Goal: Communication & Community: Answer question/provide support

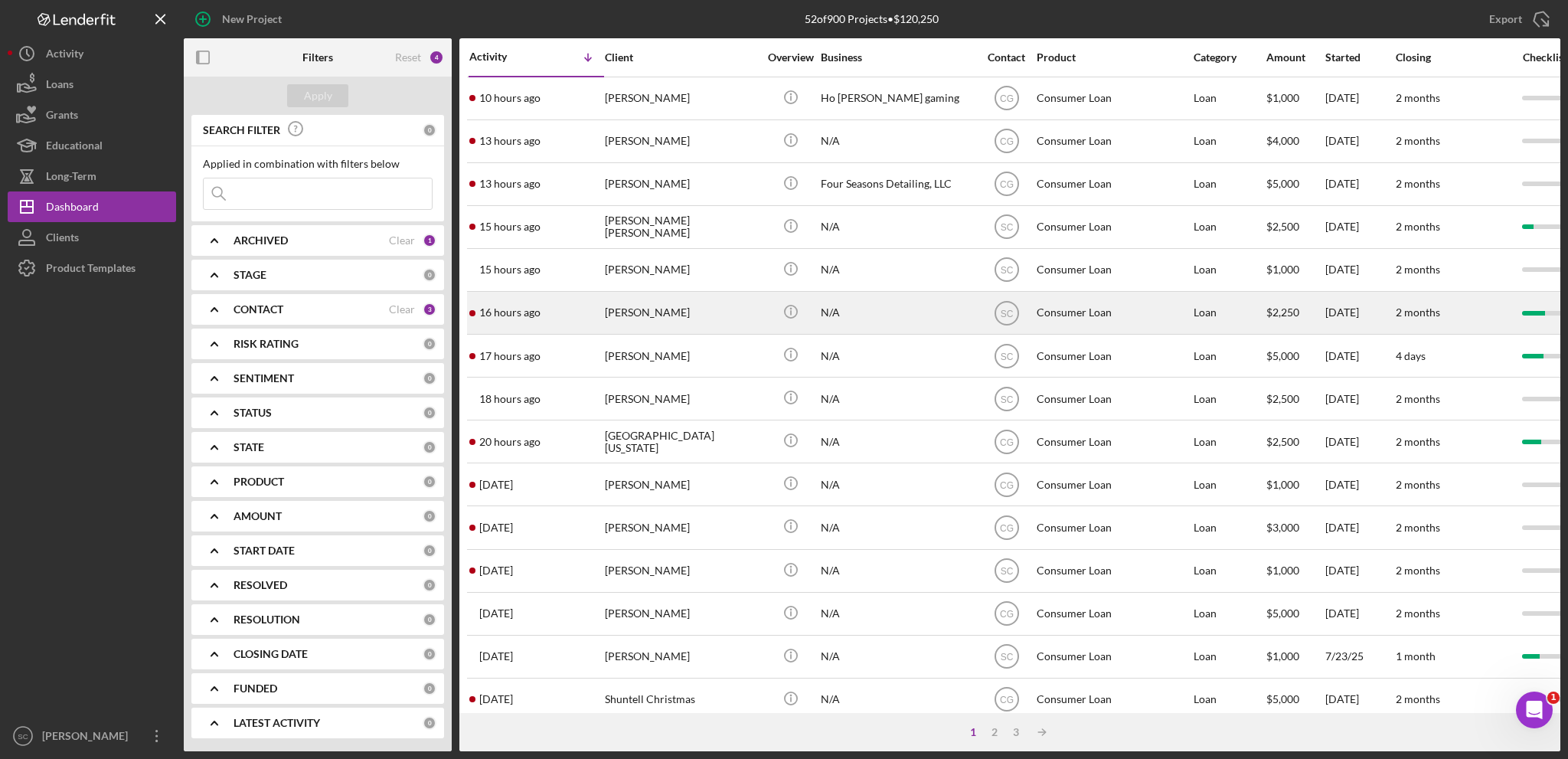
click at [699, 314] on div "[PERSON_NAME]" at bounding box center [681, 313] width 153 height 41
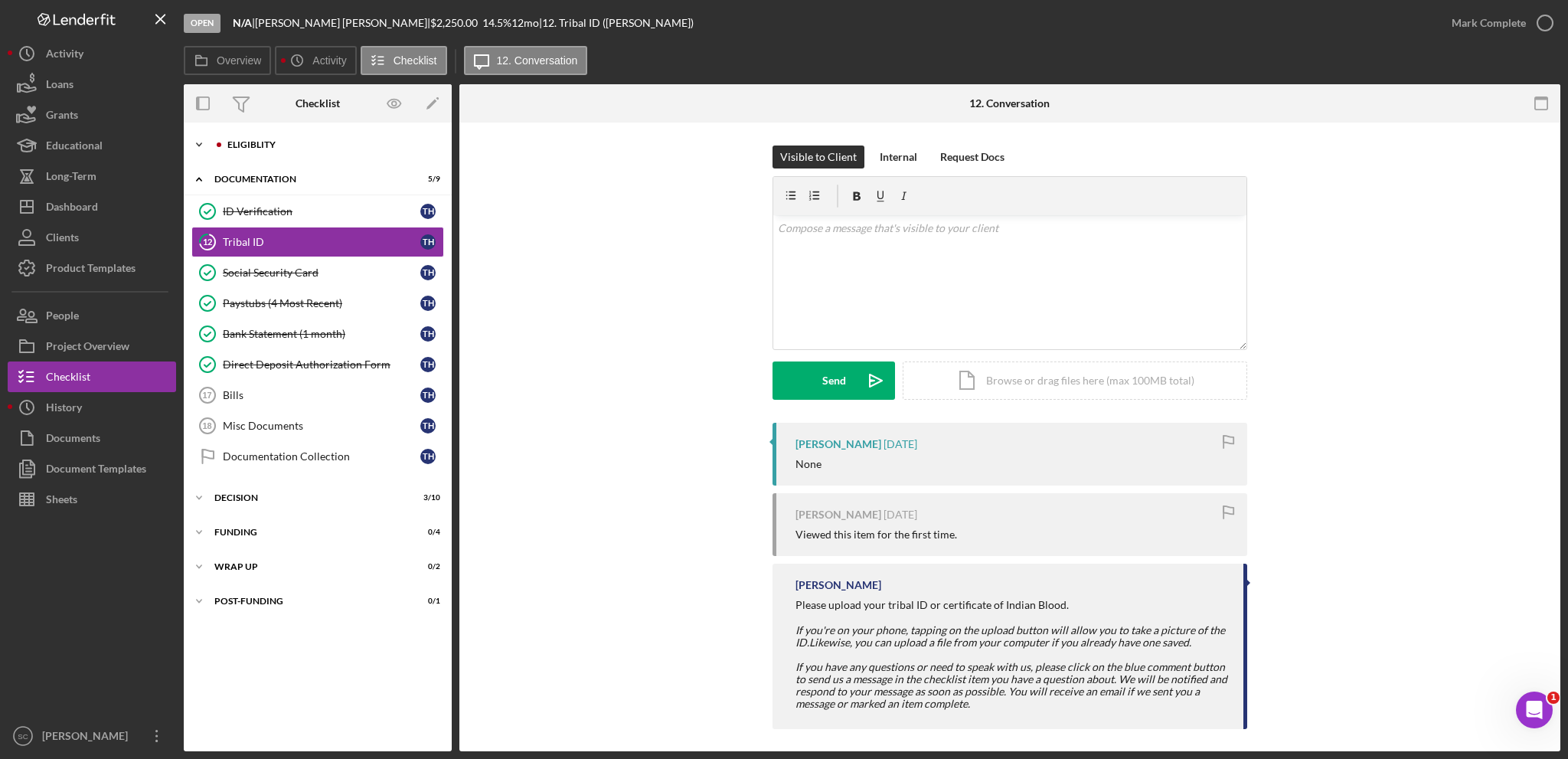
click at [196, 140] on icon "Icon/Expander" at bounding box center [198, 144] width 30 height 30
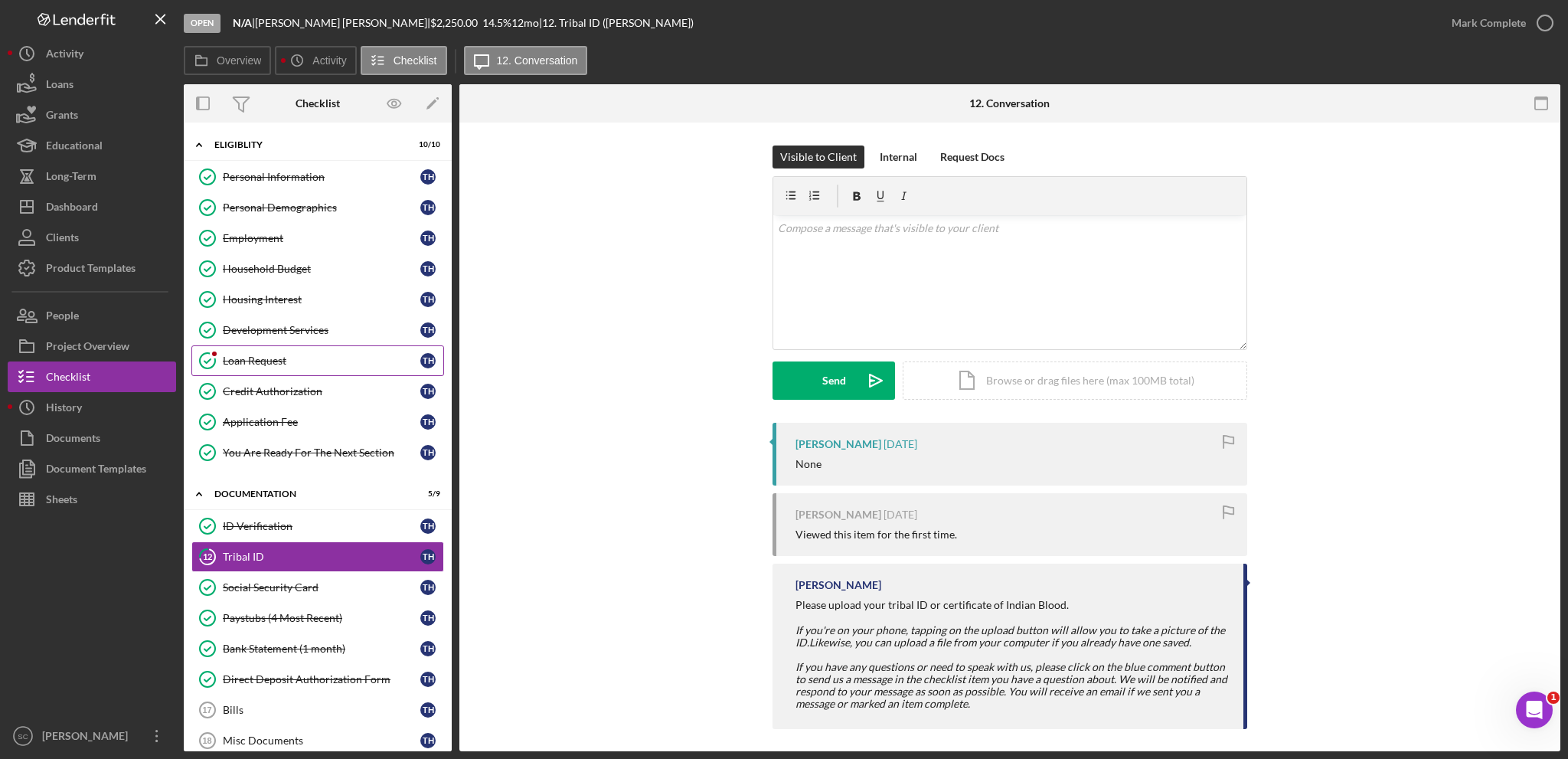
click at [279, 364] on div "Loan Request" at bounding box center [322, 361] width 197 height 12
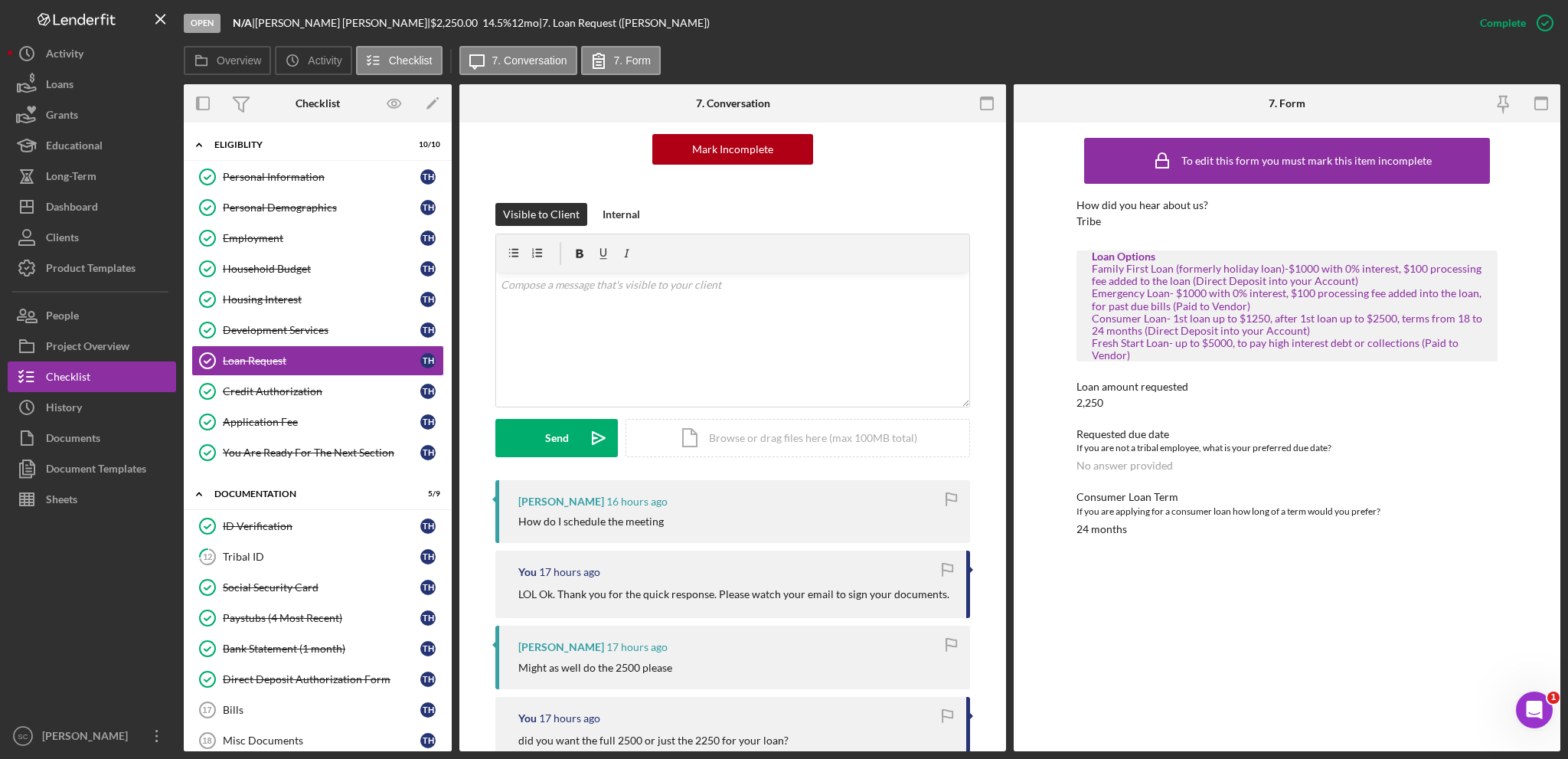
scroll to position [230, 0]
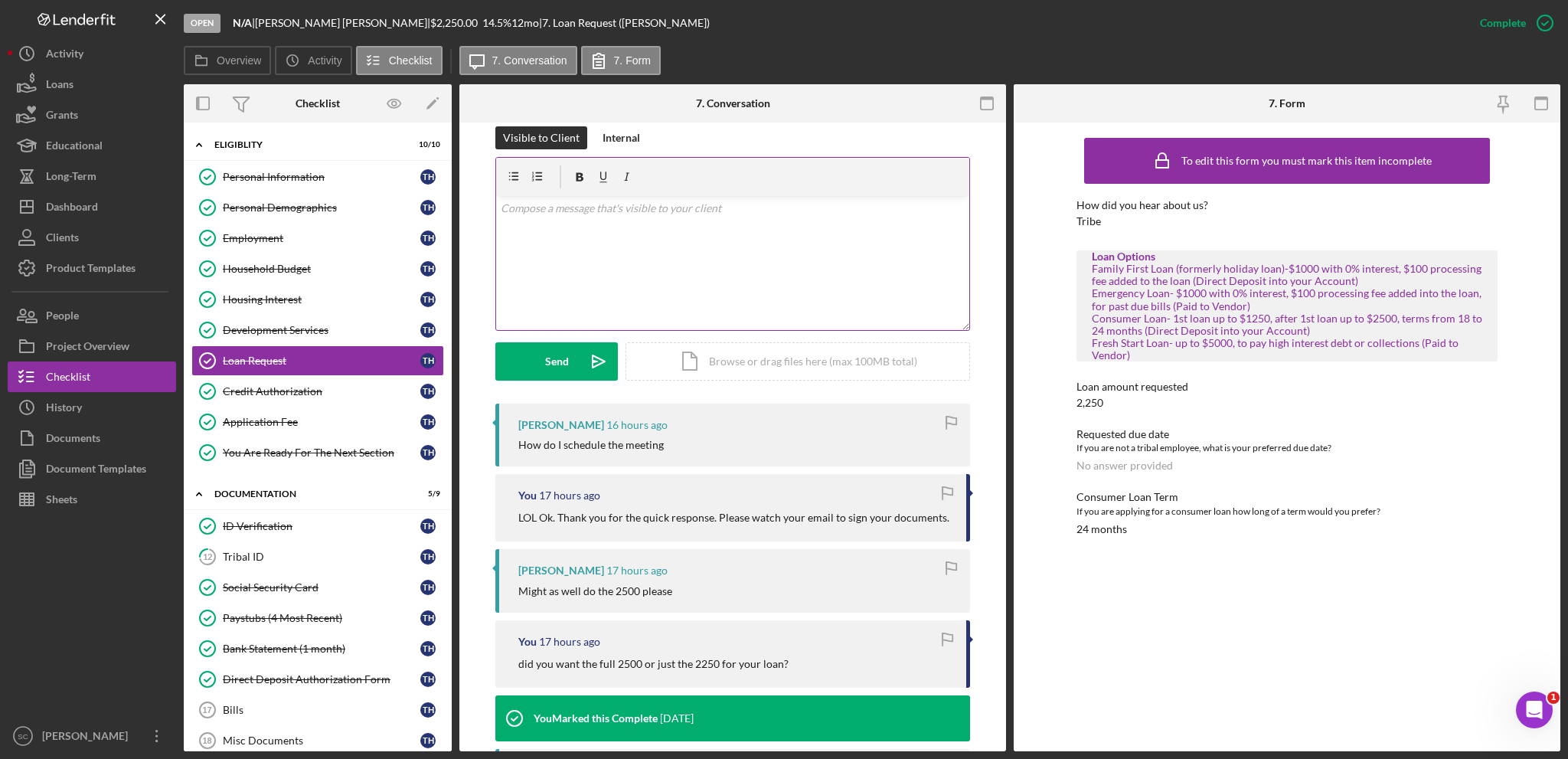
click at [619, 240] on div "v Color teal Color pink Remove color Add row above Add row below Add column bef…" at bounding box center [732, 263] width 473 height 134
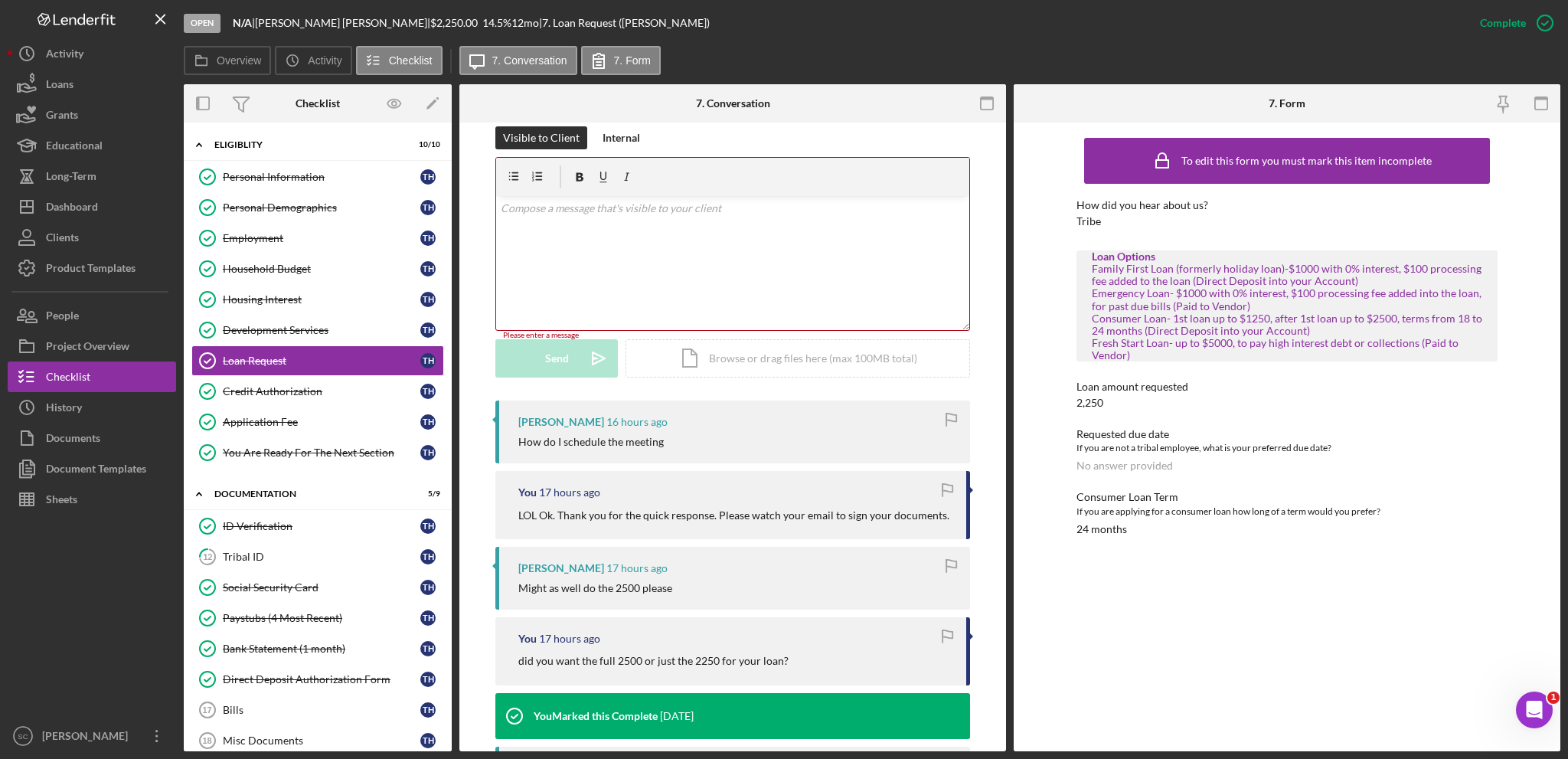
click at [575, 242] on div "v Color teal Color pink Remove color Add row above Add row below Add column bef…" at bounding box center [732, 263] width 473 height 134
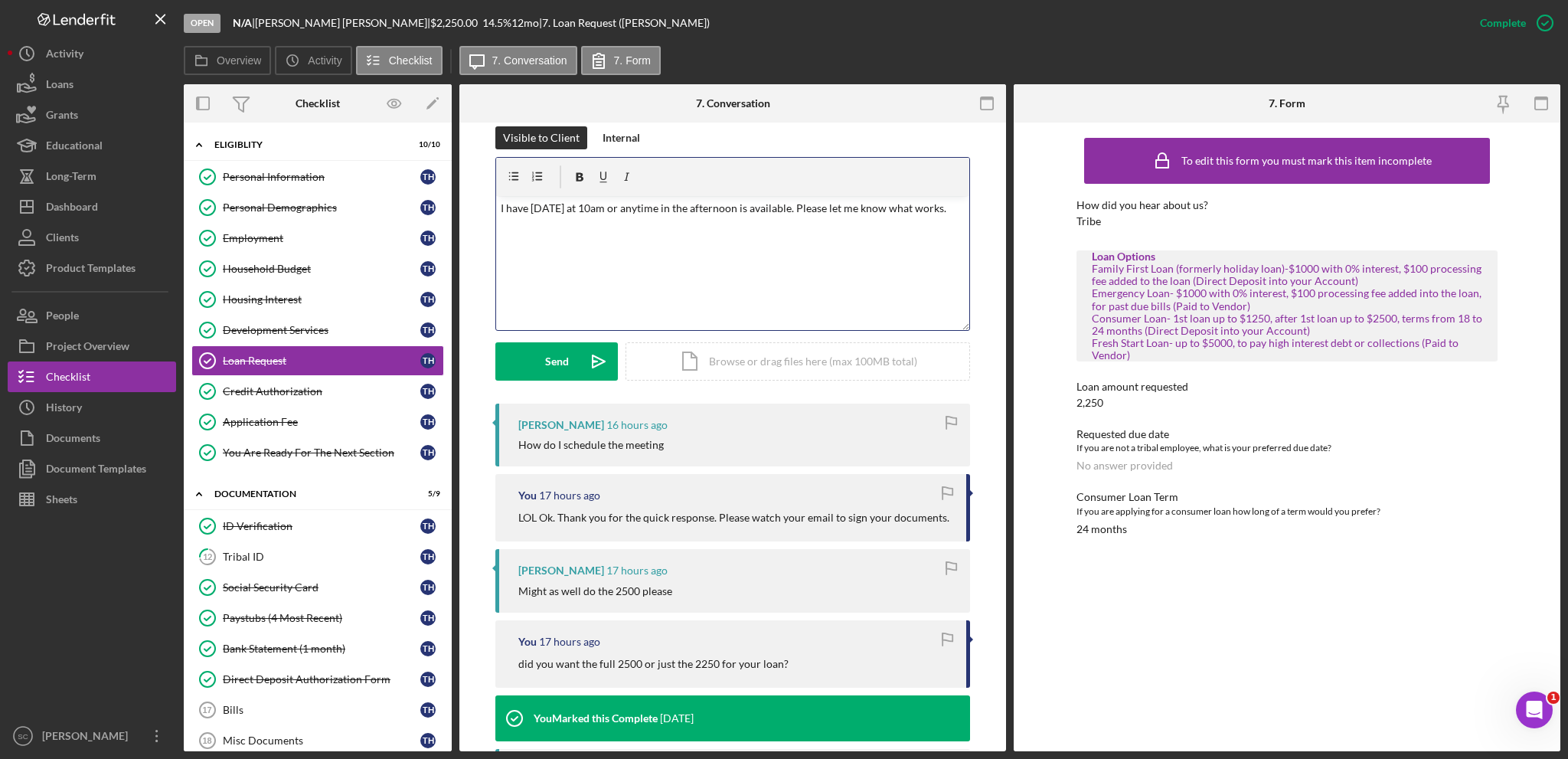
drag, startPoint x: 640, startPoint y: 208, endPoint x: 674, endPoint y: 184, distance: 41.6
click at [640, 207] on p "I have Wednesday at 10am or anytime in the afternoon is available. Please let m…" at bounding box center [733, 208] width 465 height 17
click at [536, 217] on p "I have Wednesday at 10am and anytime in the afternoon is available. Please let …" at bounding box center [733, 208] width 465 height 17
click at [529, 366] on button "Send Icon/icon-invite-send" at bounding box center [556, 362] width 123 height 39
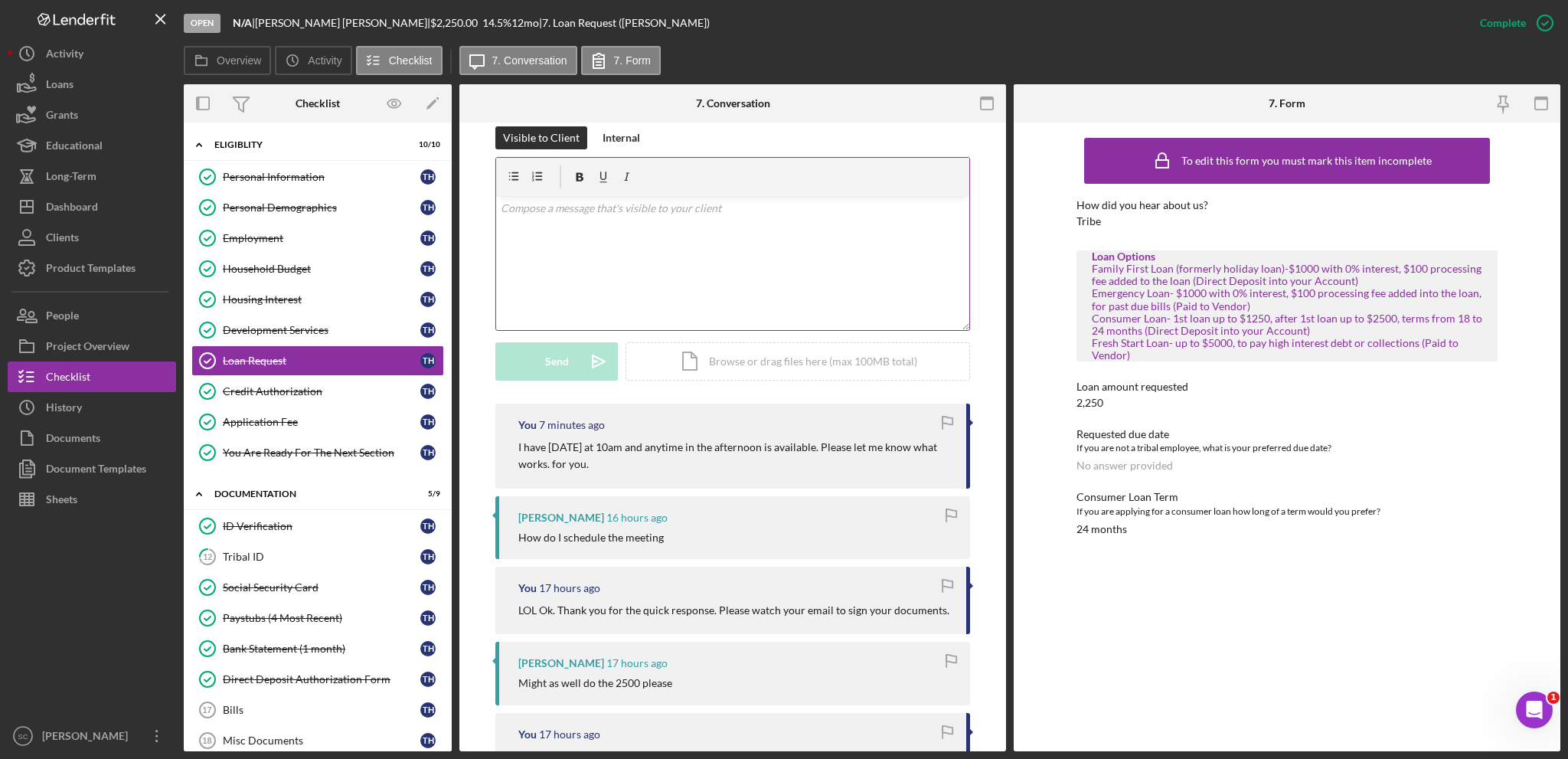
click at [528, 235] on div "v Color teal Color pink Remove color Add row above Add row below Add column bef…" at bounding box center [732, 263] width 473 height 134
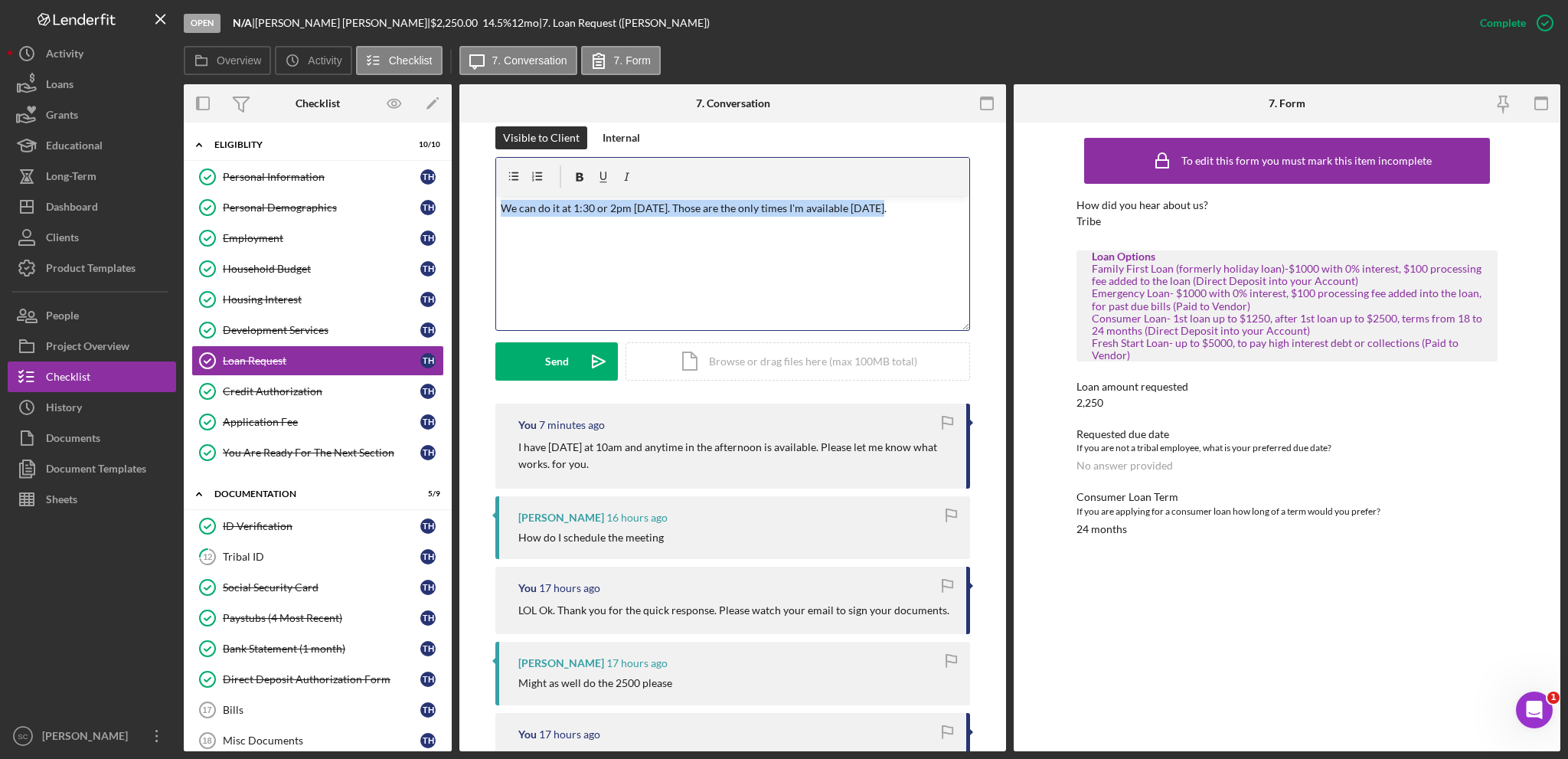
drag, startPoint x: 873, startPoint y: 206, endPoint x: 478, endPoint y: 179, distance: 395.9
click at [478, 179] on div "This item has been marked complete. In order for Troy Hawley to upload document…" at bounding box center [732, 512] width 547 height 1238
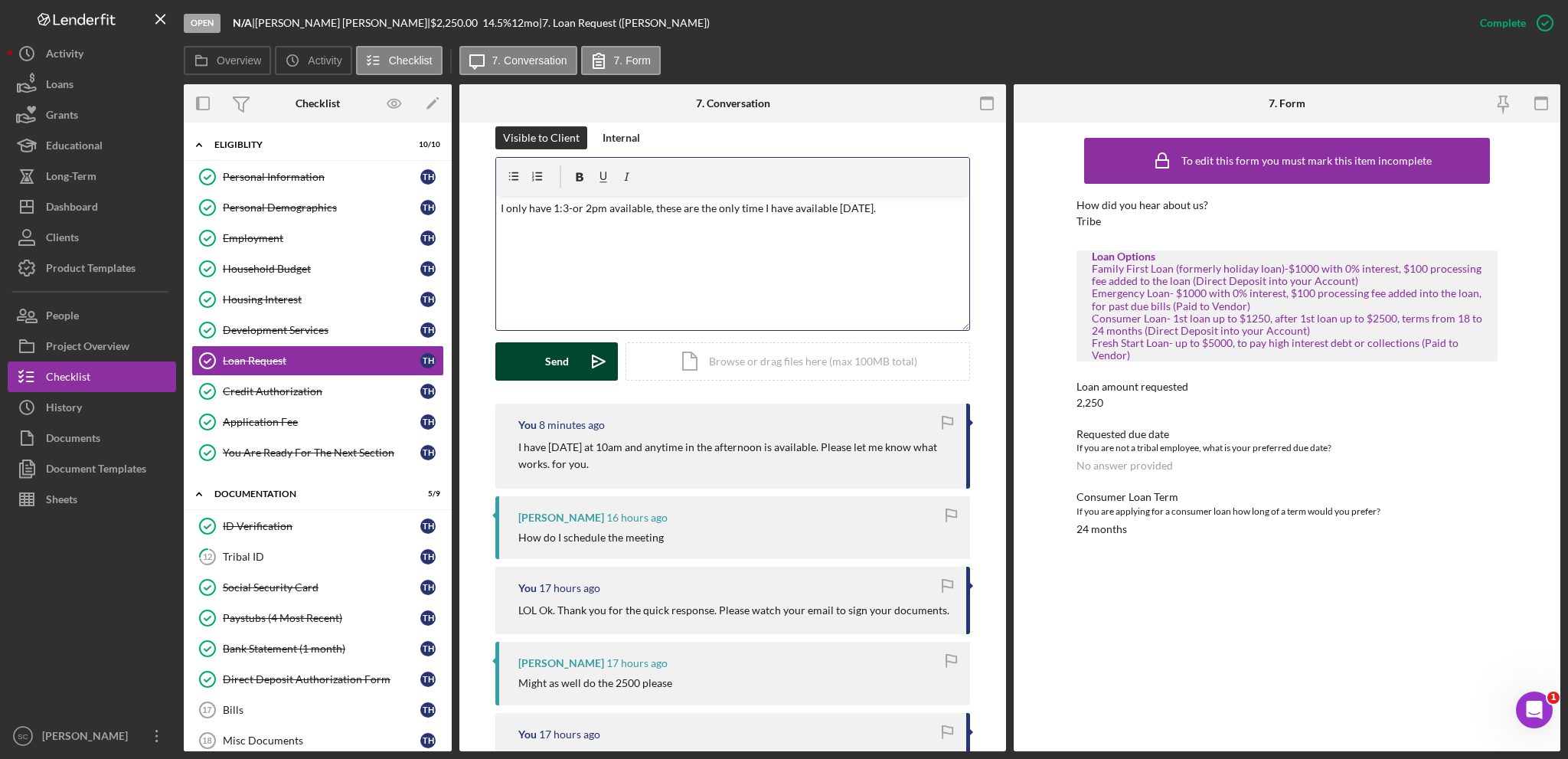
click at [554, 355] on div "Send" at bounding box center [557, 362] width 24 height 39
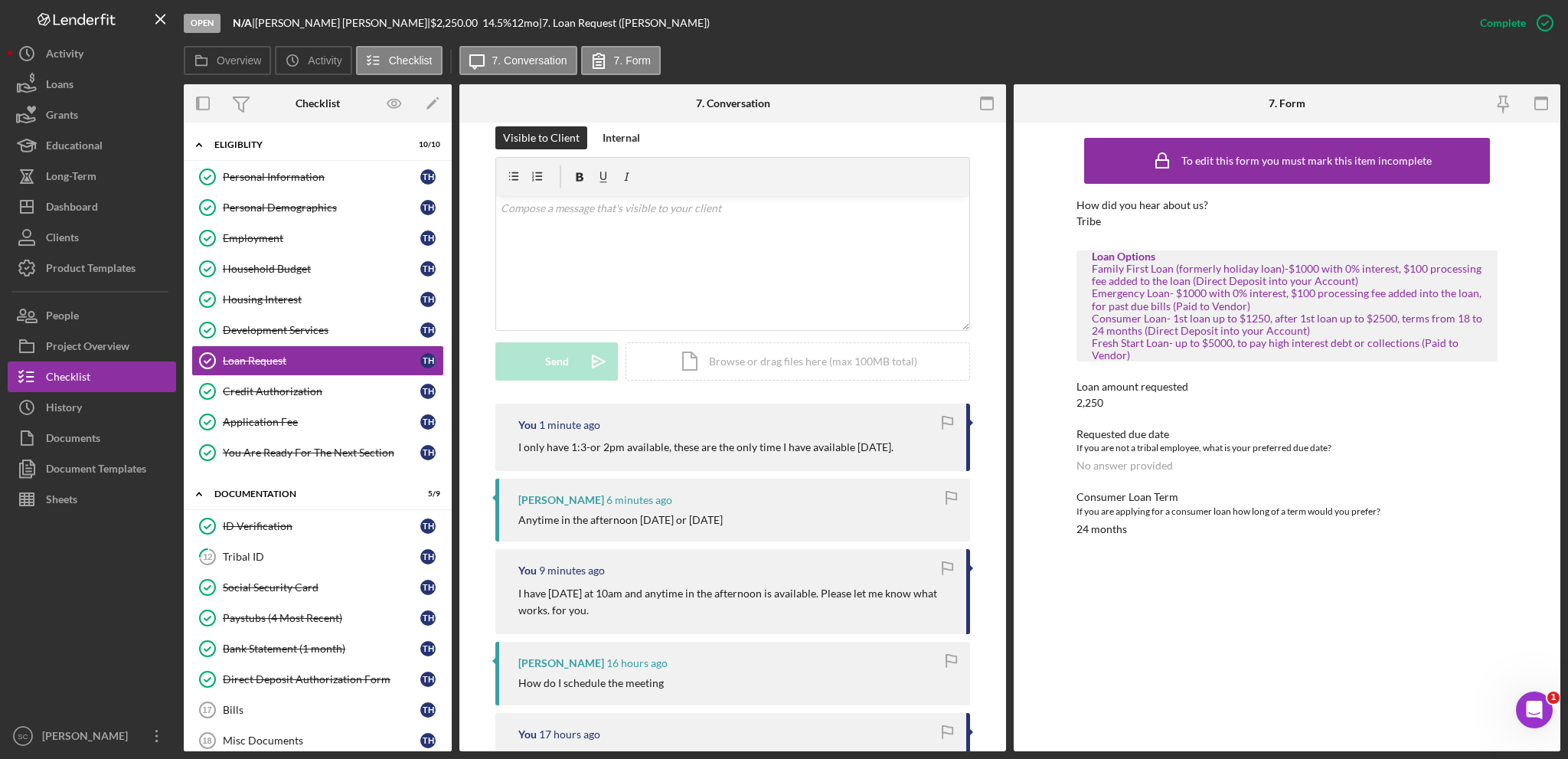
scroll to position [182, 0]
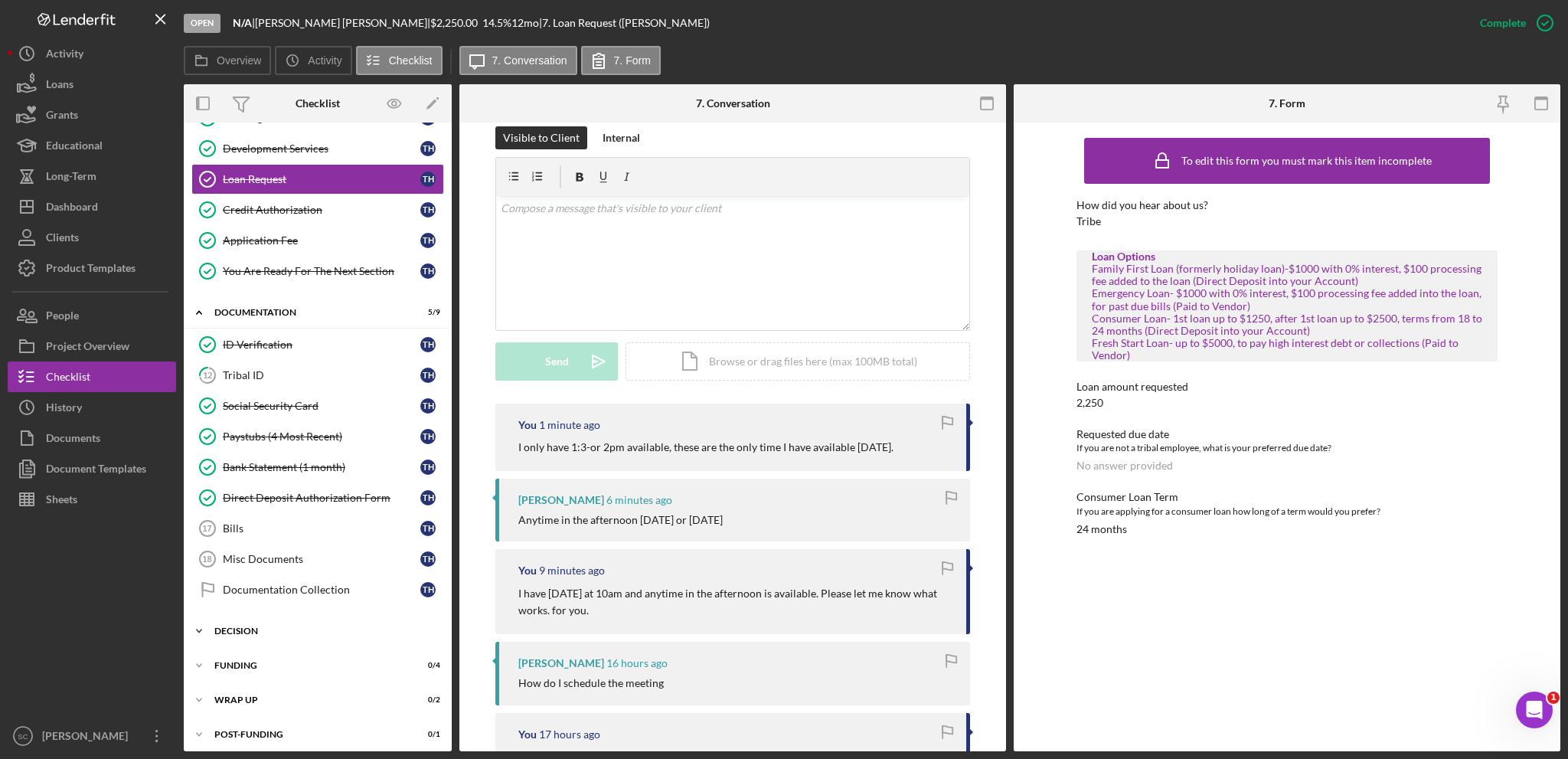
click at [196, 624] on icon "Icon/Expander" at bounding box center [198, 631] width 30 height 30
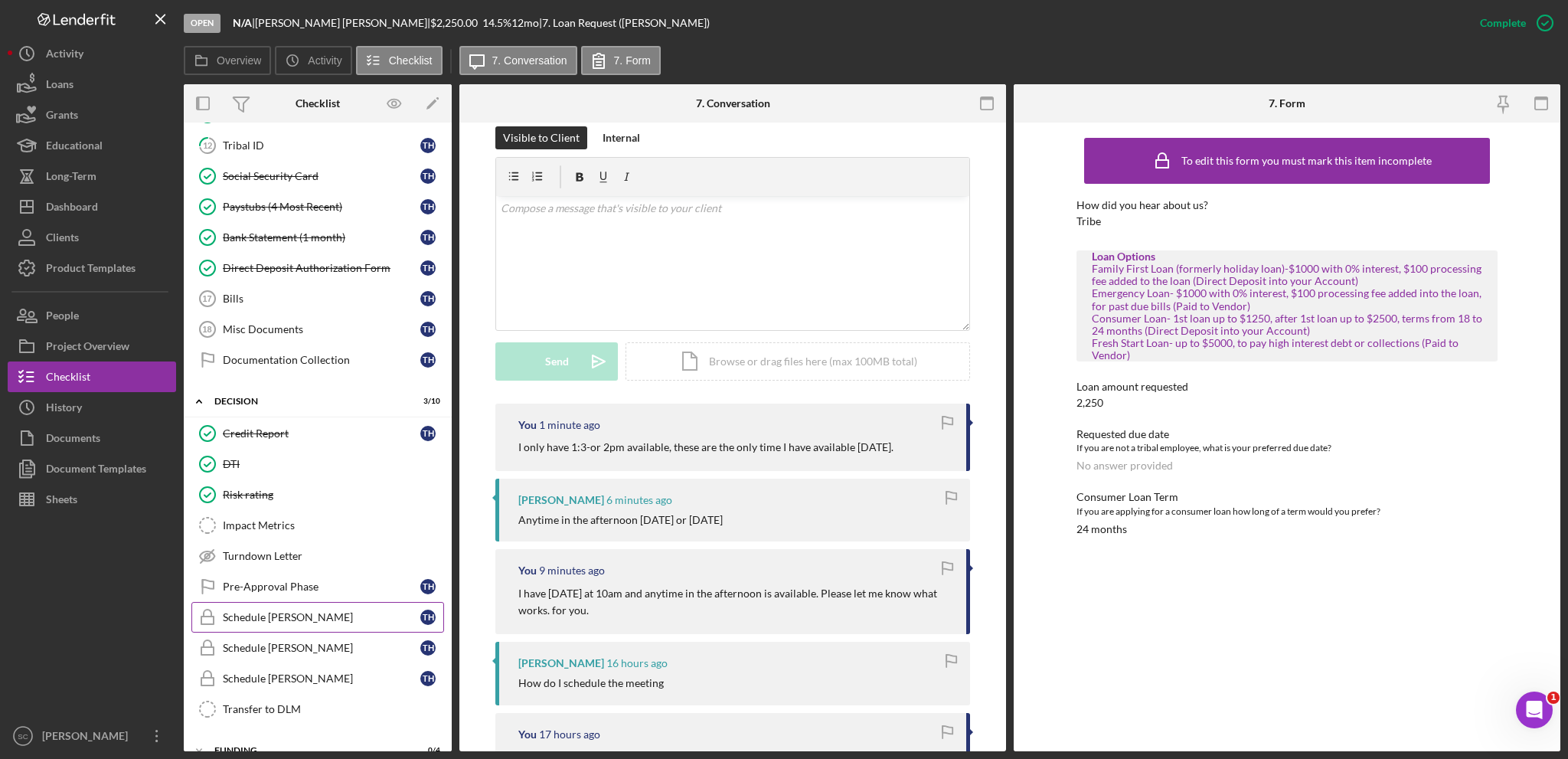
click at [277, 611] on div "Schedule [PERSON_NAME]" at bounding box center [322, 617] width 197 height 12
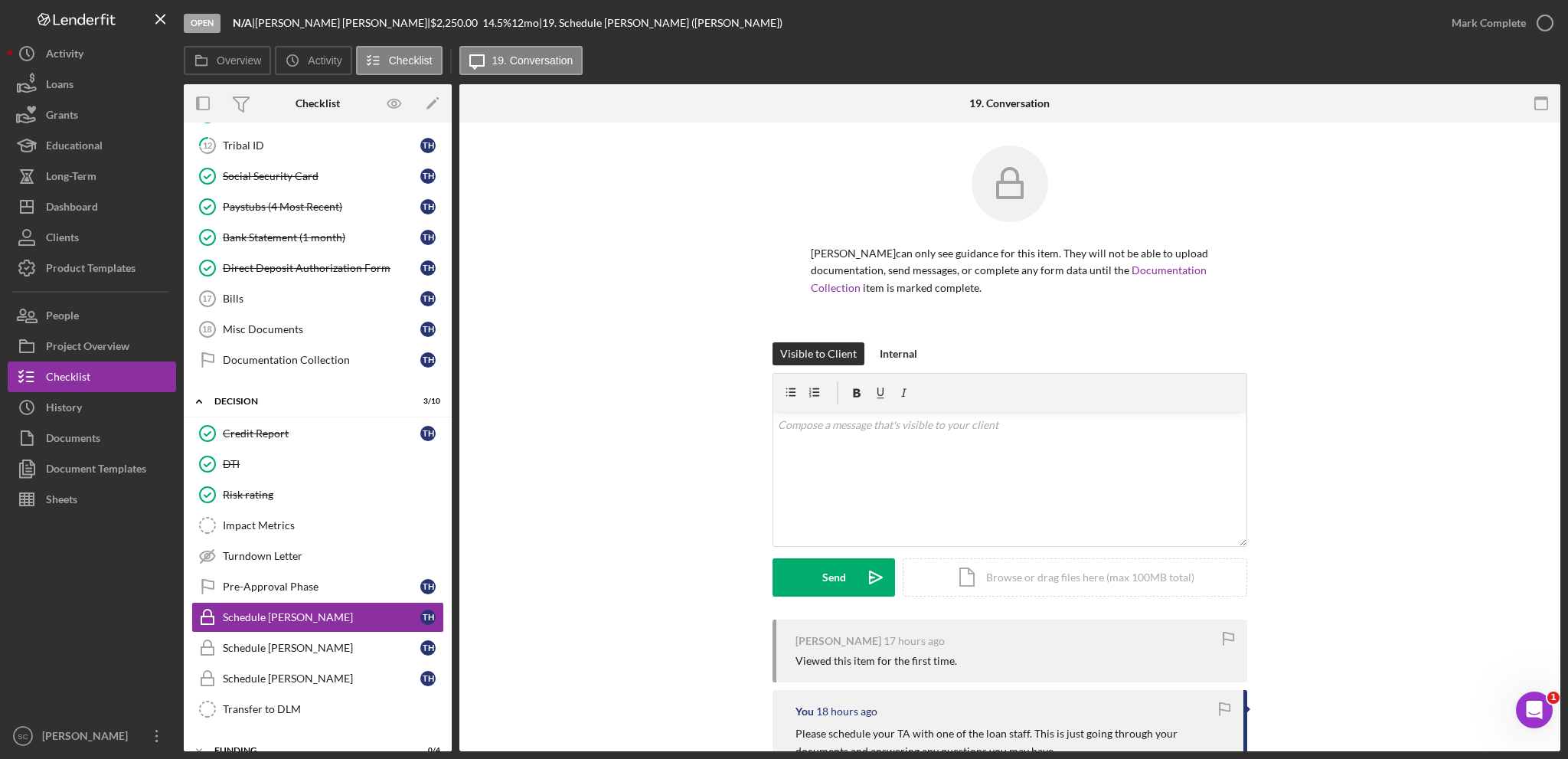
scroll to position [191, 0]
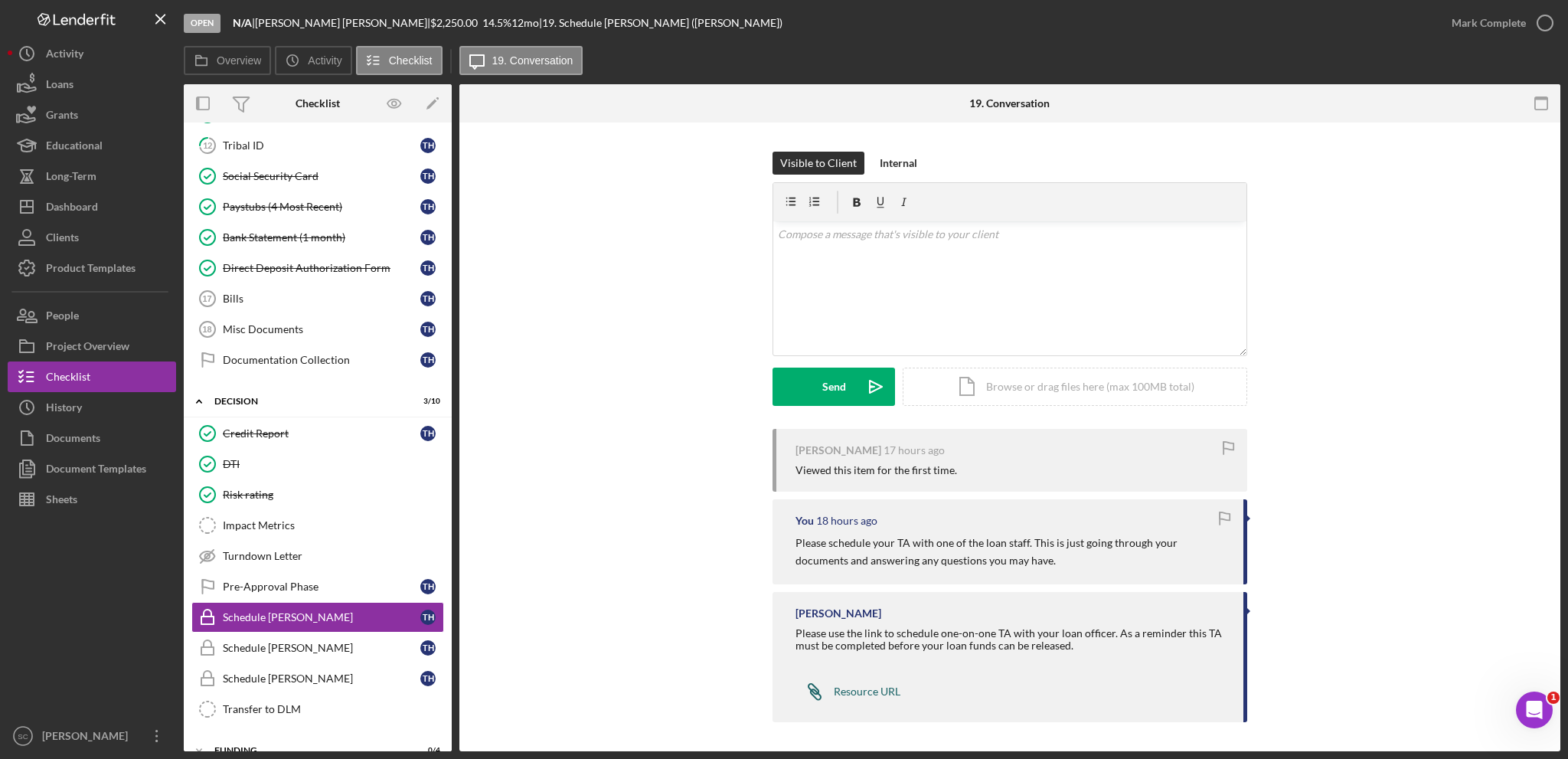
click at [844, 685] on div "Resource URL" at bounding box center [867, 691] width 66 height 12
click at [74, 735] on div "[PERSON_NAME]" at bounding box center [88, 738] width 100 height 34
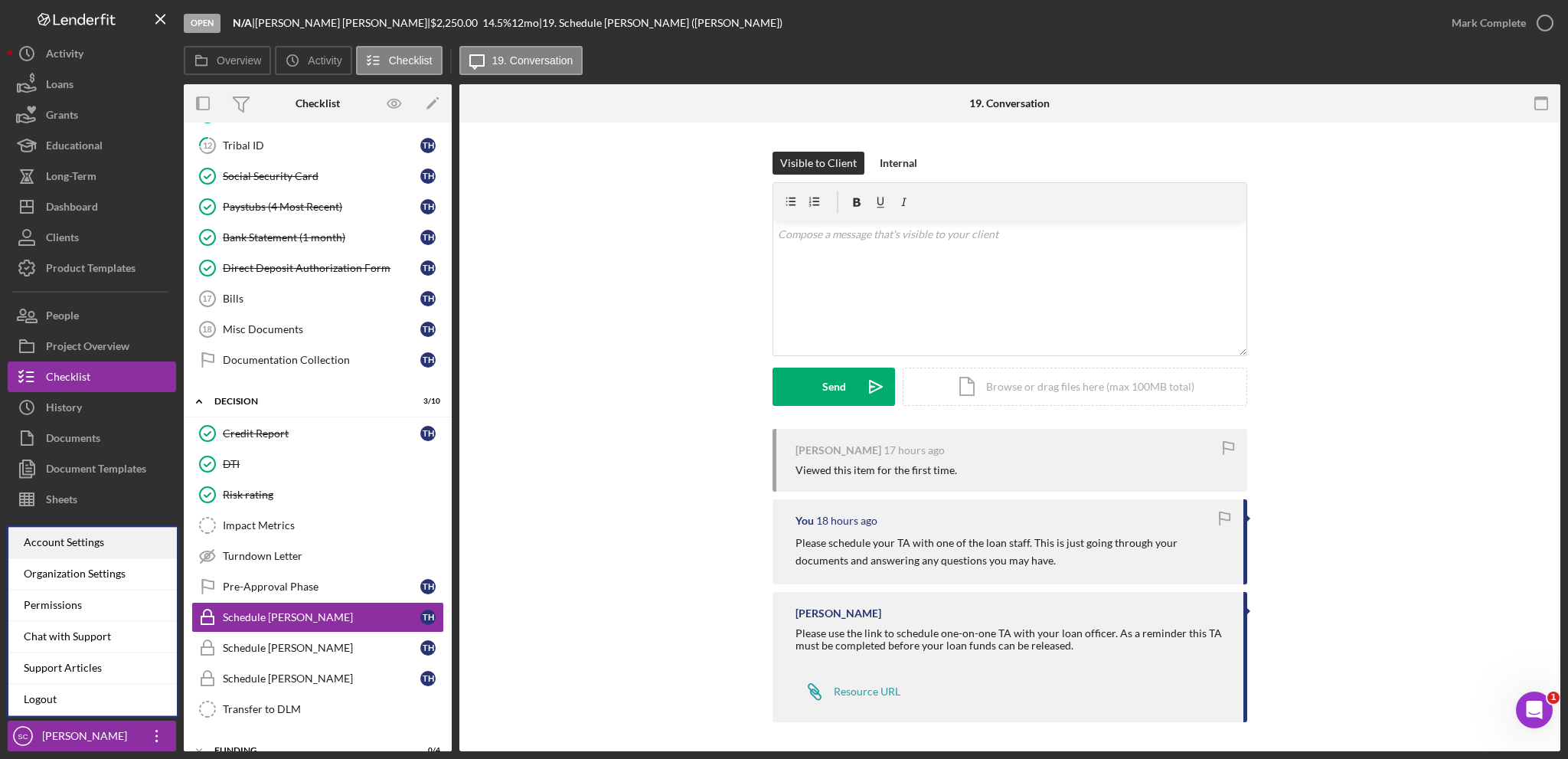
click at [77, 548] on div "Account Settings" at bounding box center [92, 542] width 169 height 31
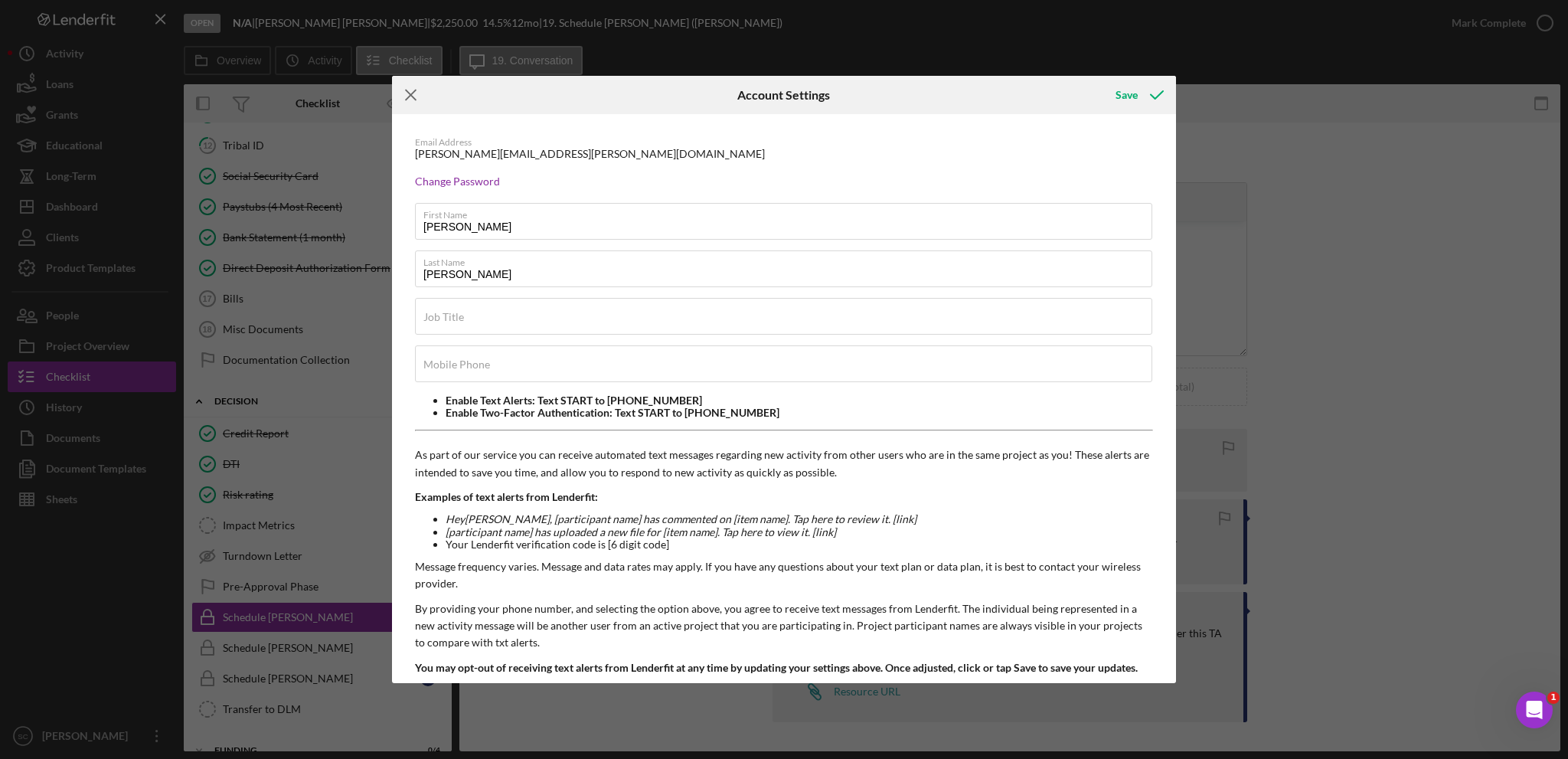
click at [412, 91] on icon "Icon/Menu Close" at bounding box center [411, 95] width 39 height 39
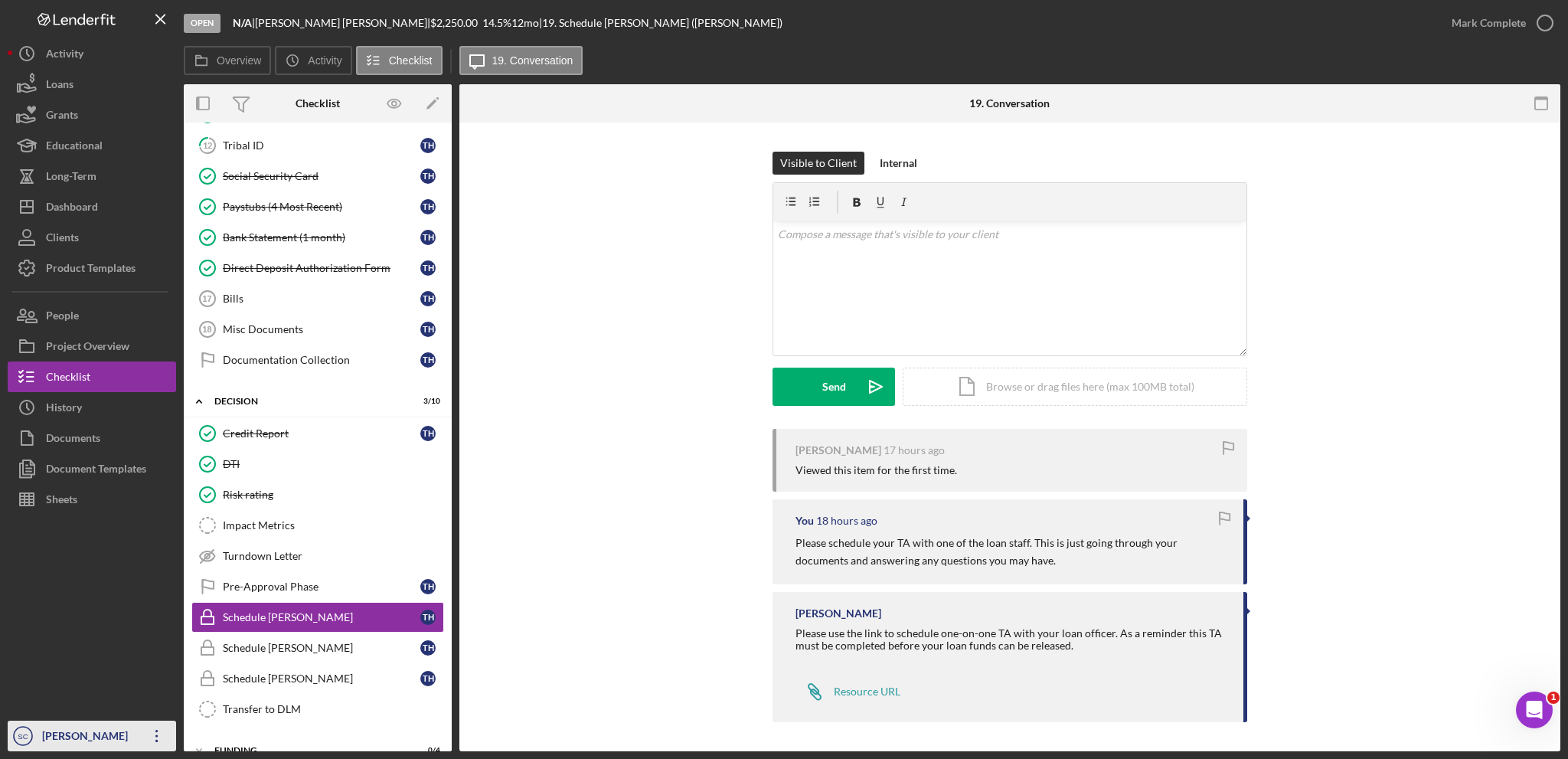
click at [61, 729] on div "[PERSON_NAME]" at bounding box center [88, 738] width 100 height 34
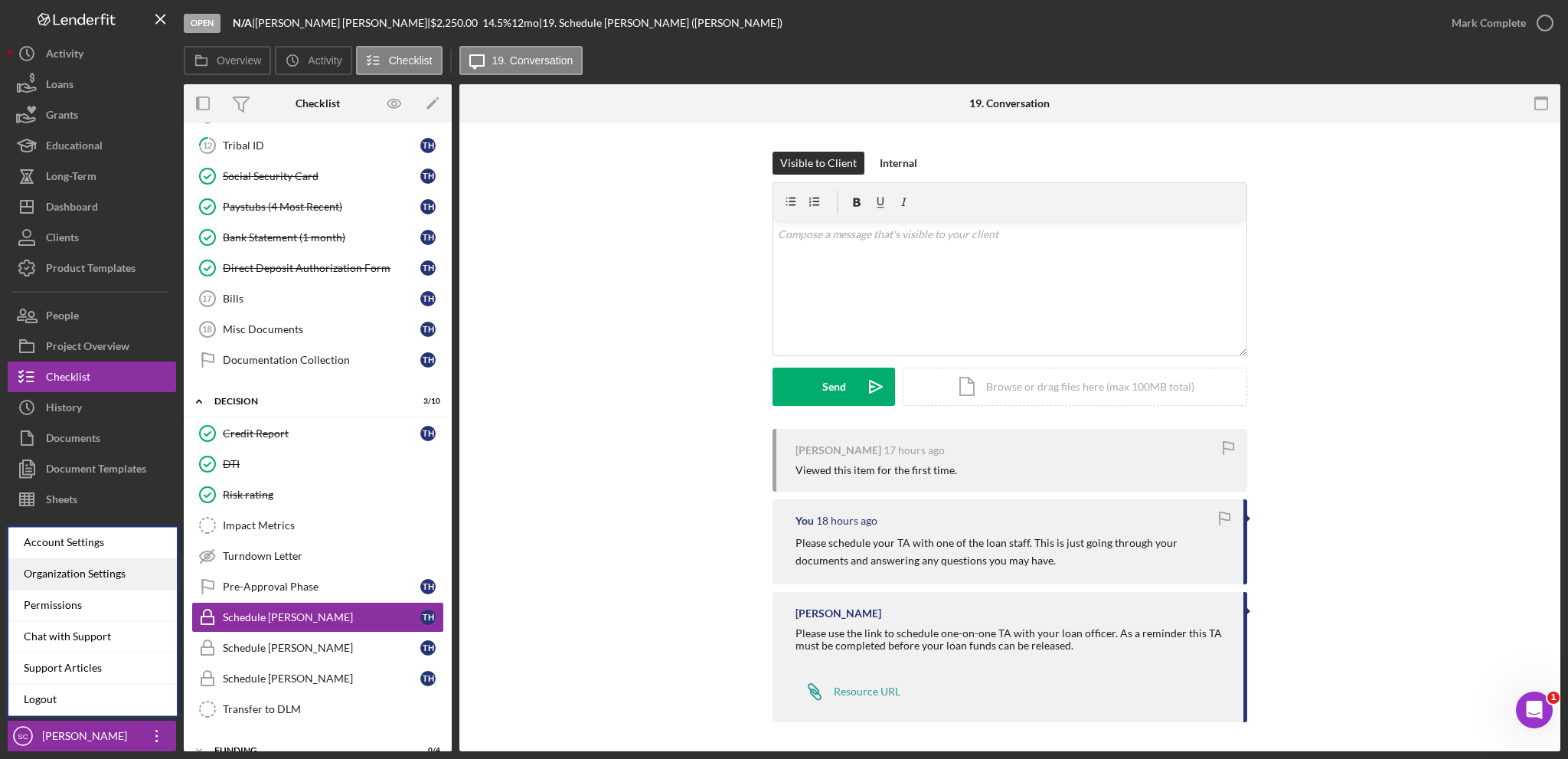
click at [83, 568] on div "Organization Settings" at bounding box center [92, 575] width 169 height 31
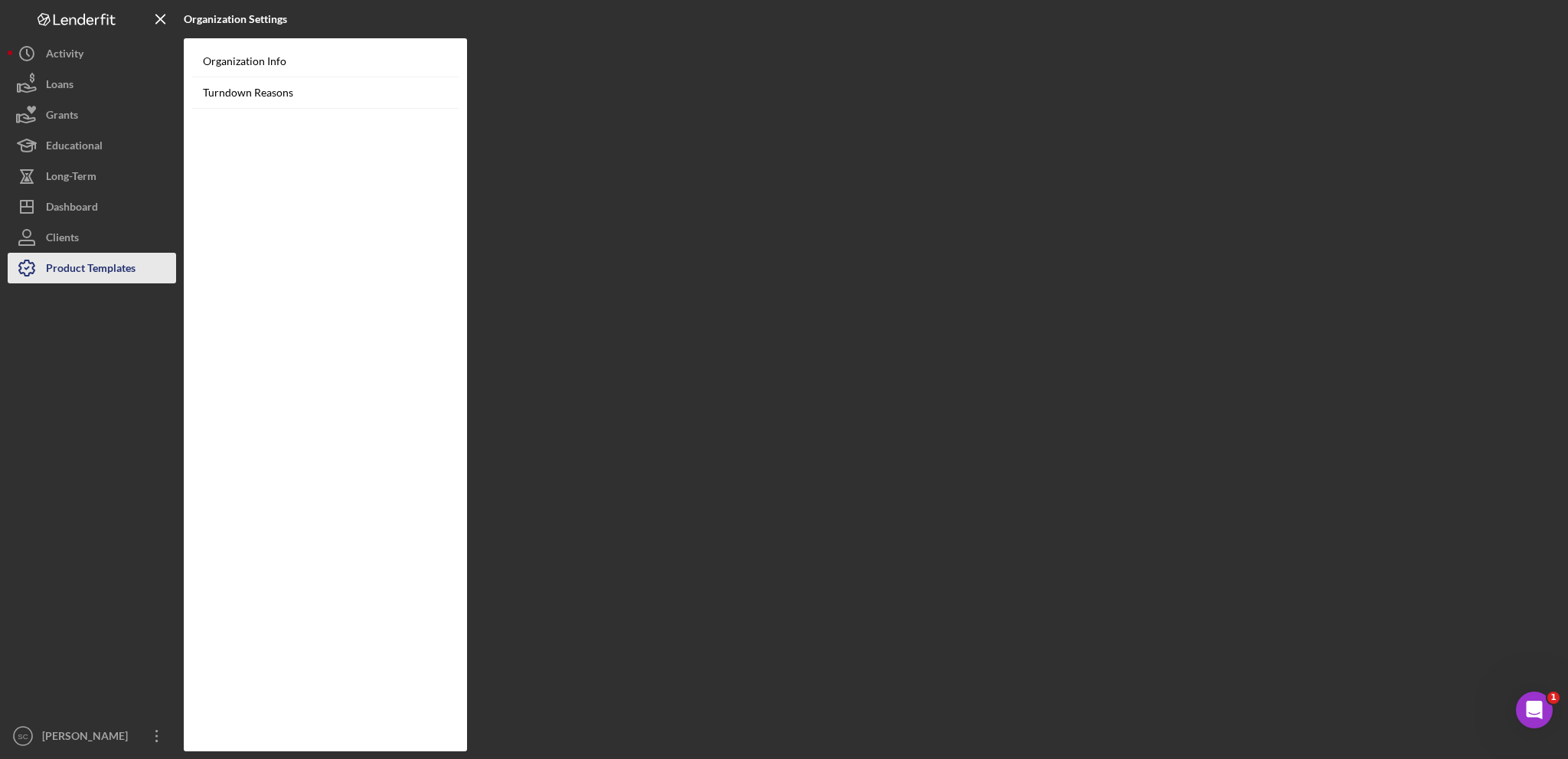
click at [100, 262] on div "Product Templates" at bounding box center [90, 269] width 89 height 34
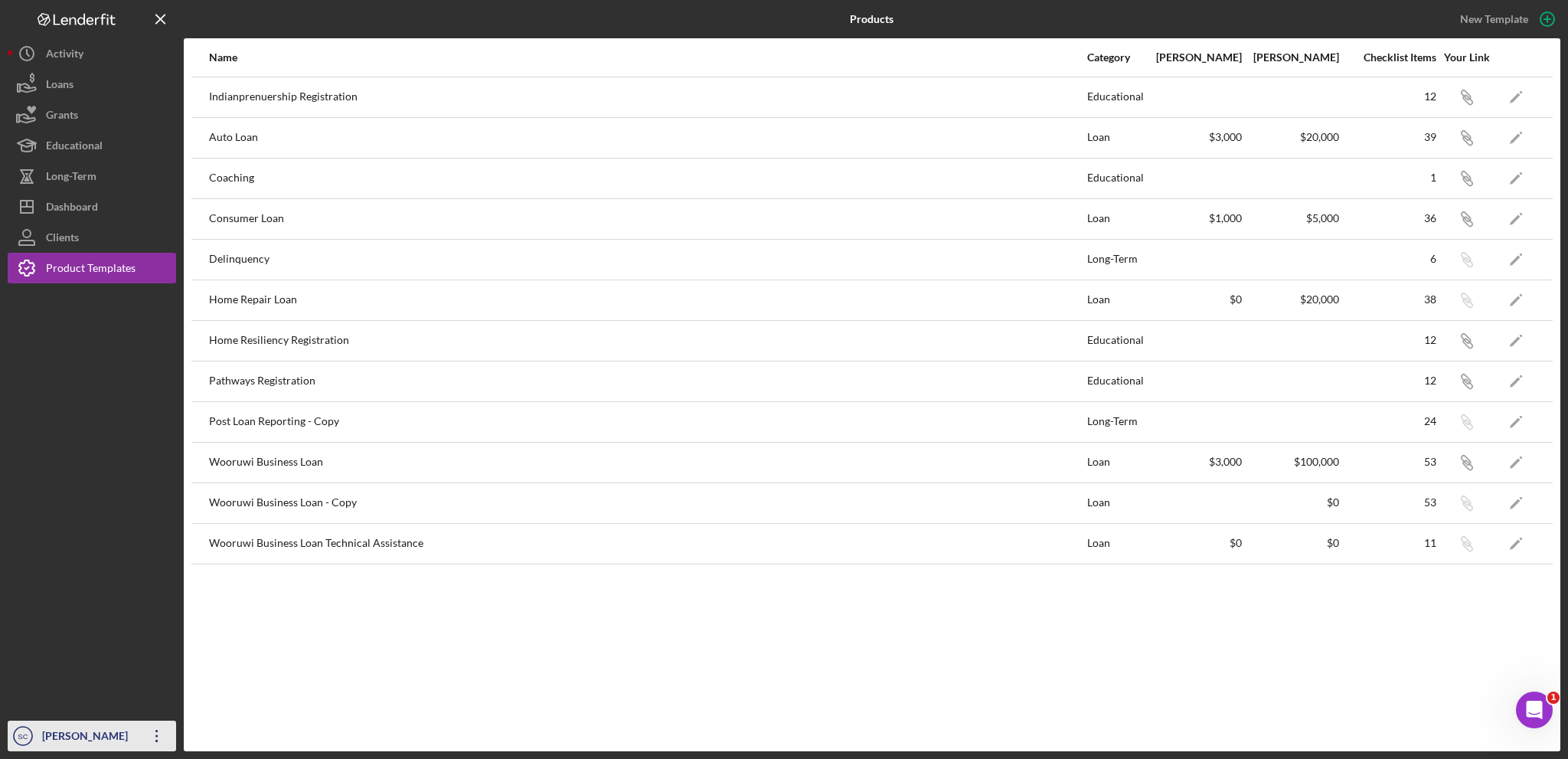
click at [92, 733] on div "[PERSON_NAME]" at bounding box center [88, 738] width 100 height 34
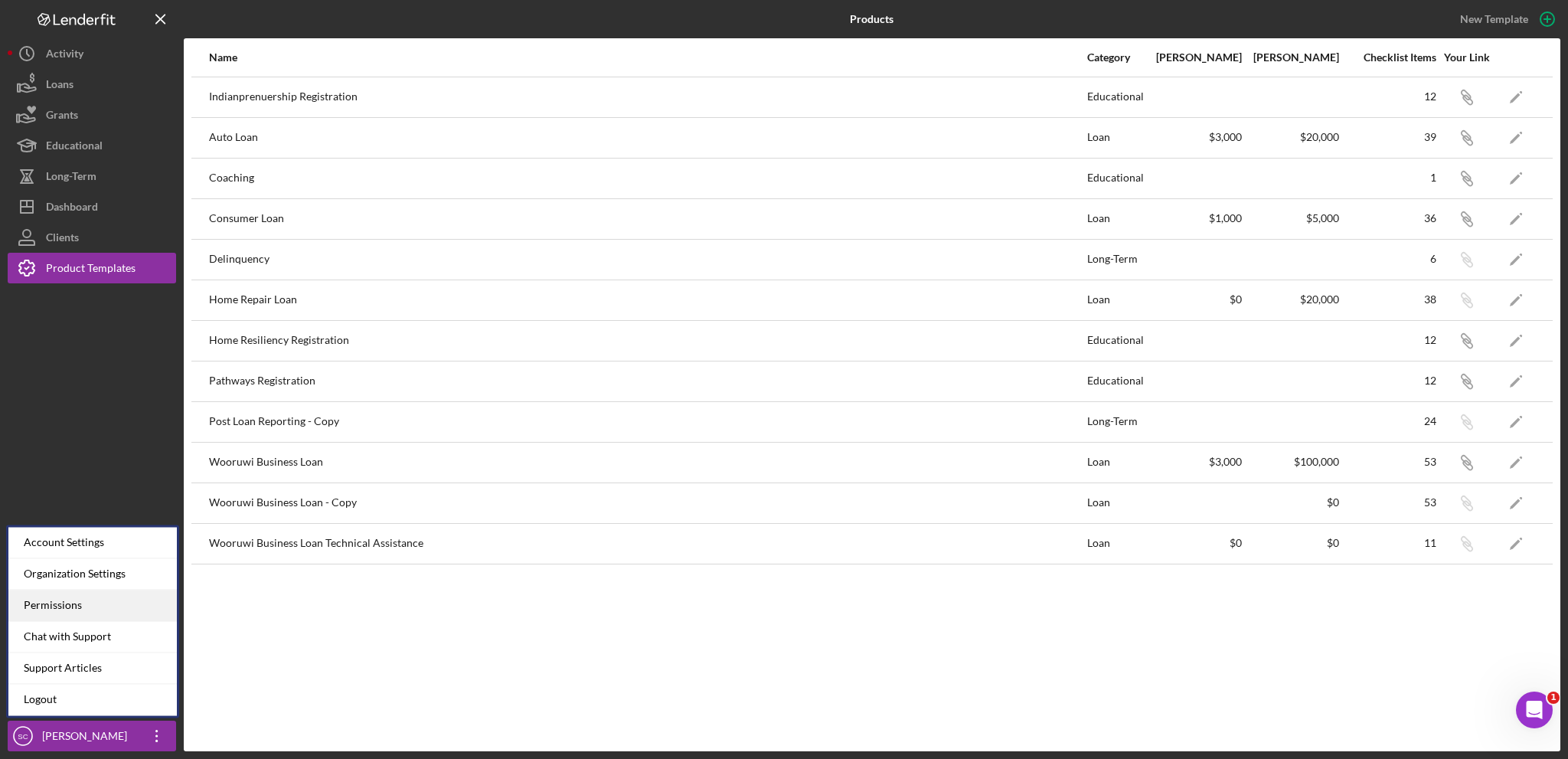
click at [69, 605] on div "Permissions" at bounding box center [92, 606] width 169 height 31
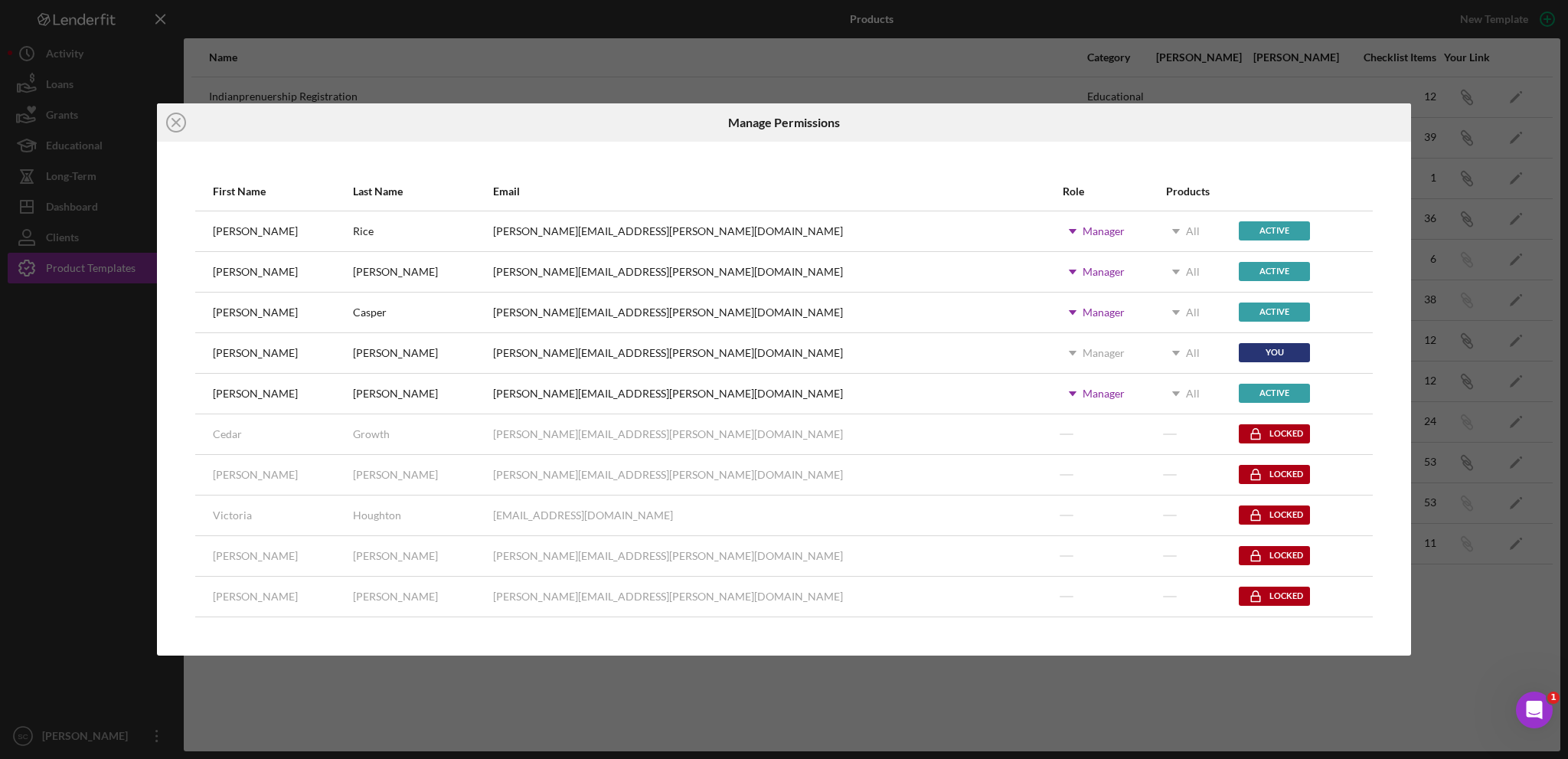
click at [64, 554] on div "Icon/Close Manage Permissions First Name Last Name Email Role Products Ashley R…" at bounding box center [784, 379] width 1568 height 759
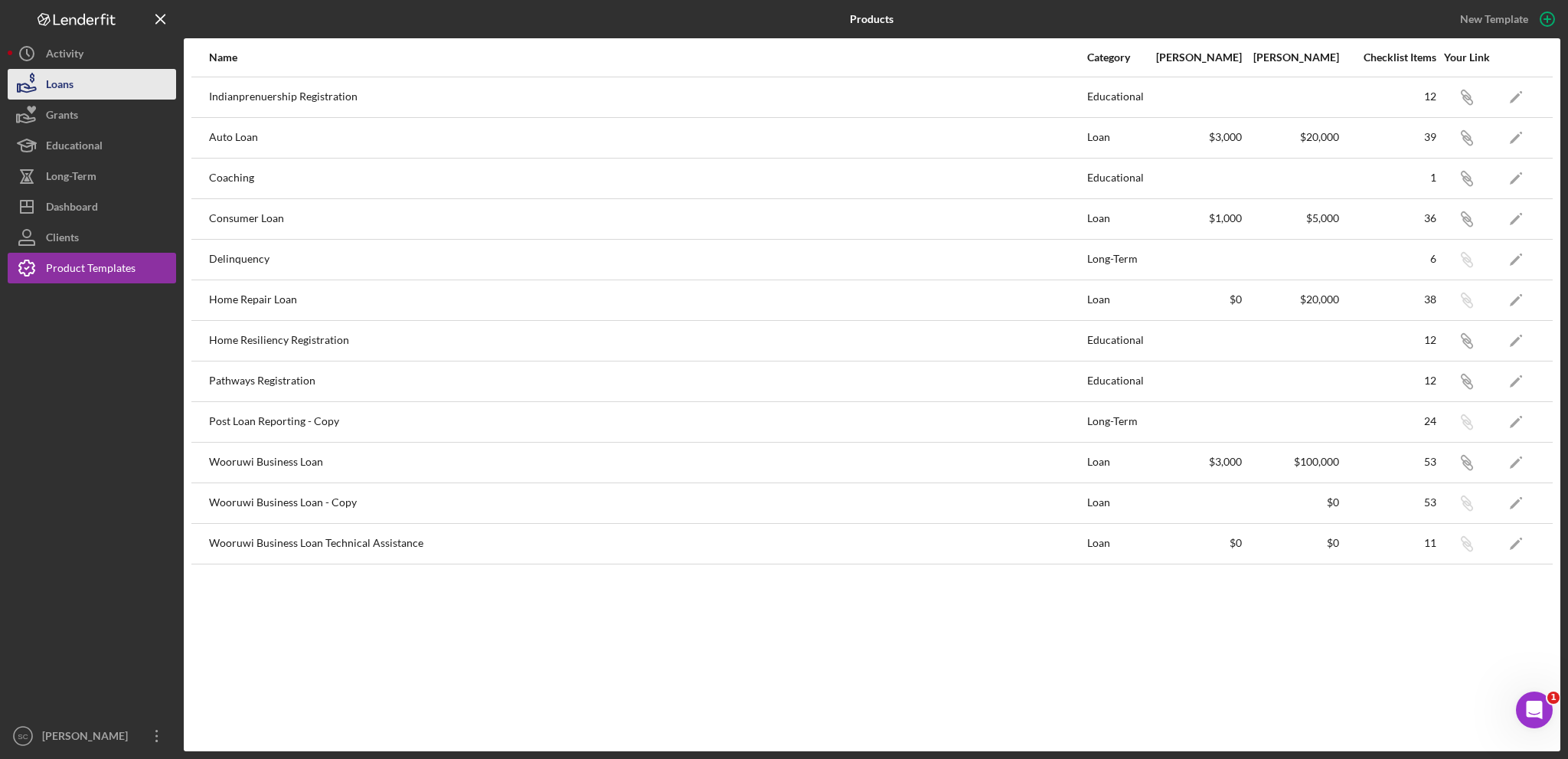
click at [65, 88] on div "Loans" at bounding box center [60, 86] width 28 height 34
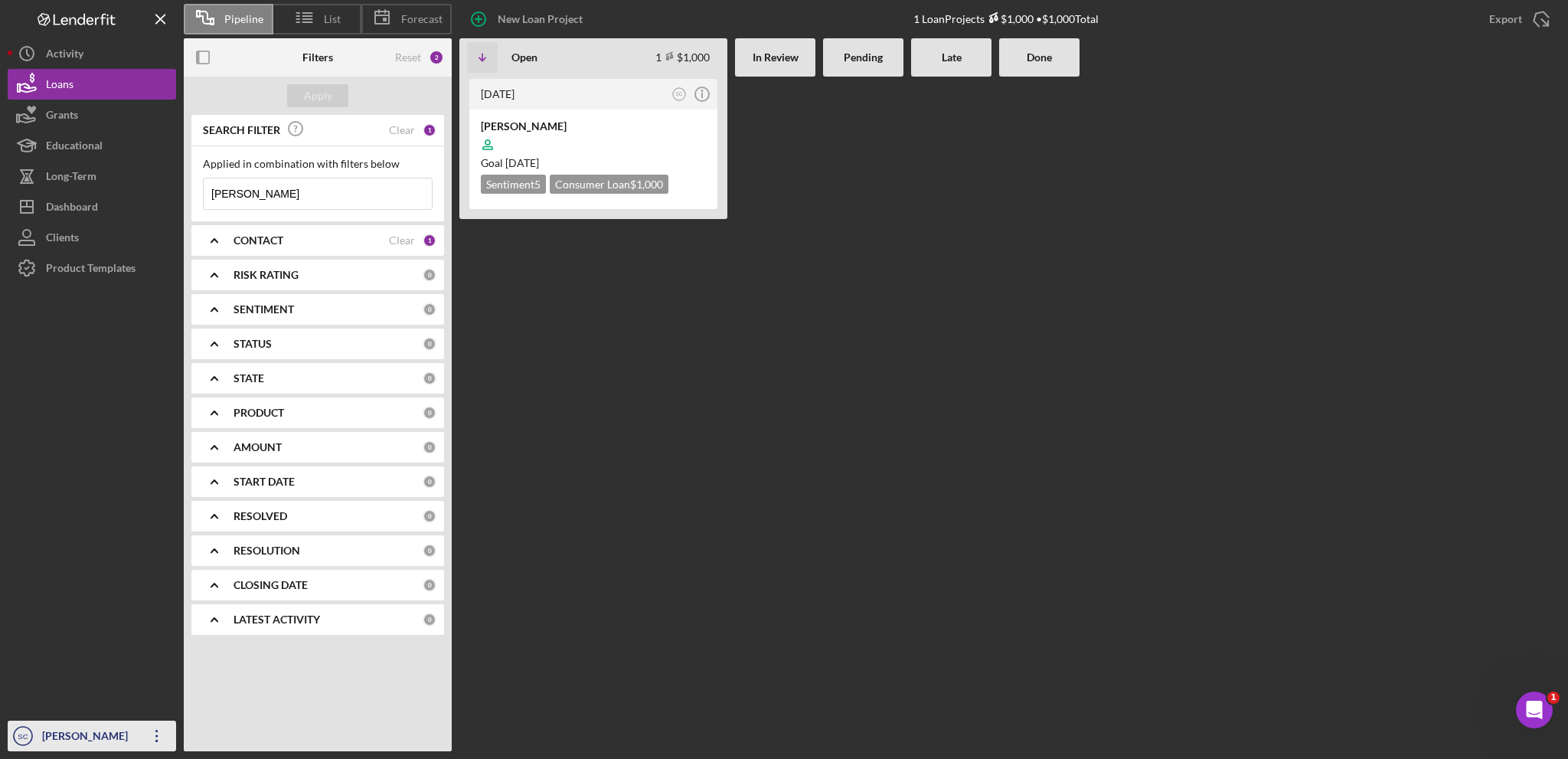
click at [77, 734] on div "[PERSON_NAME]" at bounding box center [88, 738] width 100 height 34
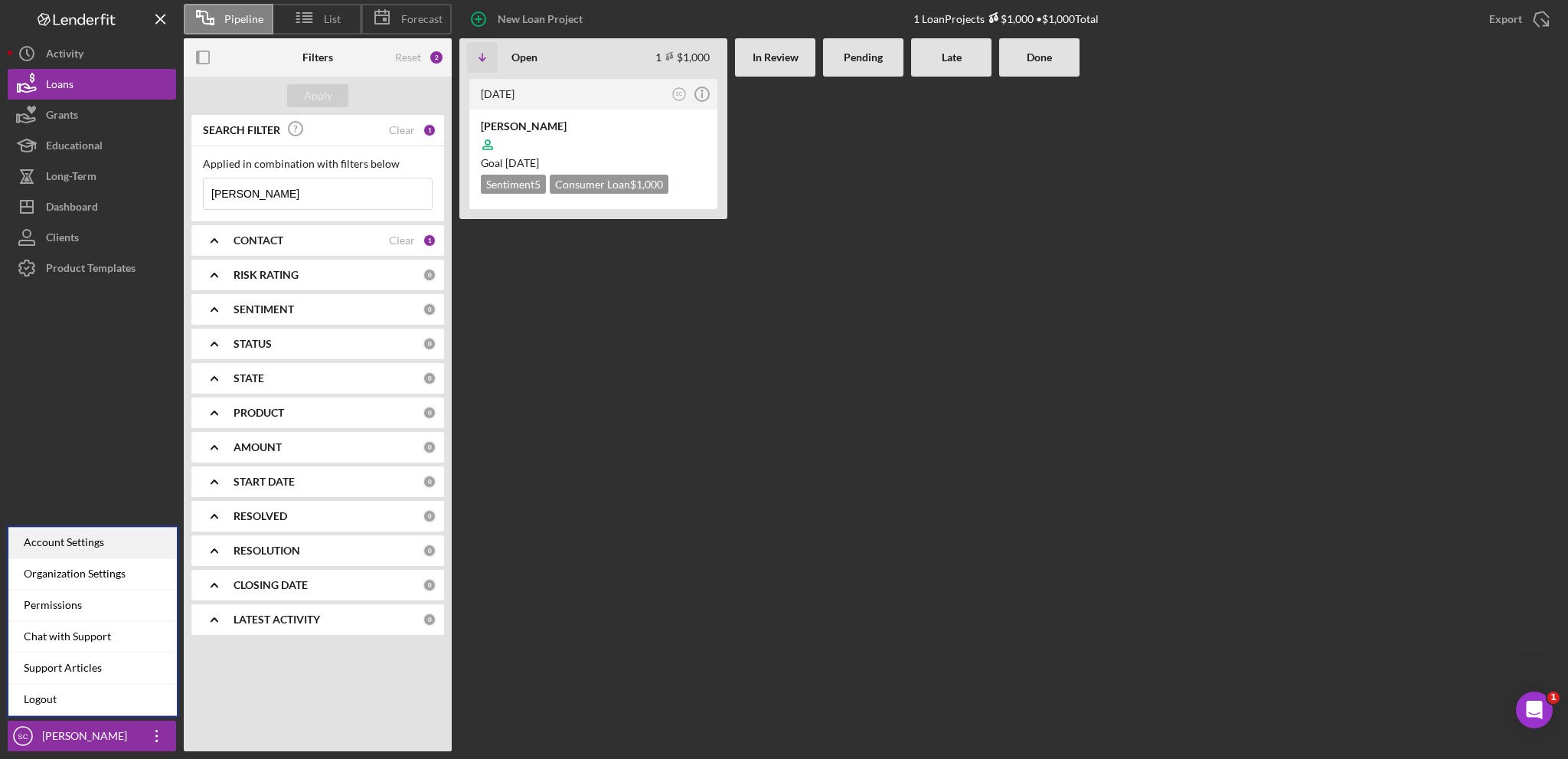
click at [83, 547] on div "Account Settings" at bounding box center [92, 542] width 169 height 31
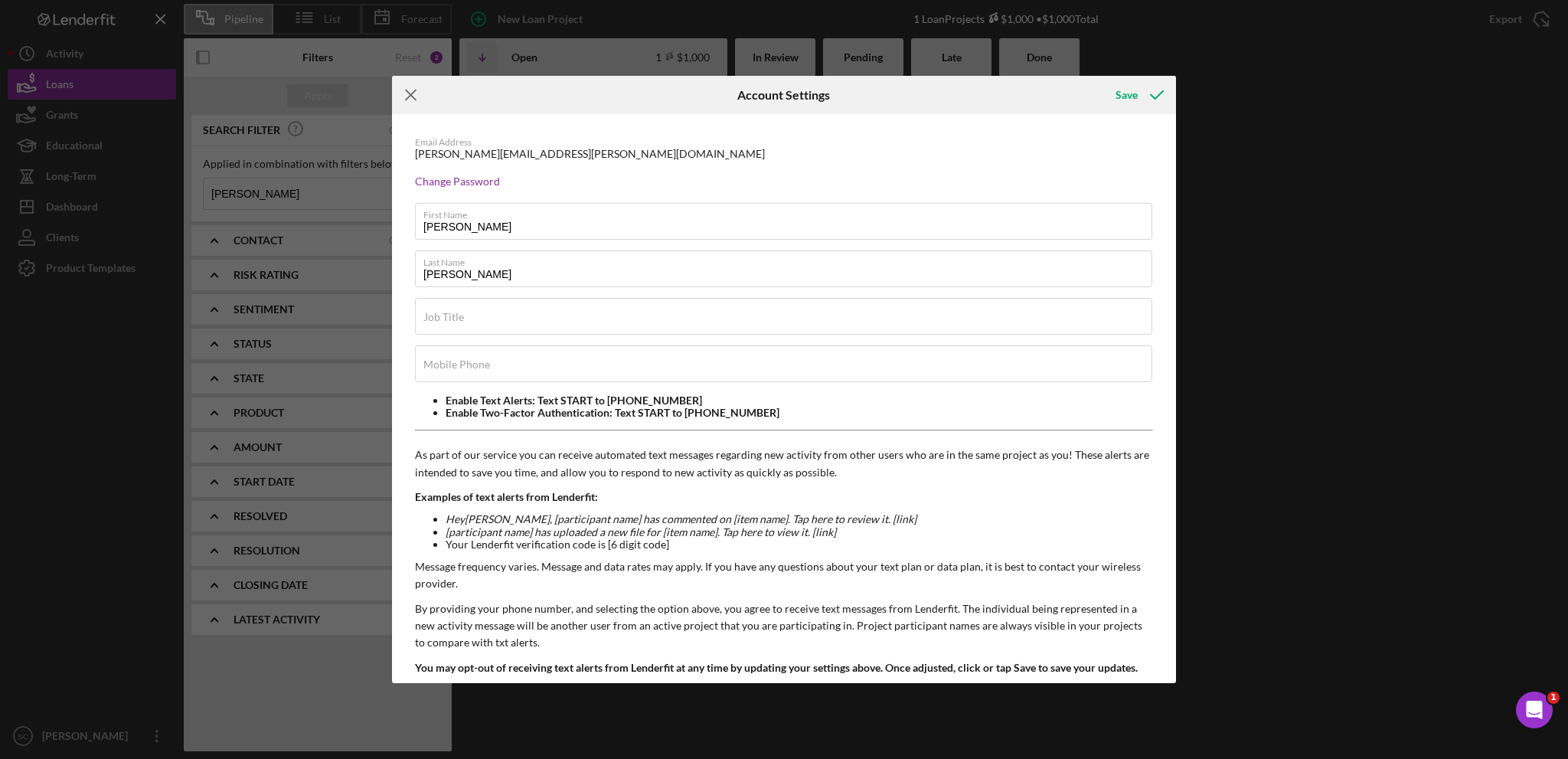
click at [415, 95] on icon "Icon/Menu Close" at bounding box center [411, 95] width 39 height 39
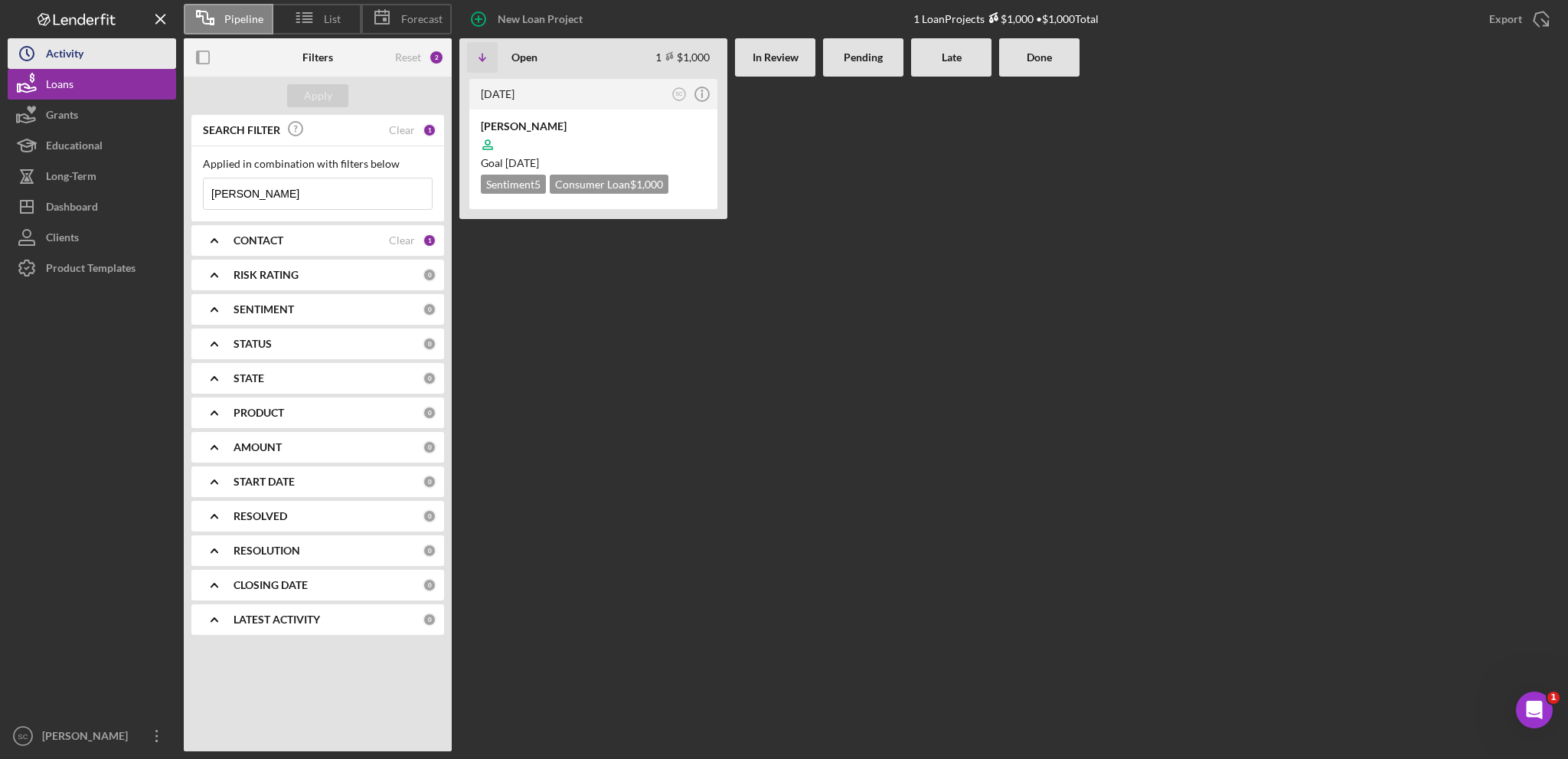
click at [84, 48] on div "Activity" at bounding box center [65, 55] width 38 height 34
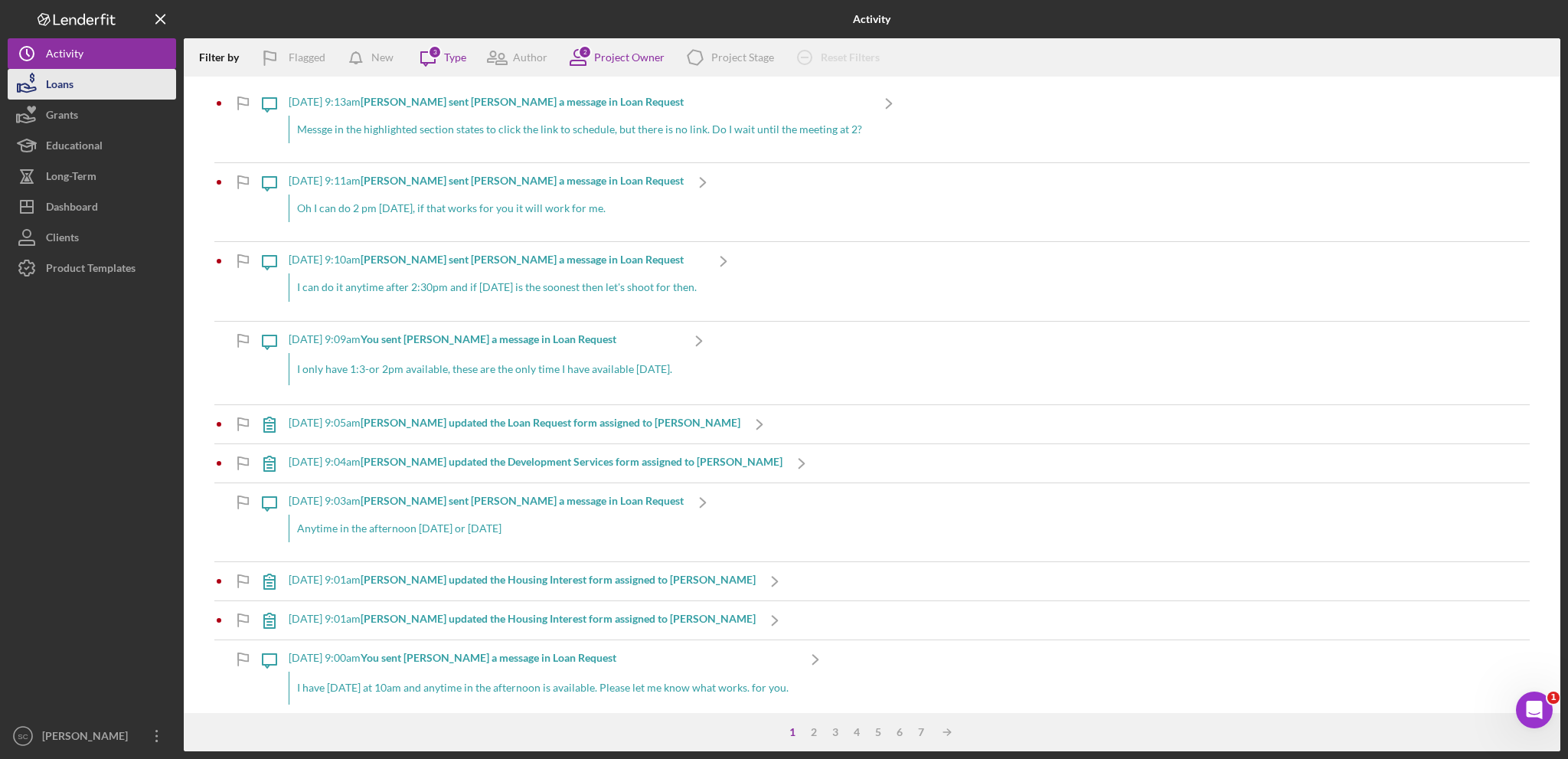
click at [70, 78] on div "Loans" at bounding box center [60, 86] width 28 height 34
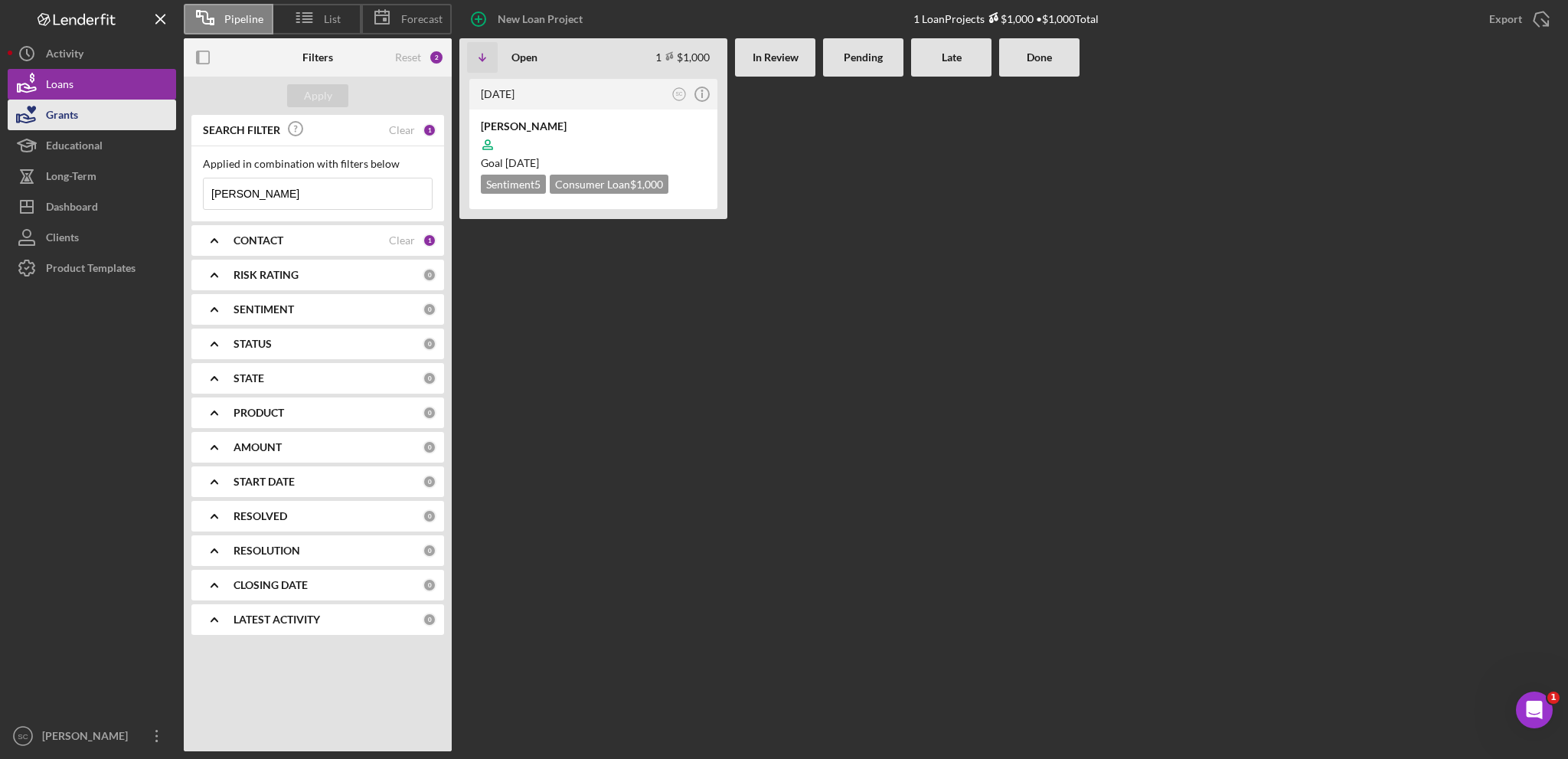
click at [65, 115] on div "Grants" at bounding box center [62, 116] width 32 height 34
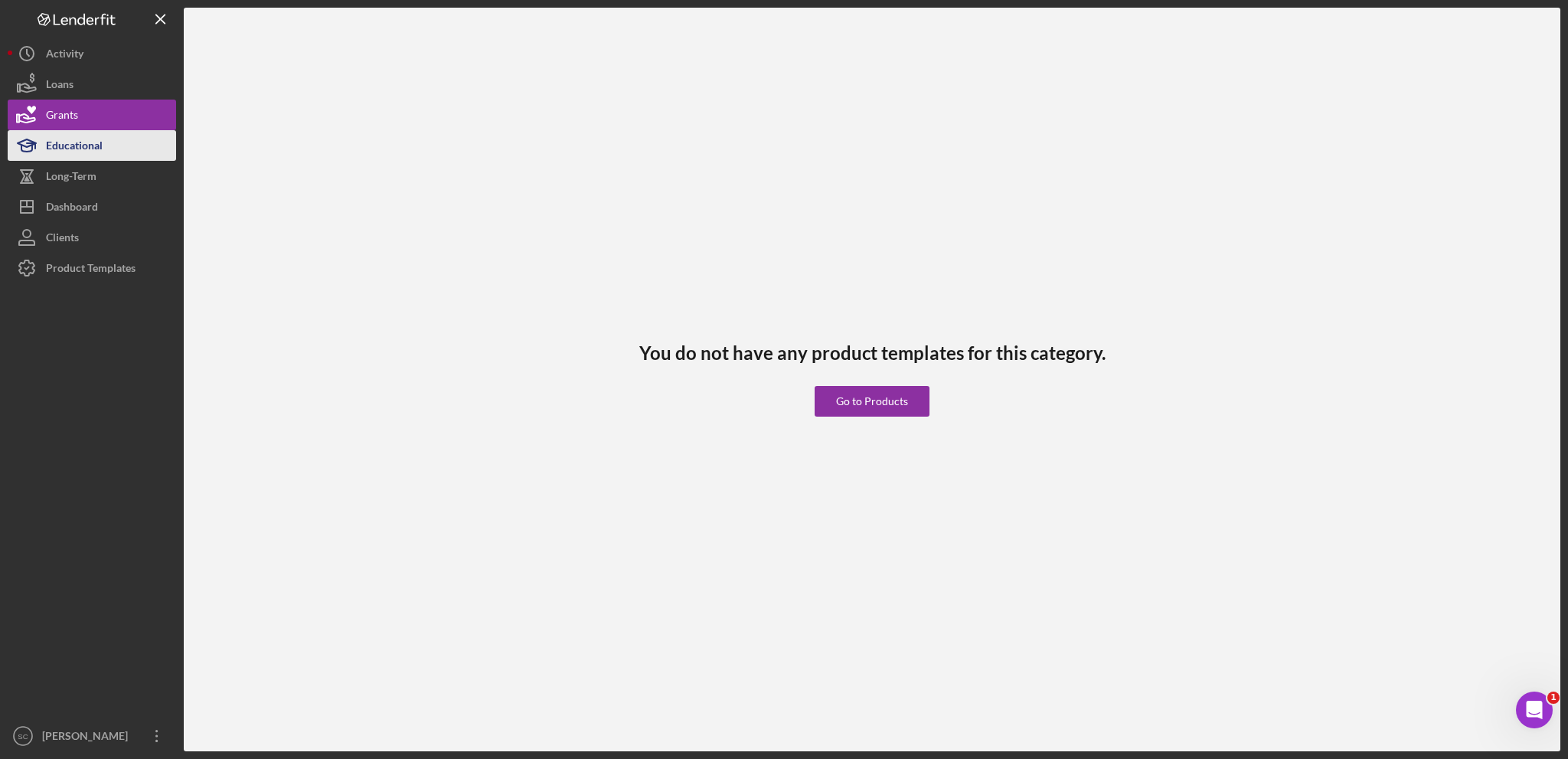
click at [76, 151] on div "Educational" at bounding box center [74, 147] width 56 height 34
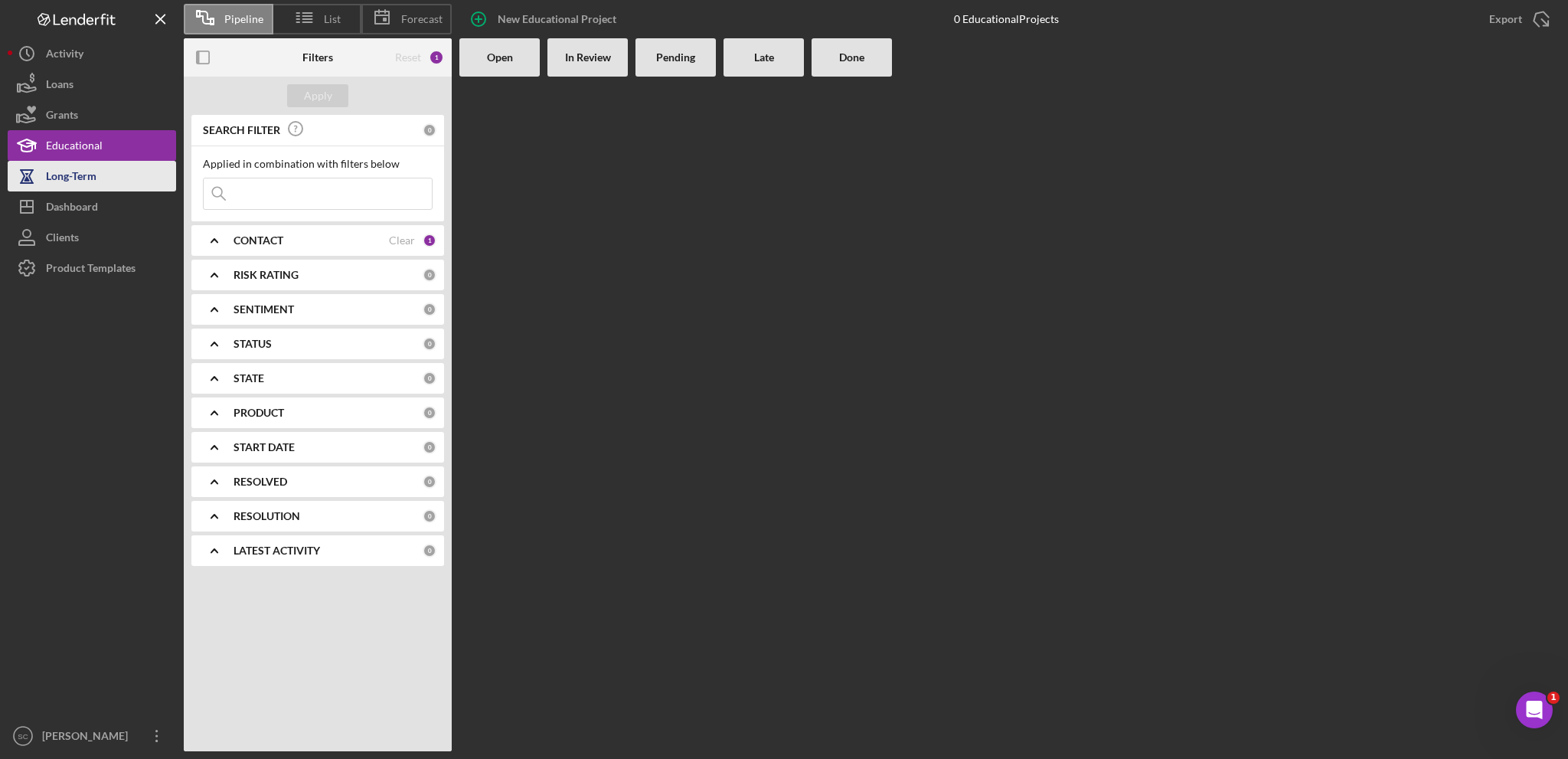
click at [79, 180] on div "Long-Term" at bounding box center [71, 177] width 51 height 34
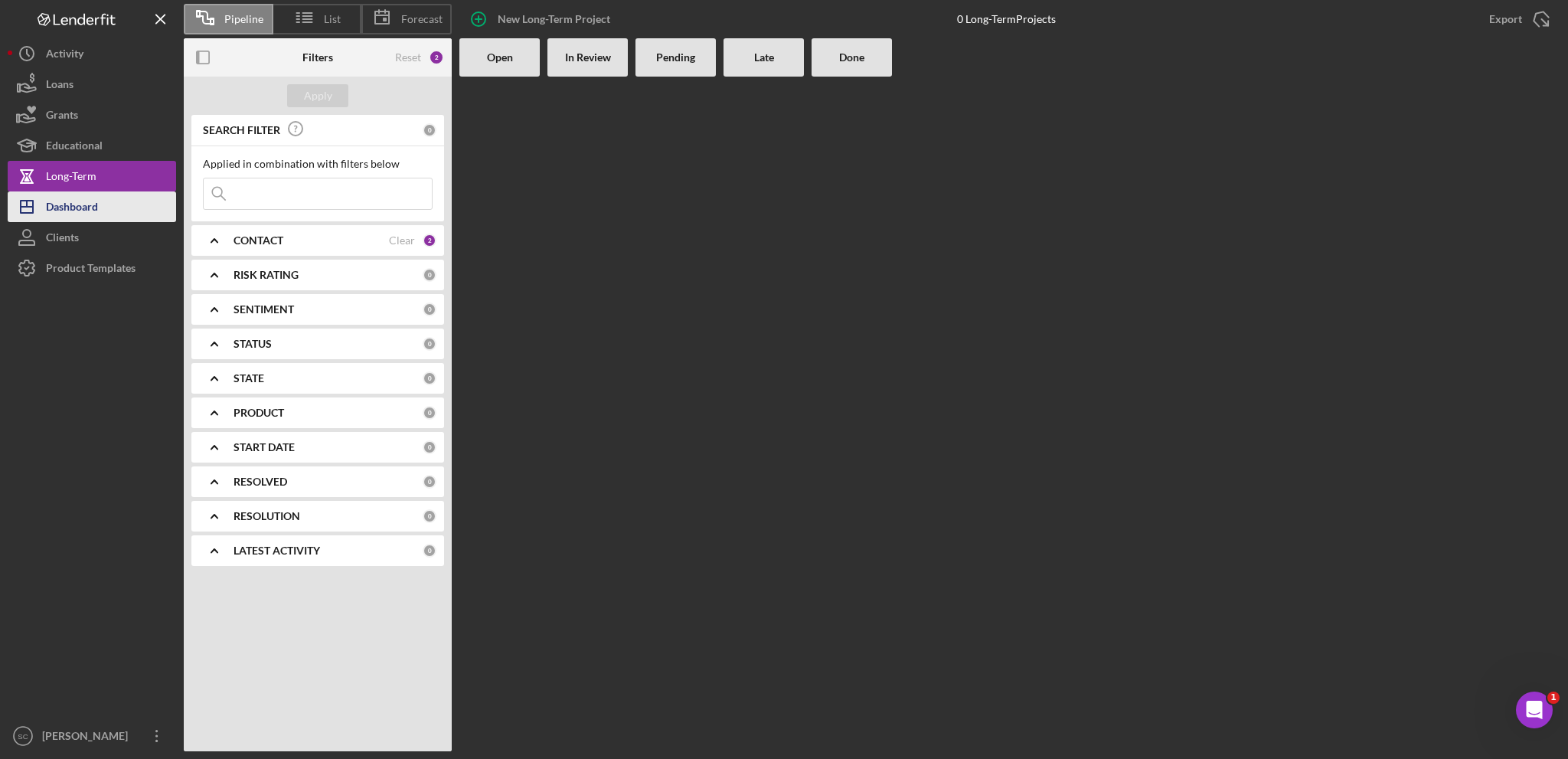
click at [81, 208] on div "Dashboard" at bounding box center [72, 208] width 52 height 34
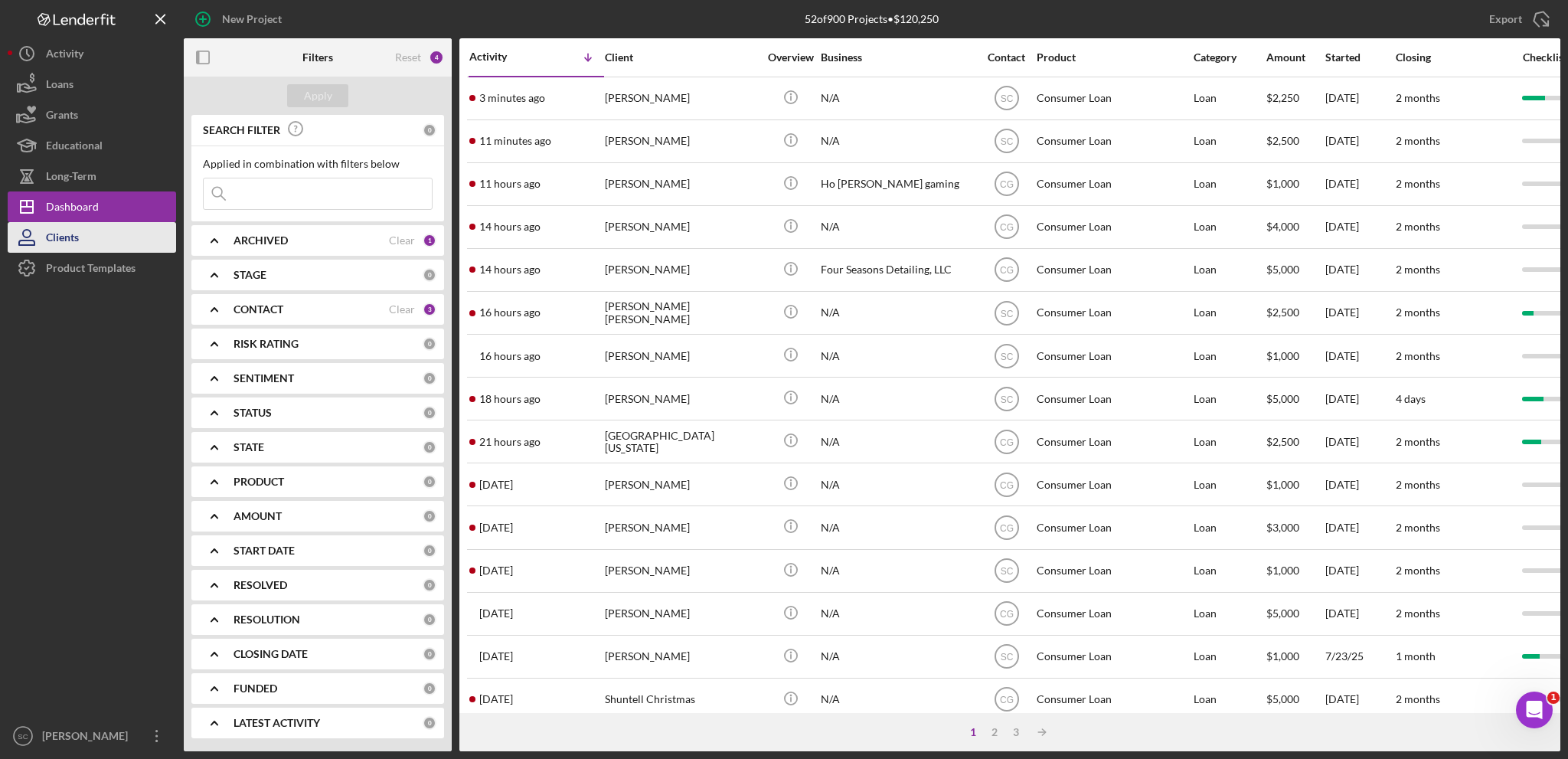
click at [86, 251] on button "Clients" at bounding box center [91, 237] width 169 height 30
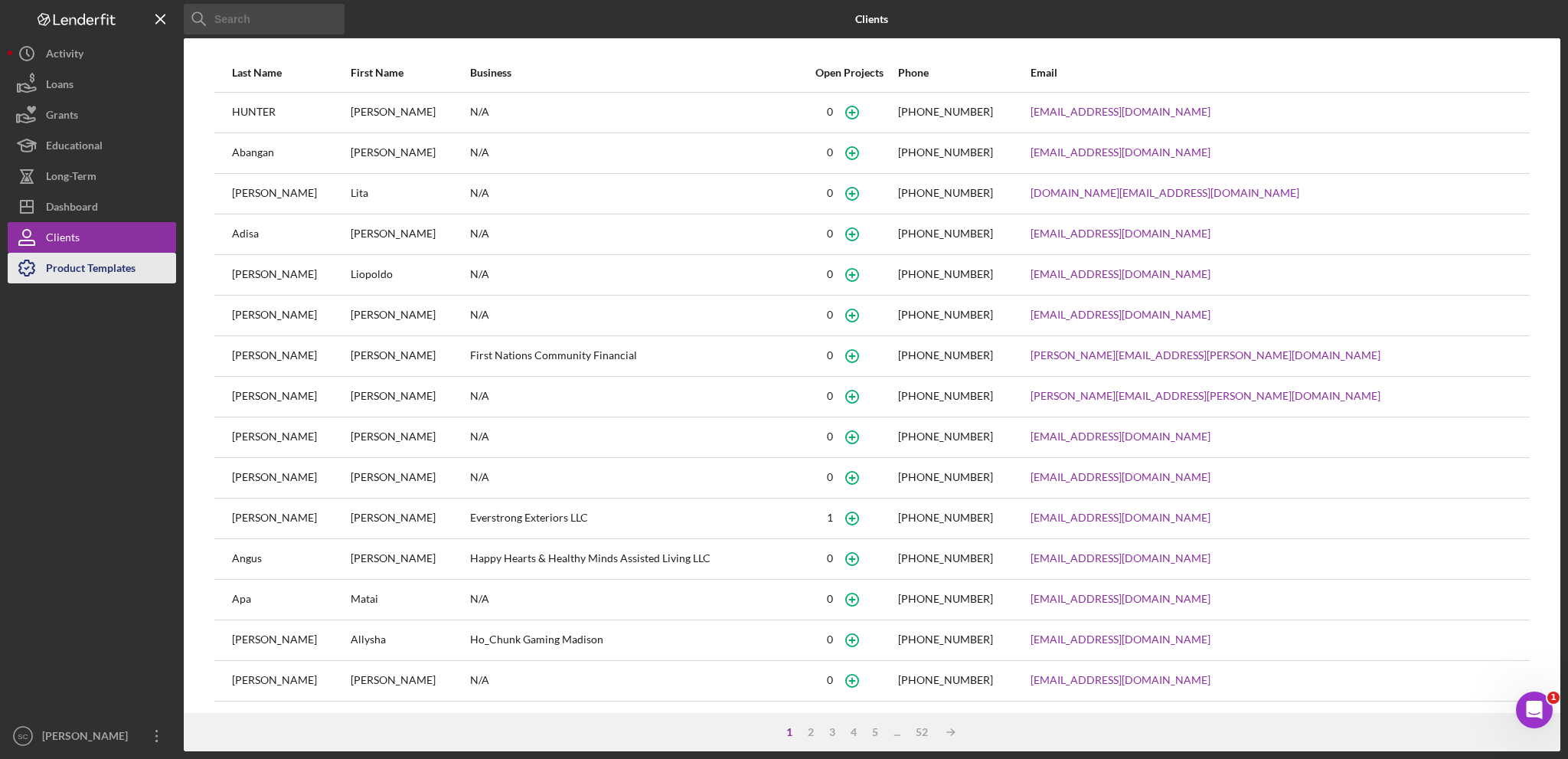
click at [82, 269] on div "Product Templates" at bounding box center [90, 269] width 89 height 34
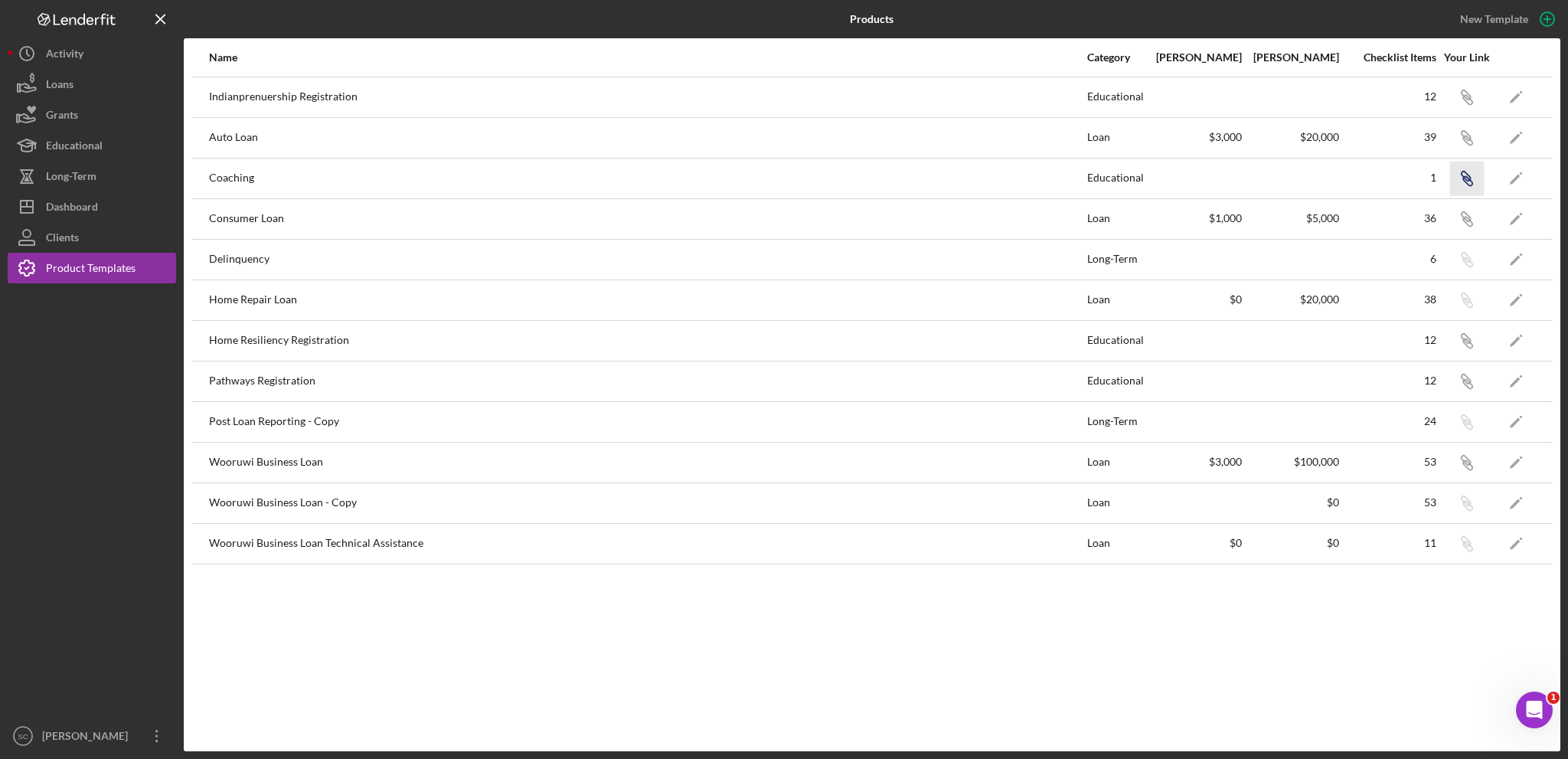
click at [1470, 177] on icon "Icon/Link" at bounding box center [1466, 177] width 34 height 34
click at [1522, 174] on icon "button" at bounding box center [1521, 172] width 3 height 3
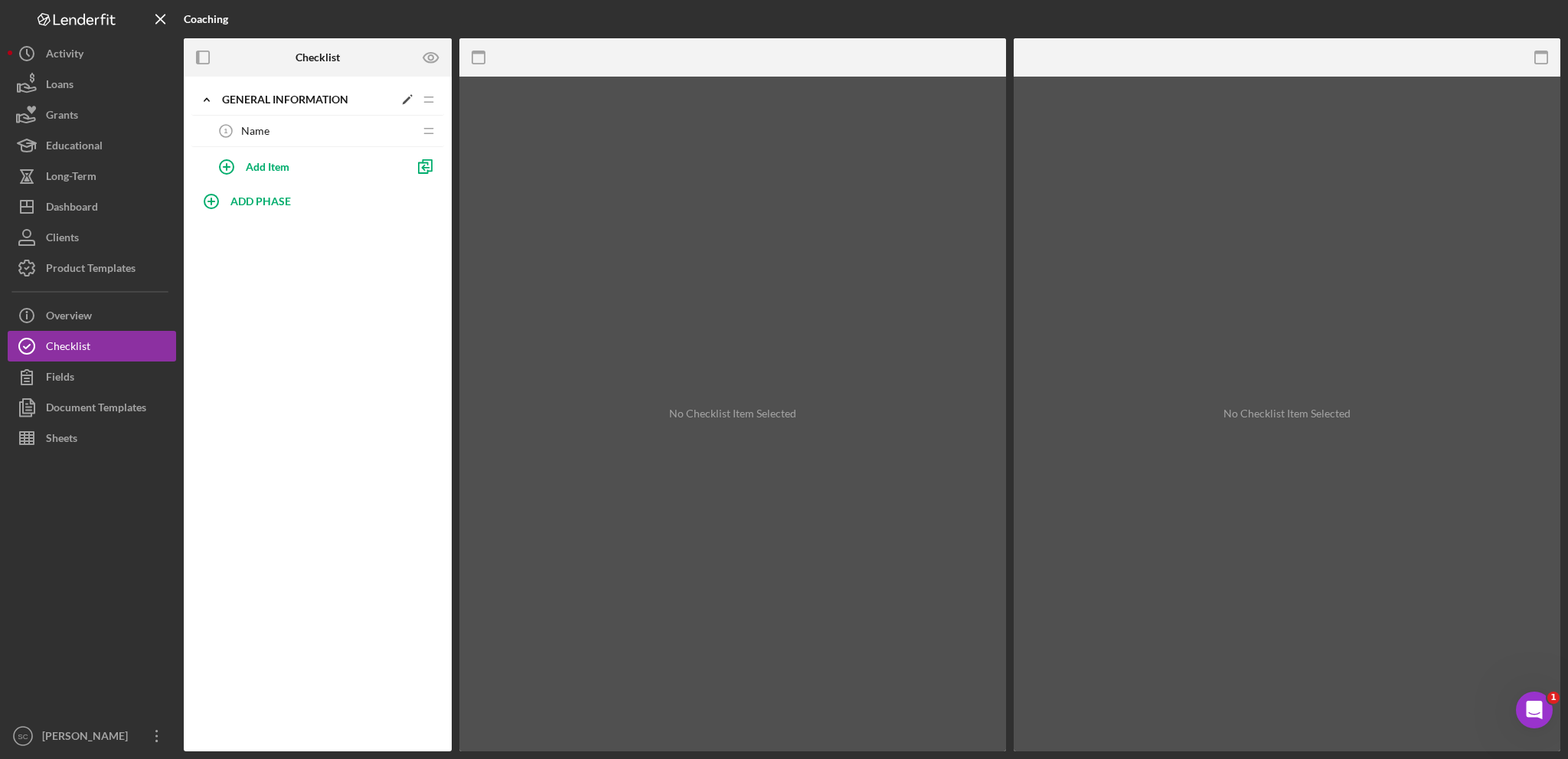
click at [206, 95] on icon "Icon/Expander" at bounding box center [206, 99] width 30 height 30
click at [204, 95] on icon "Icon/Expander" at bounding box center [206, 99] width 30 height 30
click at [163, 18] on icon "Icon/Menu Close" at bounding box center [160, 18] width 34 height 34
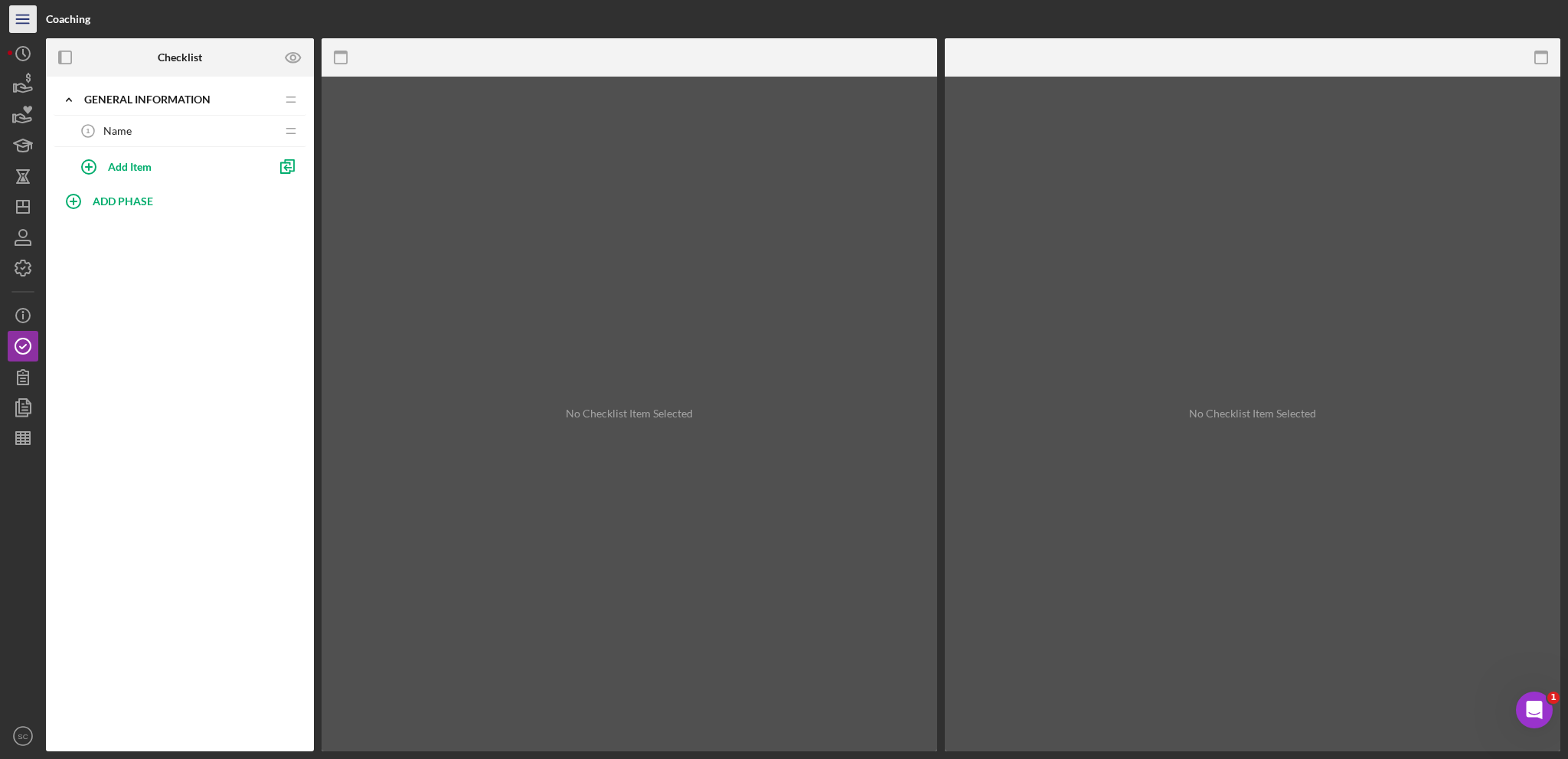
click at [18, 14] on icon "Icon/Menu" at bounding box center [23, 18] width 34 height 34
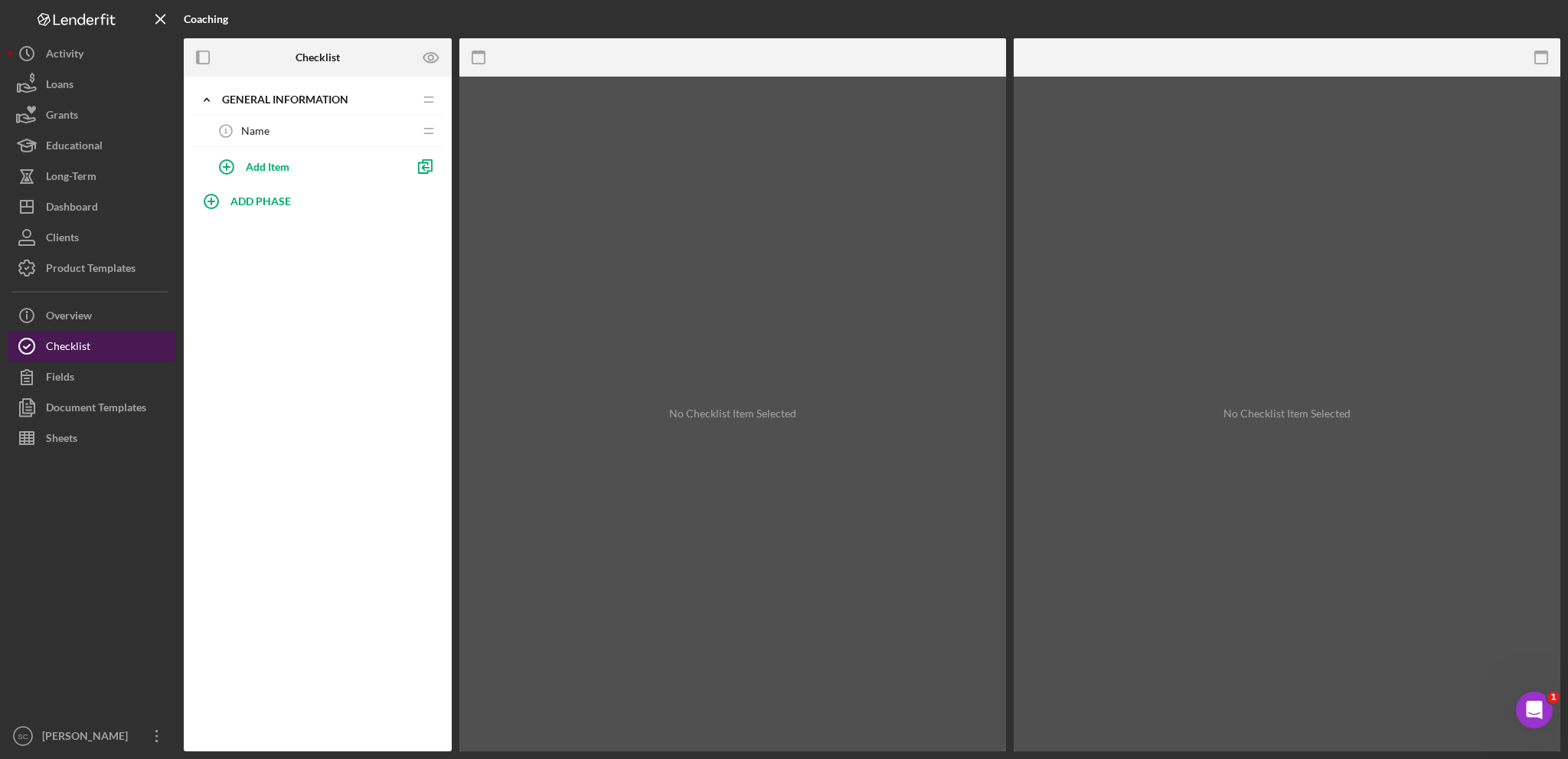
click at [100, 342] on button "Checklist" at bounding box center [91, 346] width 169 height 30
click at [70, 741] on div "[PERSON_NAME]" at bounding box center [88, 738] width 100 height 34
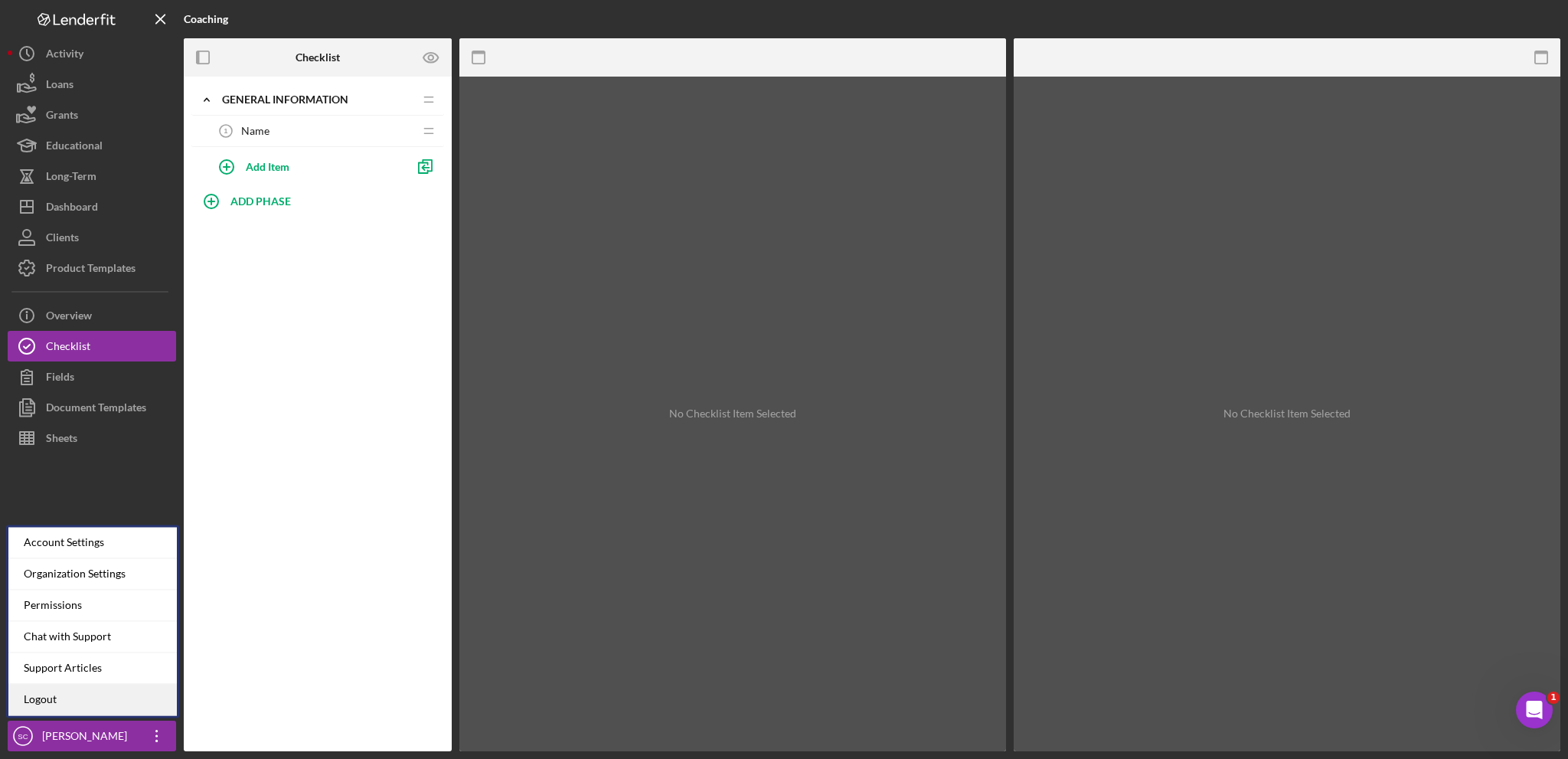
click at [53, 694] on link "Logout" at bounding box center [92, 700] width 169 height 31
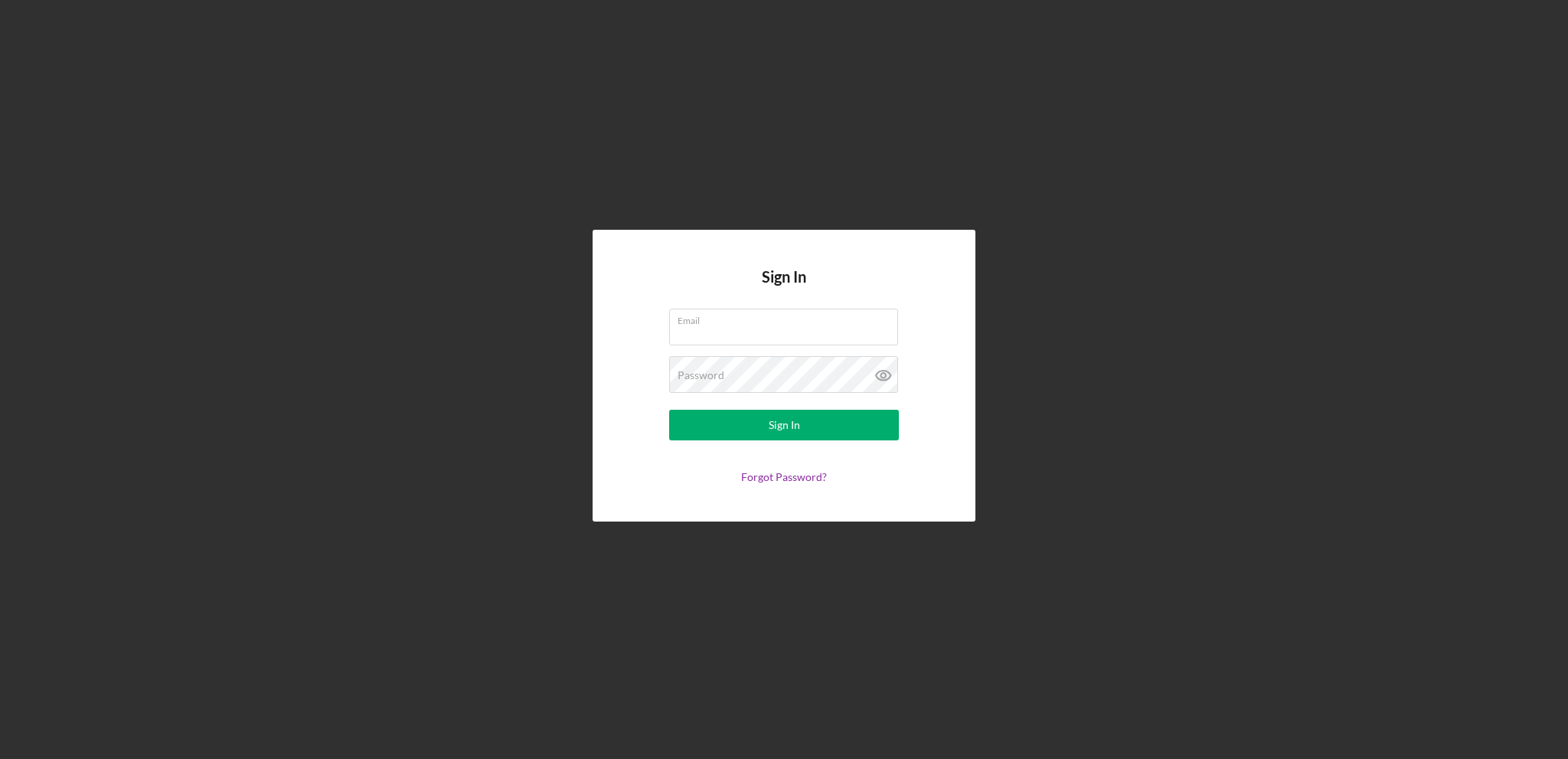
type input "[PERSON_NAME][EMAIL_ADDRESS][PERSON_NAME][DOMAIN_NAME]"
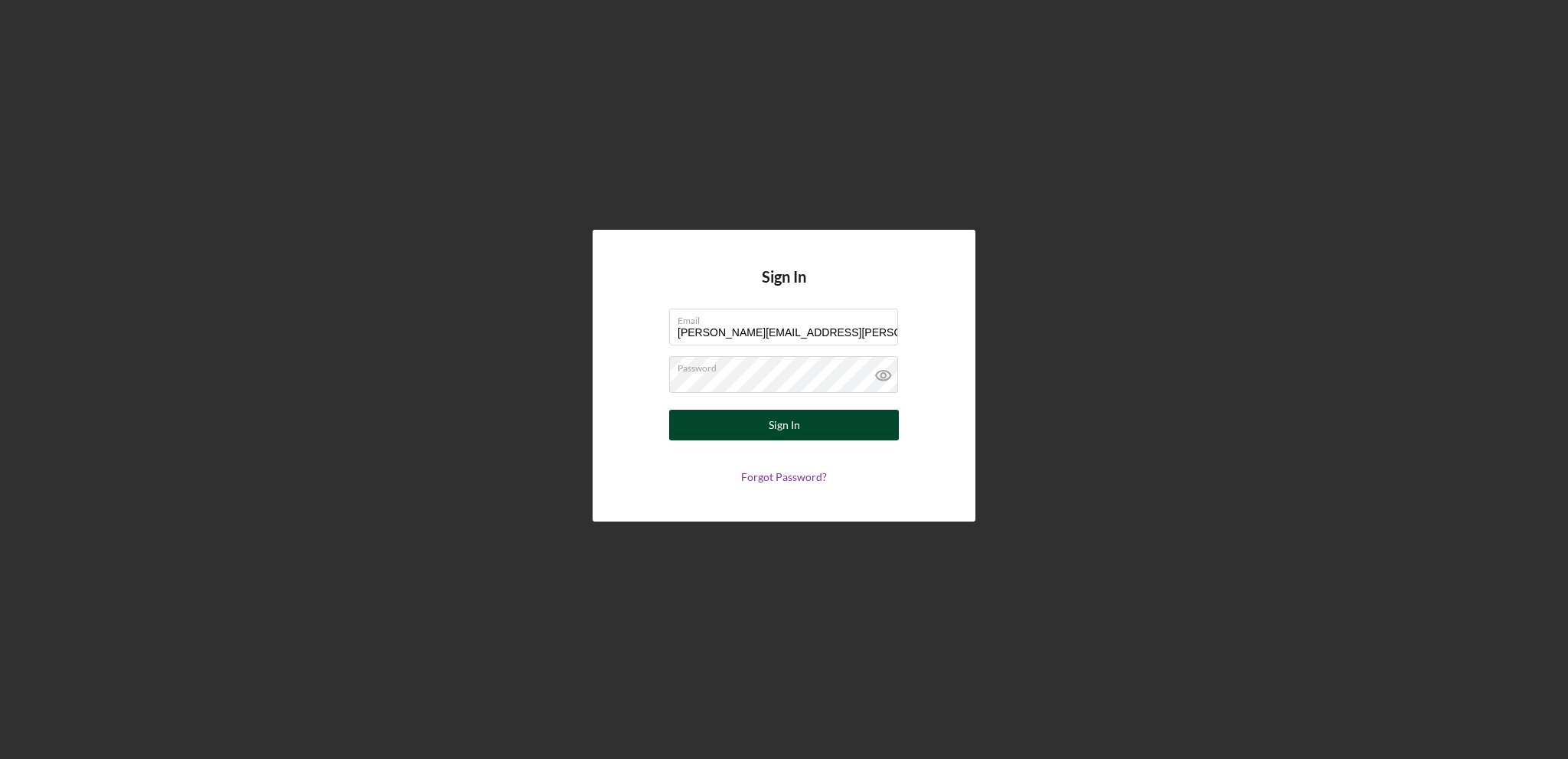
click at [787, 430] on div "Sign In" at bounding box center [784, 424] width 31 height 30
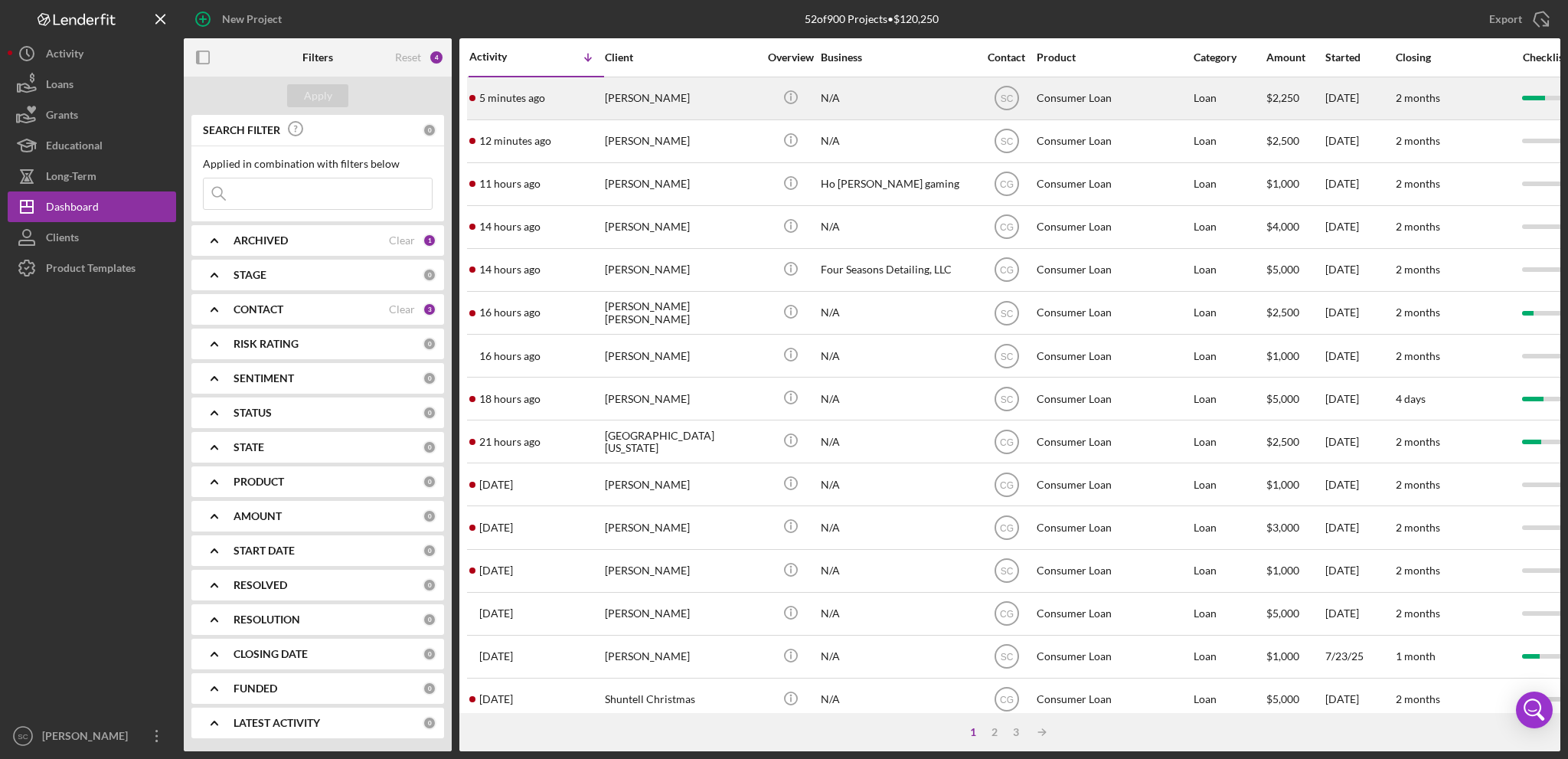
click at [674, 100] on div "[PERSON_NAME]" at bounding box center [681, 99] width 153 height 41
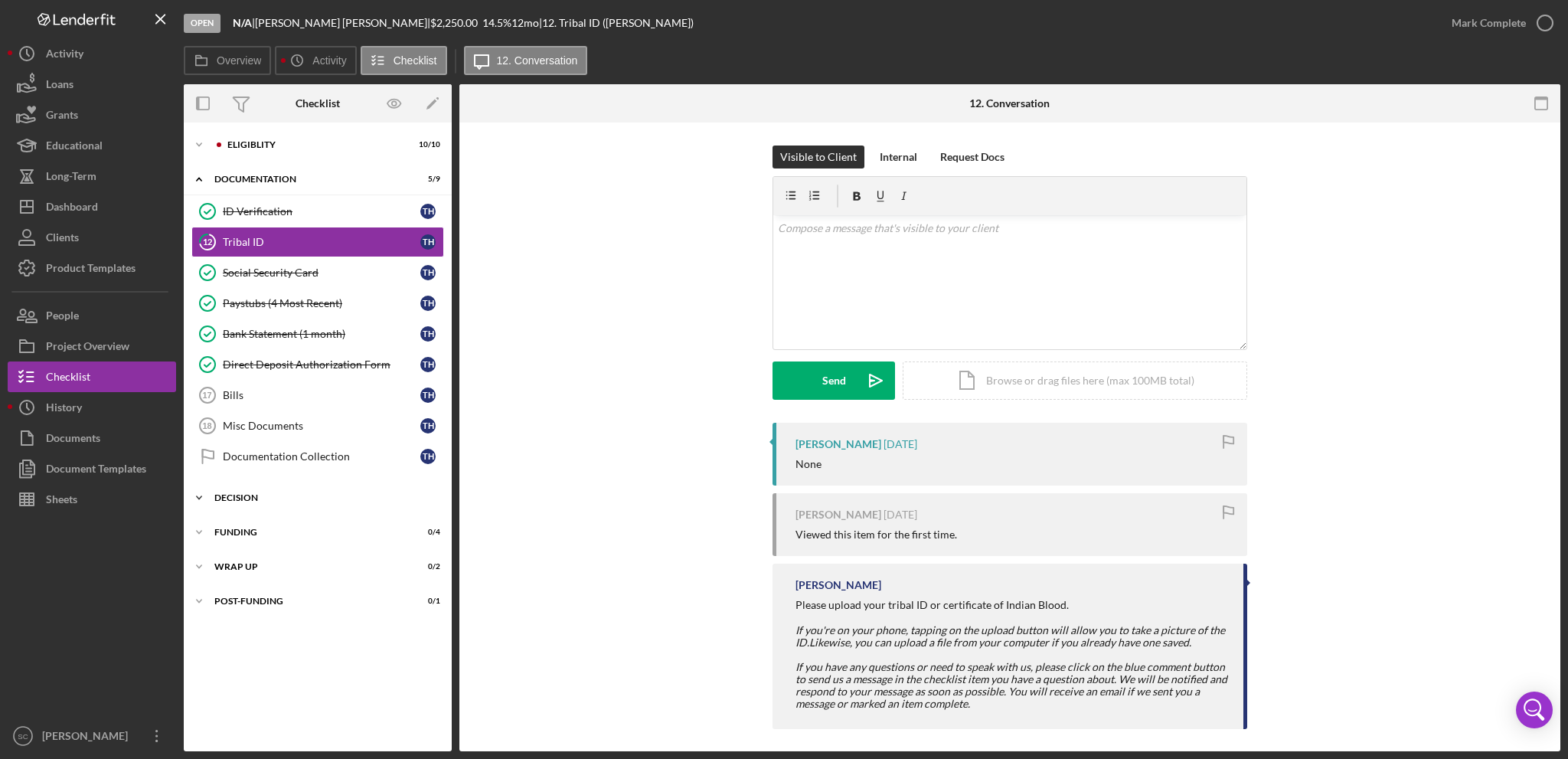
click at [202, 495] on icon "Icon/Expander" at bounding box center [198, 497] width 30 height 30
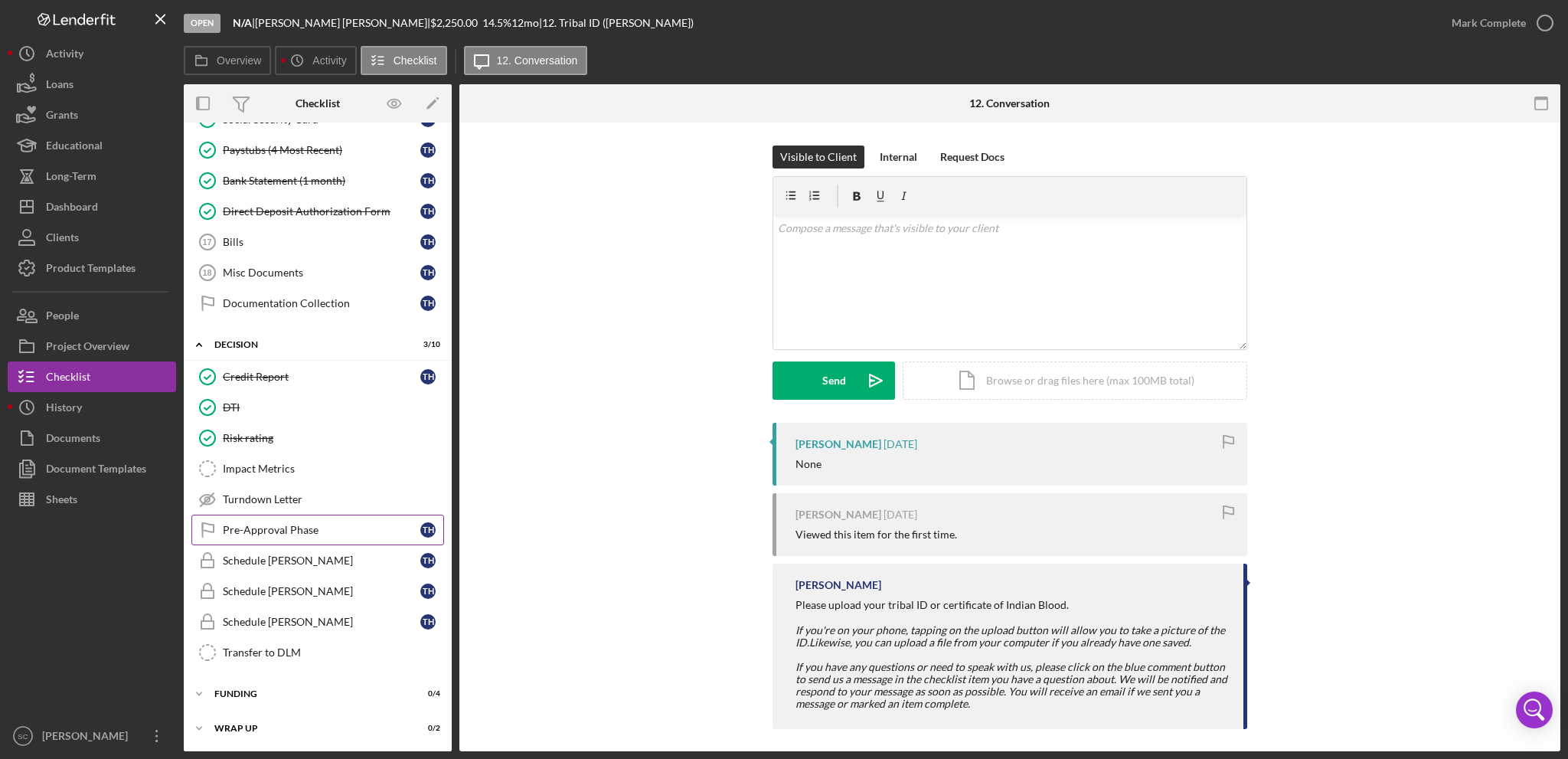
scroll to position [182, 0]
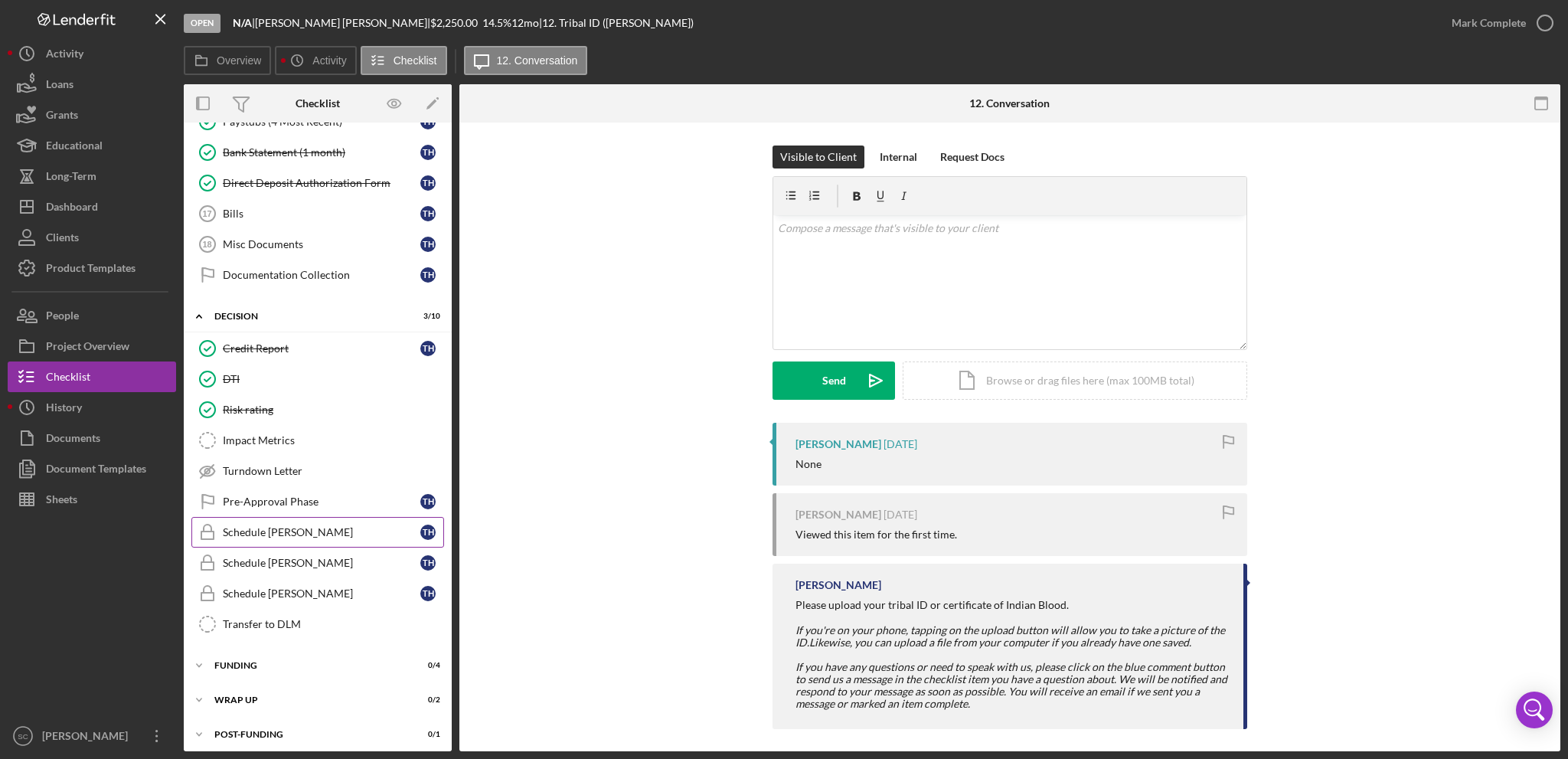
click at [298, 531] on div "Schedule [PERSON_NAME]" at bounding box center [322, 532] width 197 height 12
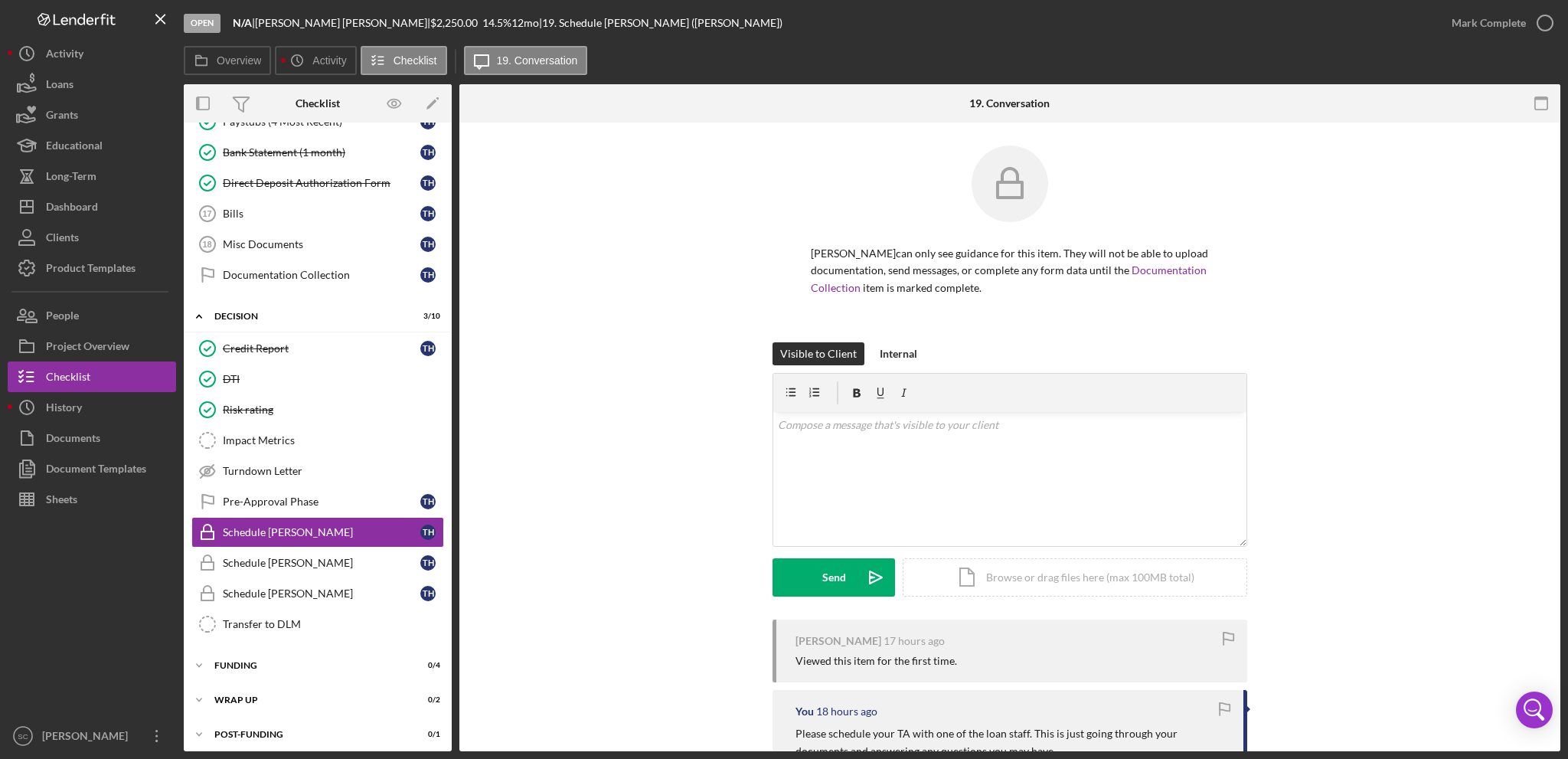
scroll to position [191, 0]
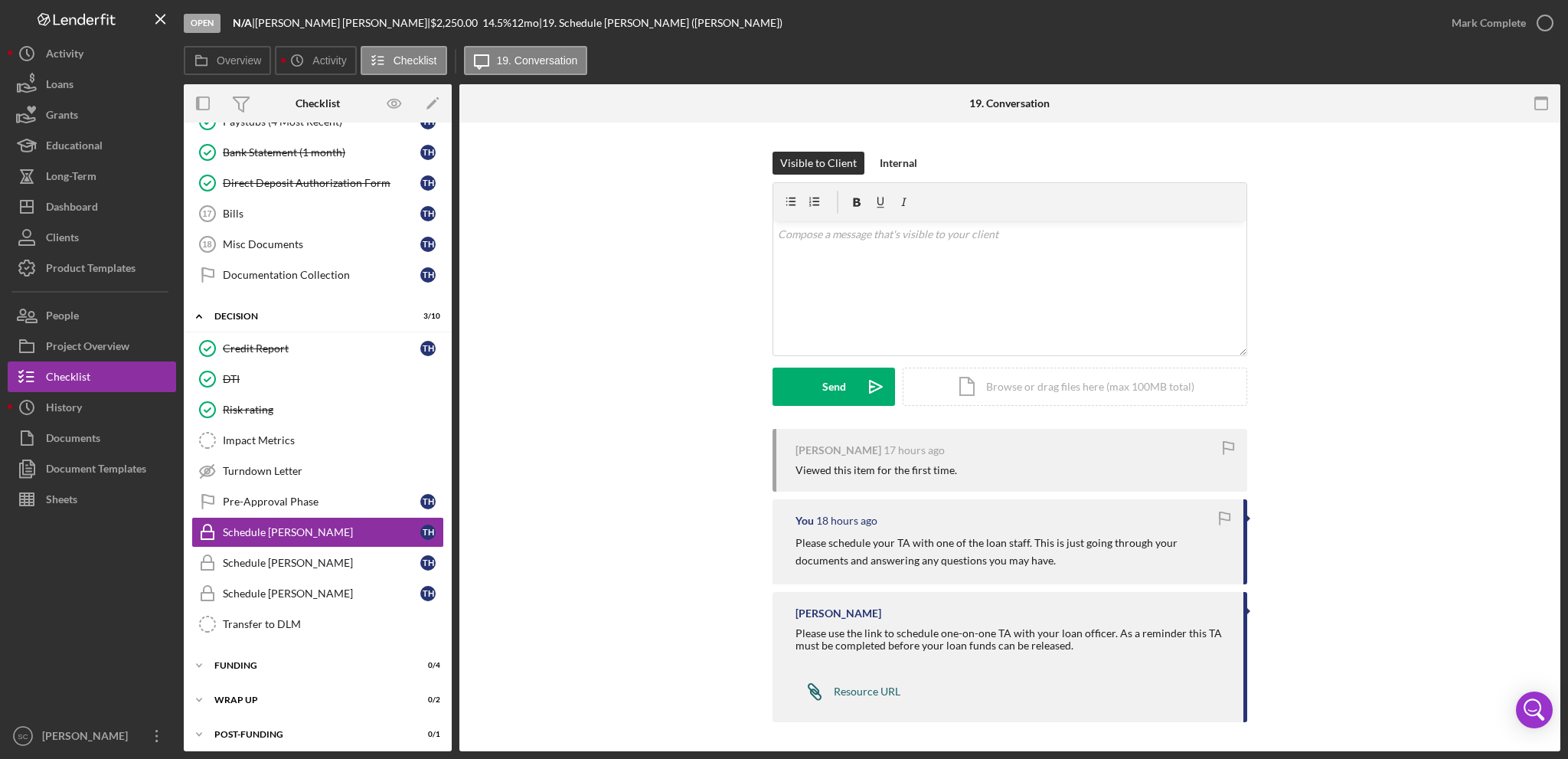
click at [859, 686] on div "Resource URL" at bounding box center [867, 691] width 66 height 12
click at [153, 735] on icon "Icon/Overflow" at bounding box center [158, 736] width 39 height 39
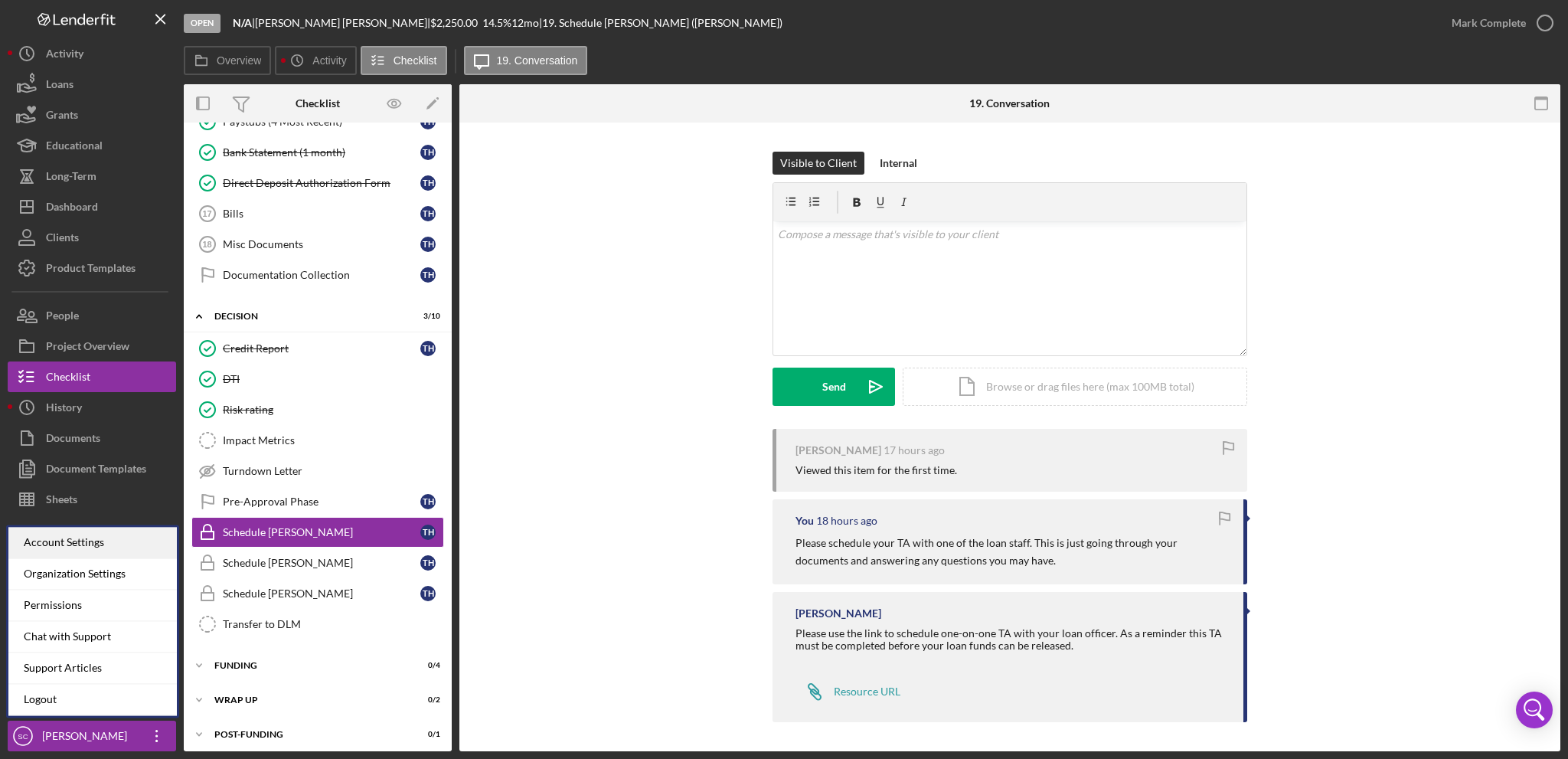
click at [100, 547] on div "Account Settings" at bounding box center [92, 542] width 169 height 31
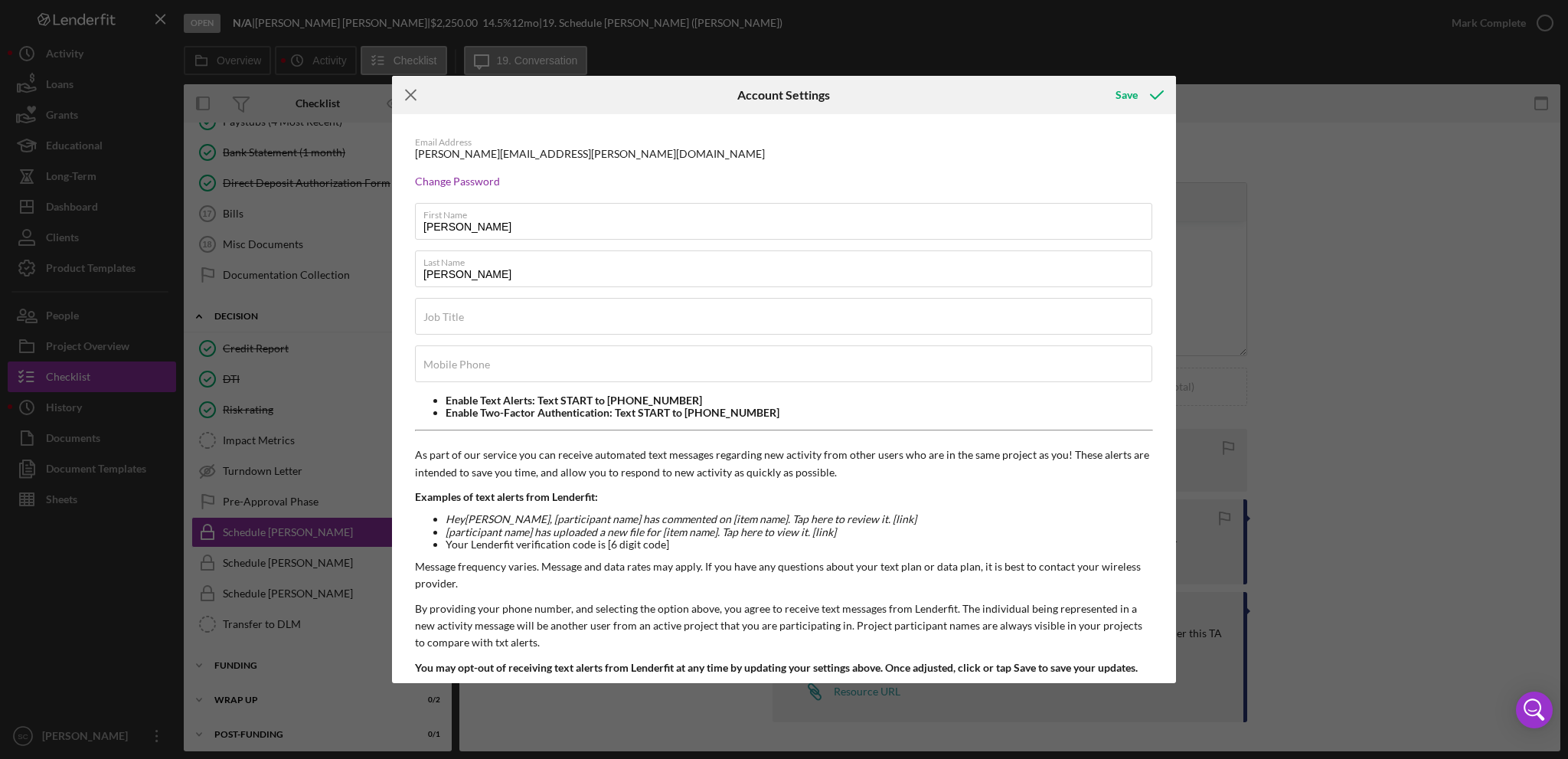
click at [420, 97] on icon "Icon/Menu Close" at bounding box center [411, 95] width 39 height 39
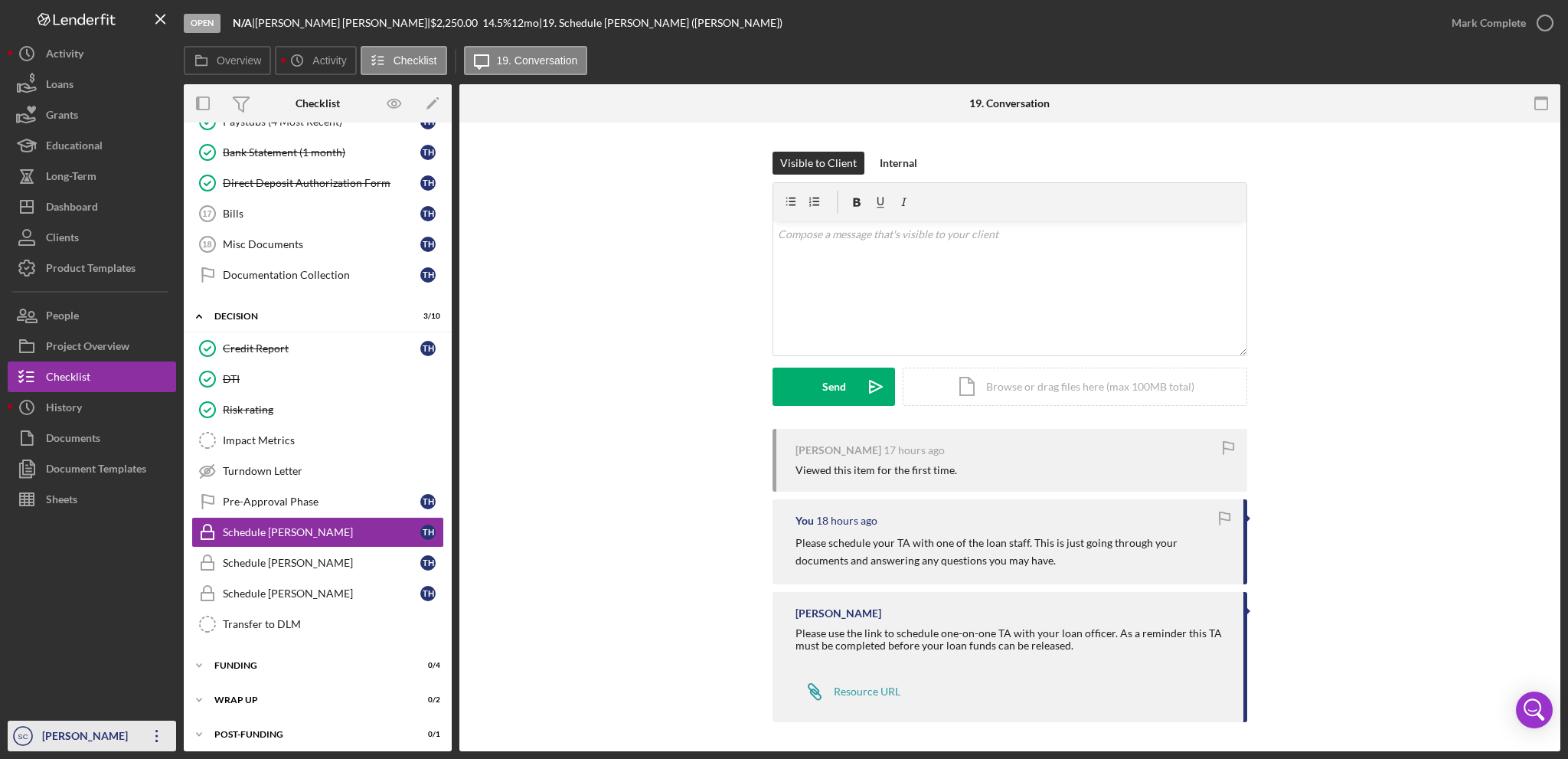
click at [65, 723] on div "[PERSON_NAME]" at bounding box center [88, 738] width 100 height 34
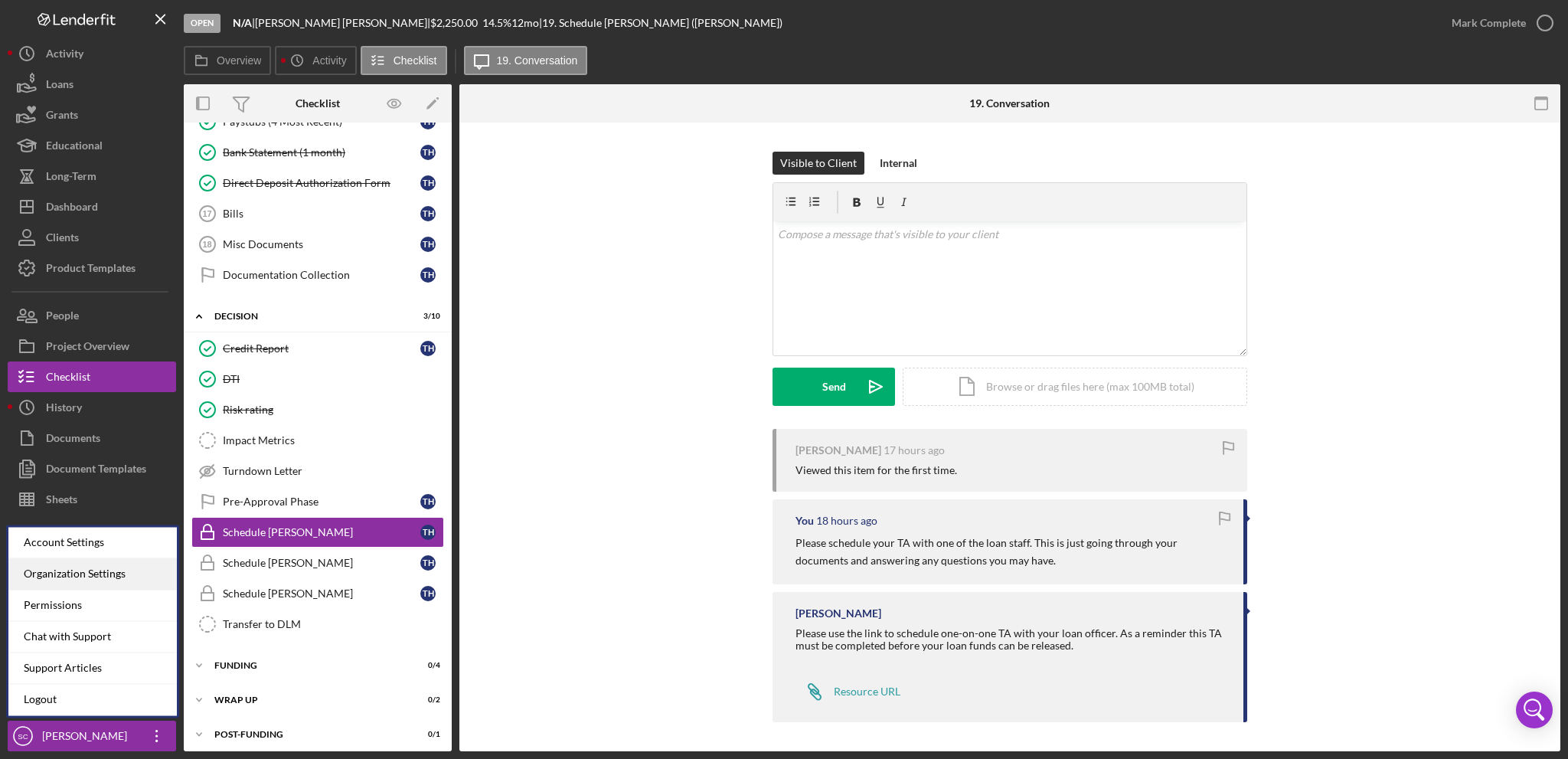
click at [85, 583] on div "Organization Settings" at bounding box center [92, 575] width 169 height 31
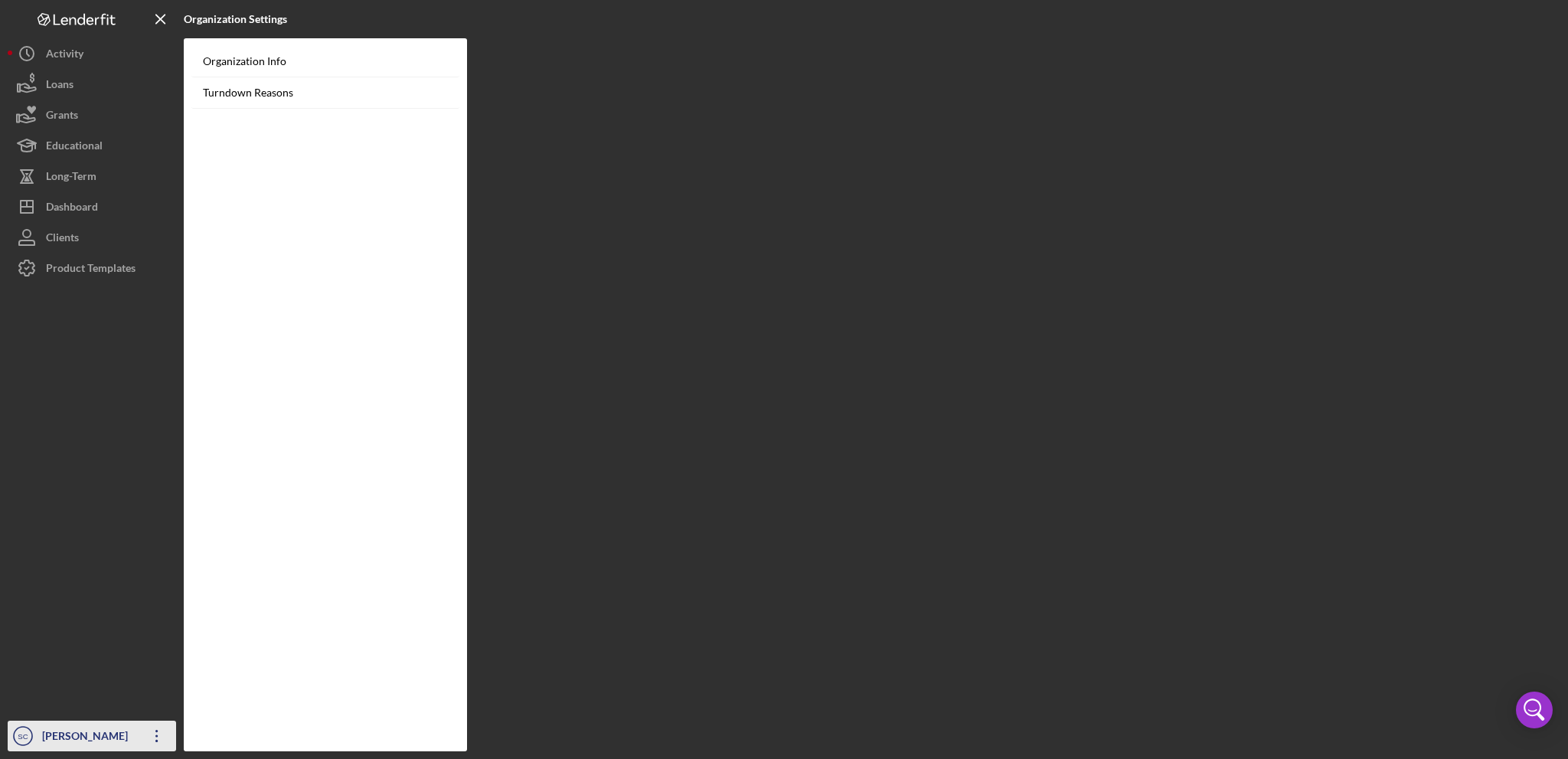
click at [57, 739] on div "[PERSON_NAME]" at bounding box center [88, 738] width 100 height 34
click at [1529, 715] on icon "Open Intercom Messenger" at bounding box center [1532, 707] width 19 height 19
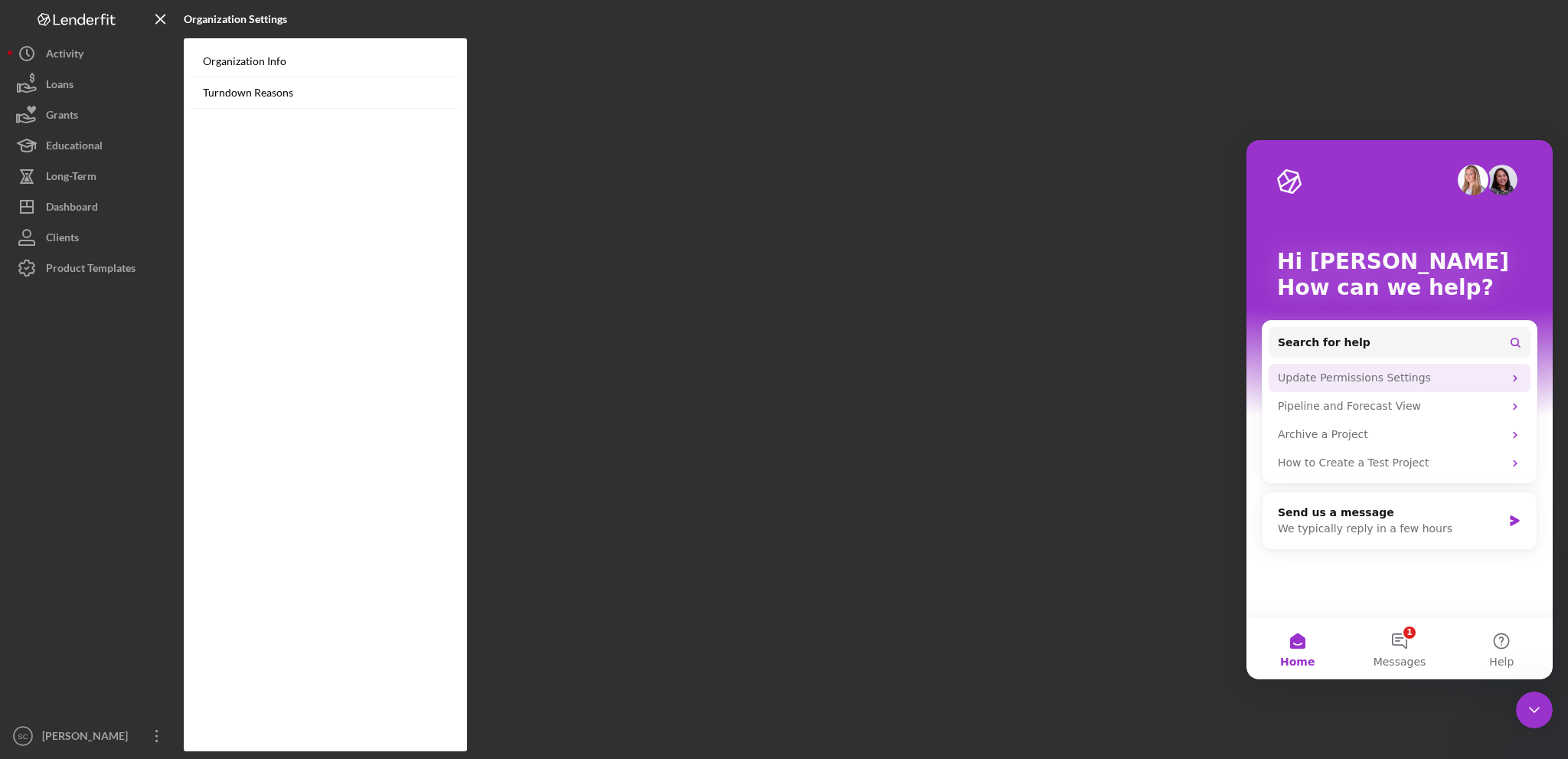
click at [1318, 386] on div "Update Permissions Settings" at bounding box center [1399, 378] width 262 height 29
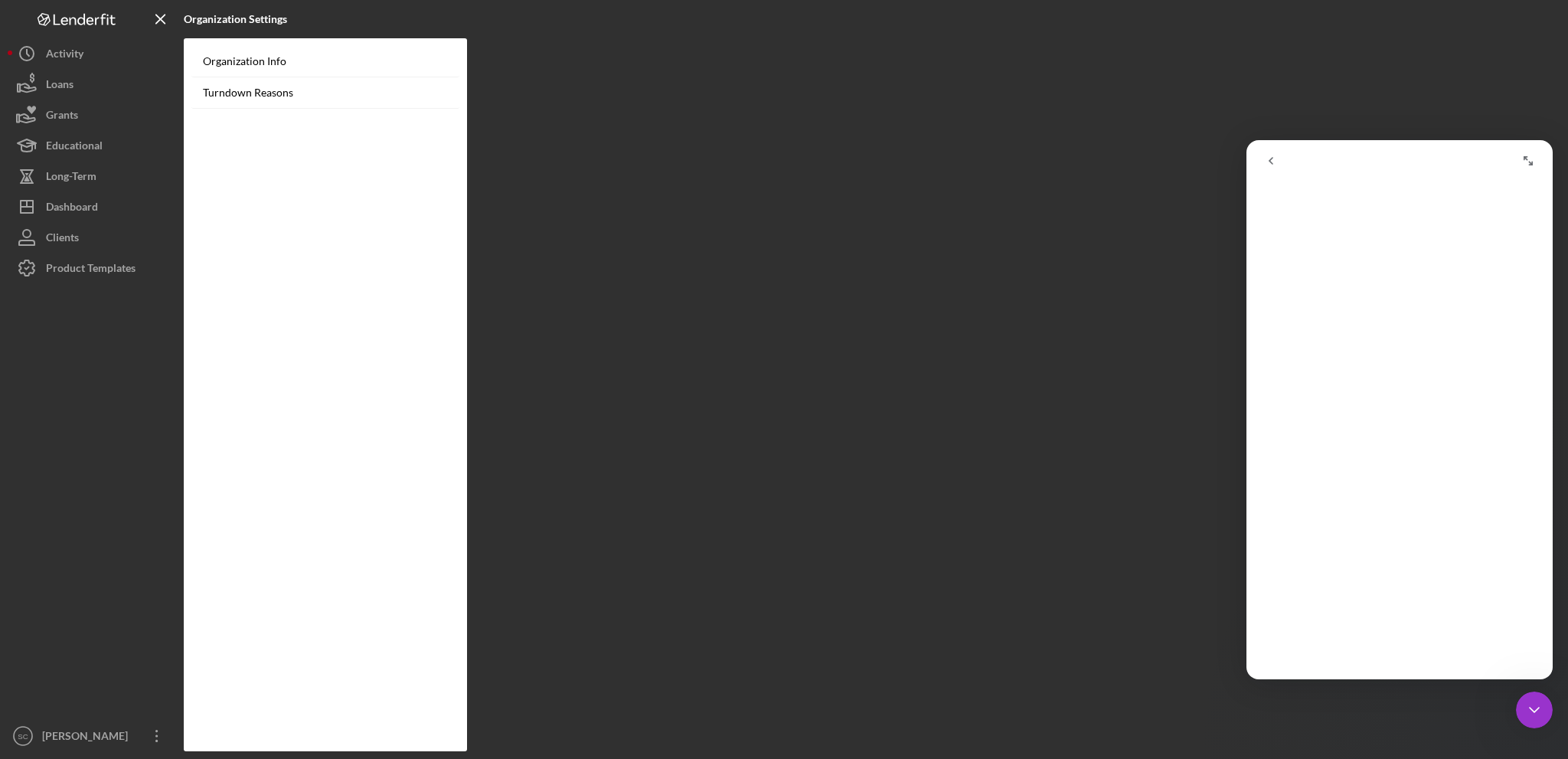
scroll to position [37, 0]
click at [1276, 164] on icon "go back" at bounding box center [1270, 160] width 12 height 12
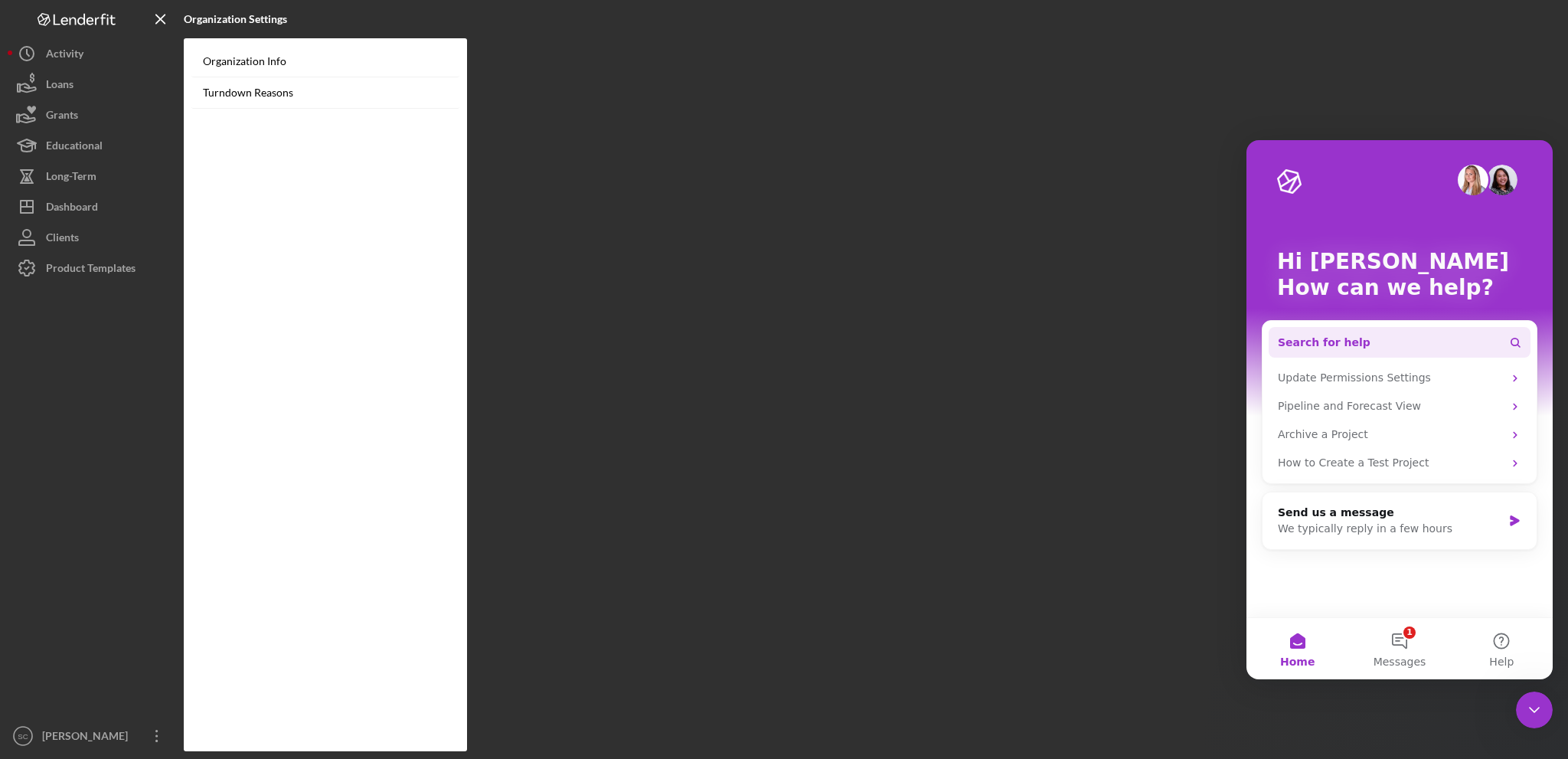
click at [1376, 338] on button "Search for help" at bounding box center [1399, 342] width 262 height 30
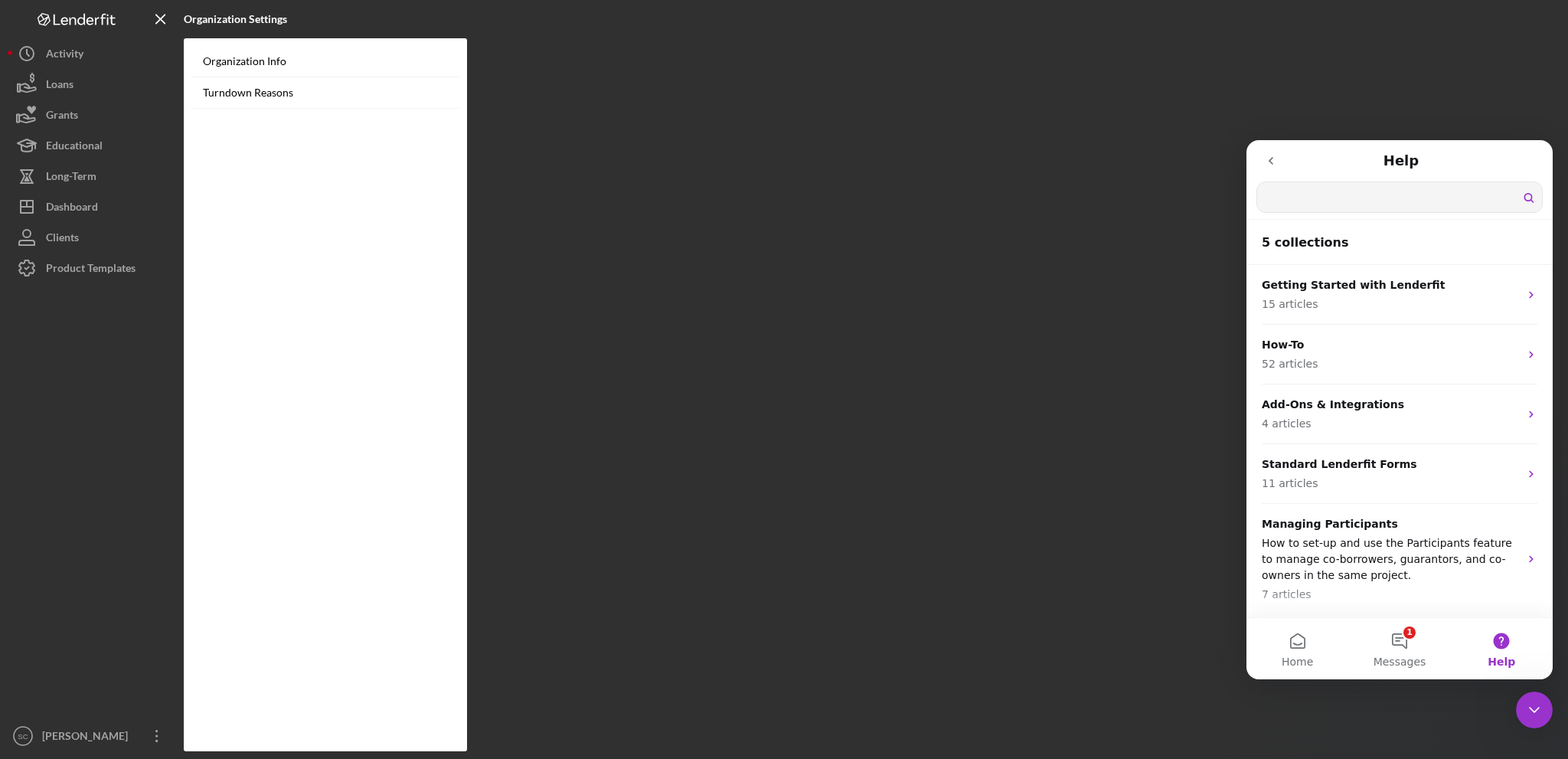
scroll to position [0, 0]
click at [1357, 196] on input "Search for help" at bounding box center [1399, 197] width 285 height 30
type input "Calendly link"
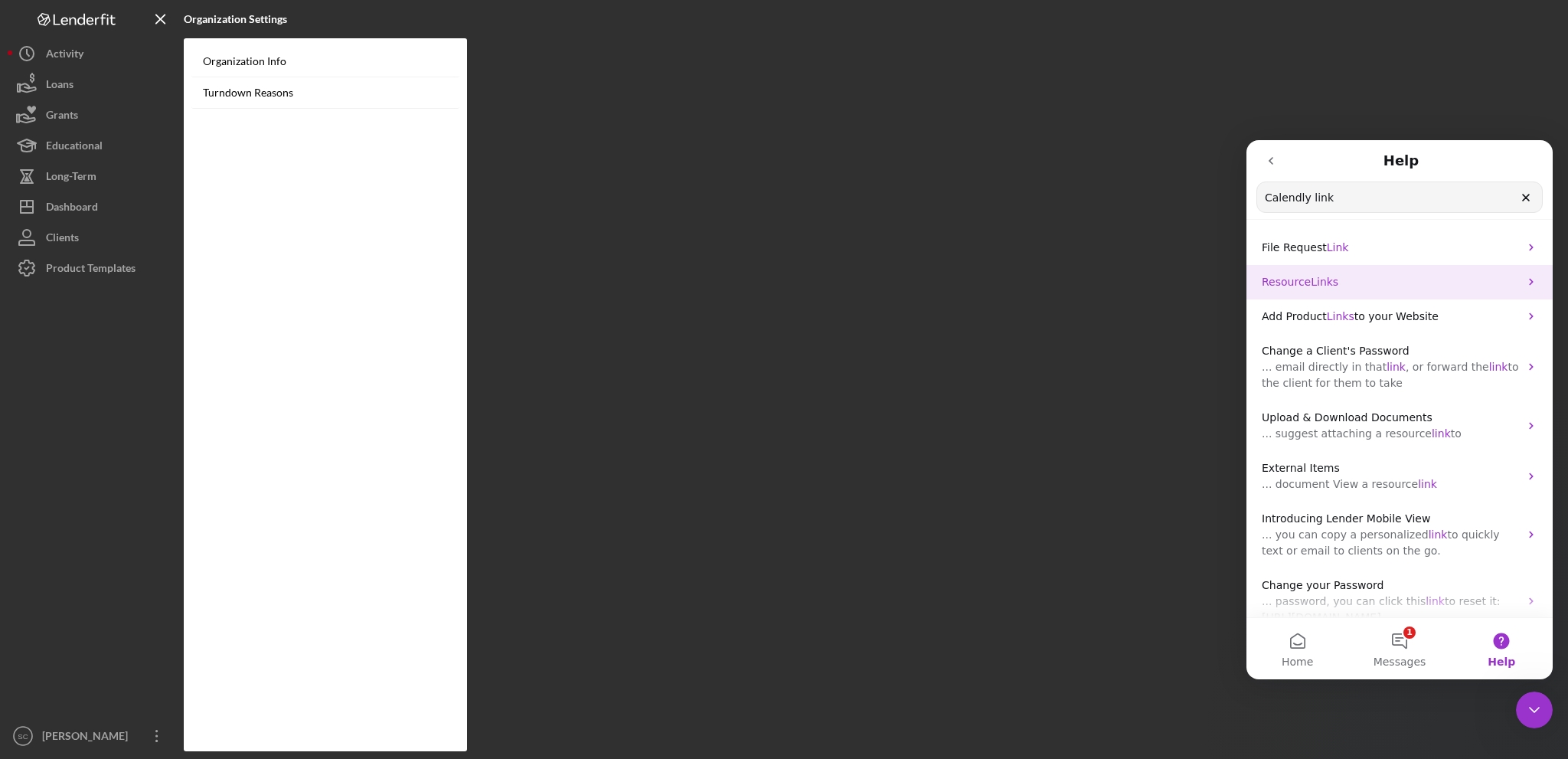
click at [1494, 281] on p "Resource Links" at bounding box center [1390, 281] width 257 height 16
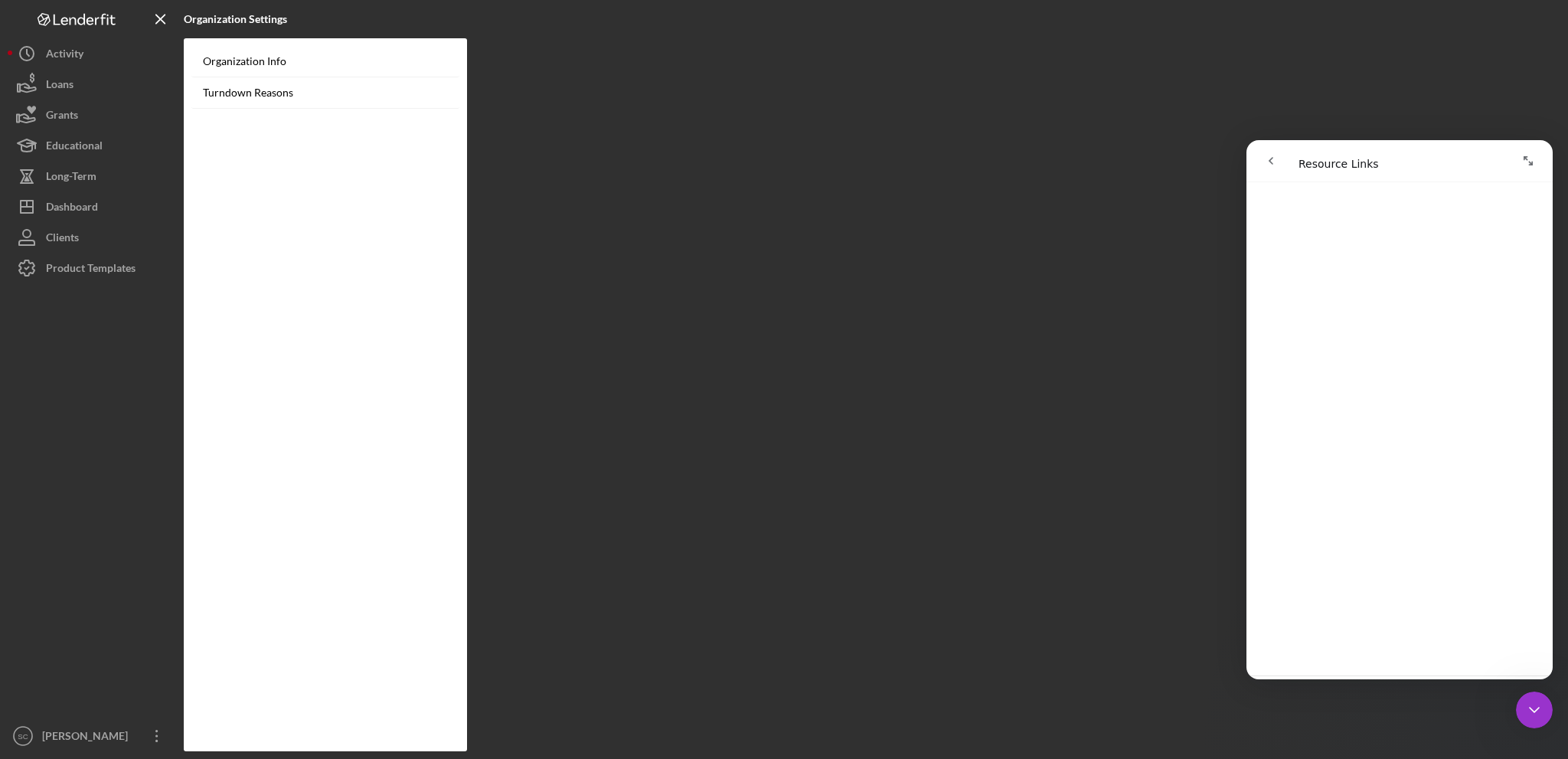
scroll to position [230, 0]
click at [1354, 651] on span "😞" at bounding box center [1360, 648] width 29 height 41
click at [92, 196] on div "Dashboard" at bounding box center [72, 208] width 52 height 34
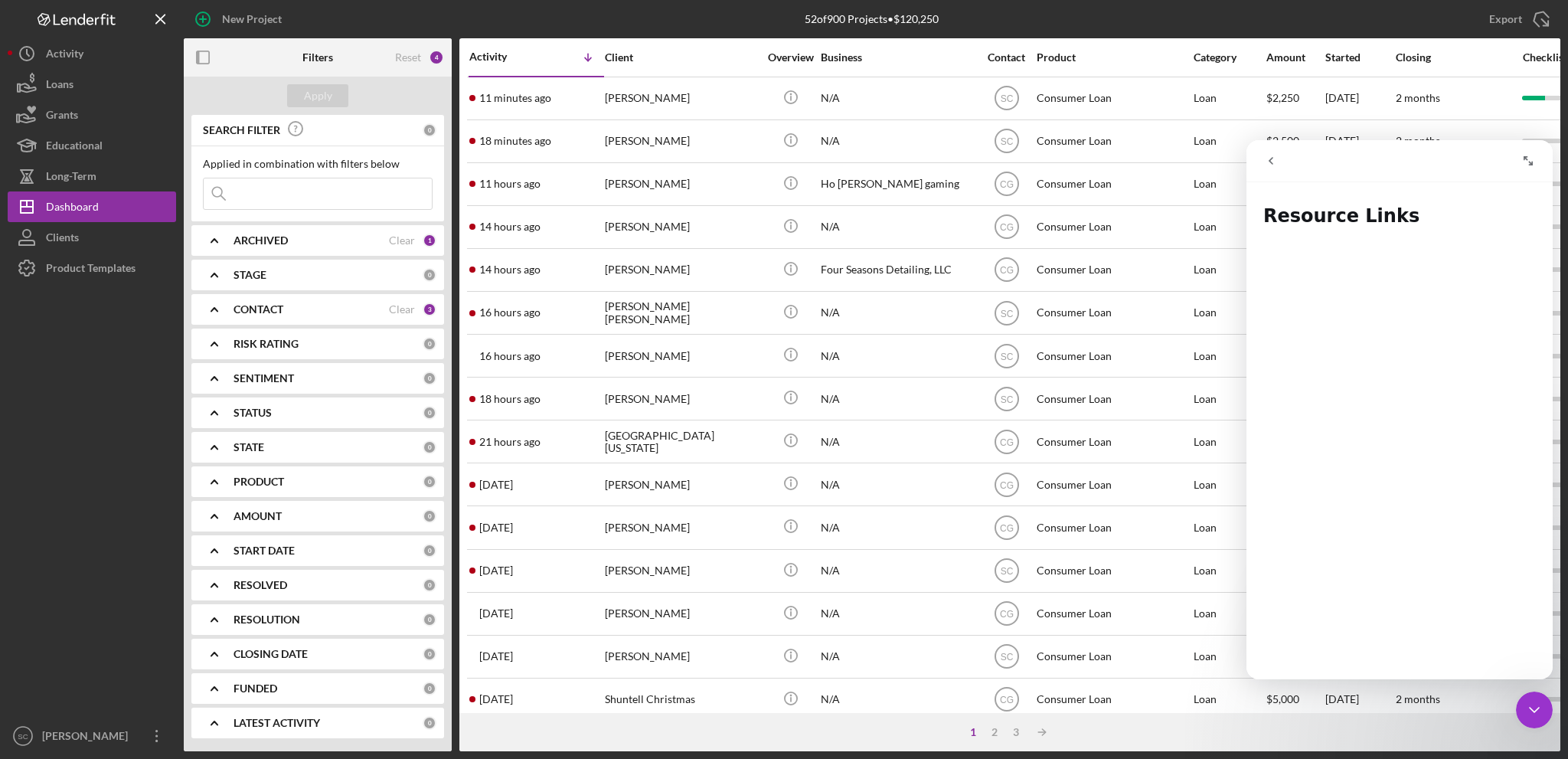
click at [1267, 160] on icon "go back" at bounding box center [1270, 160] width 12 height 12
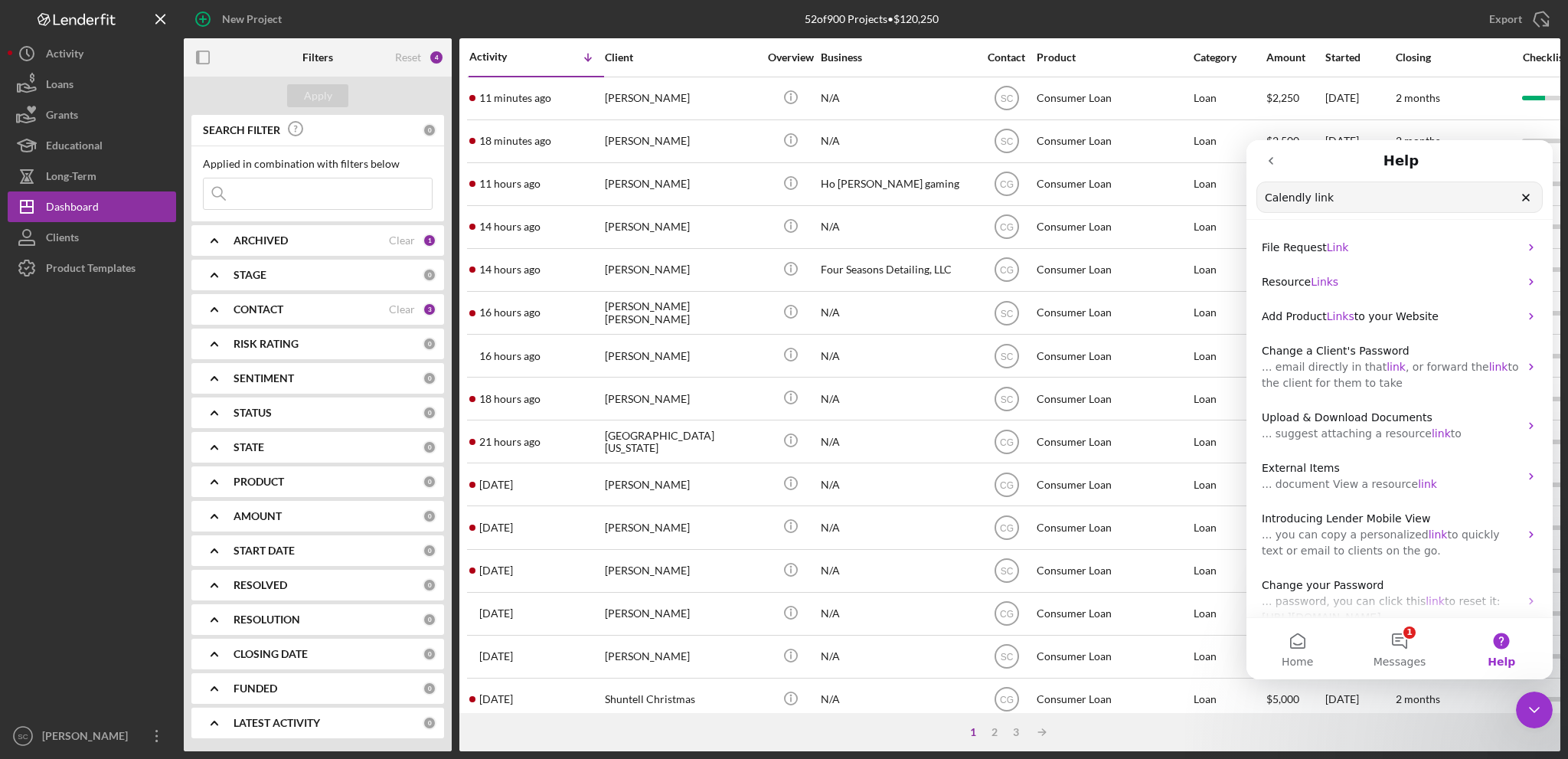
click at [1542, 716] on icon "Close Intercom Messenger" at bounding box center [1535, 710] width 18 height 18
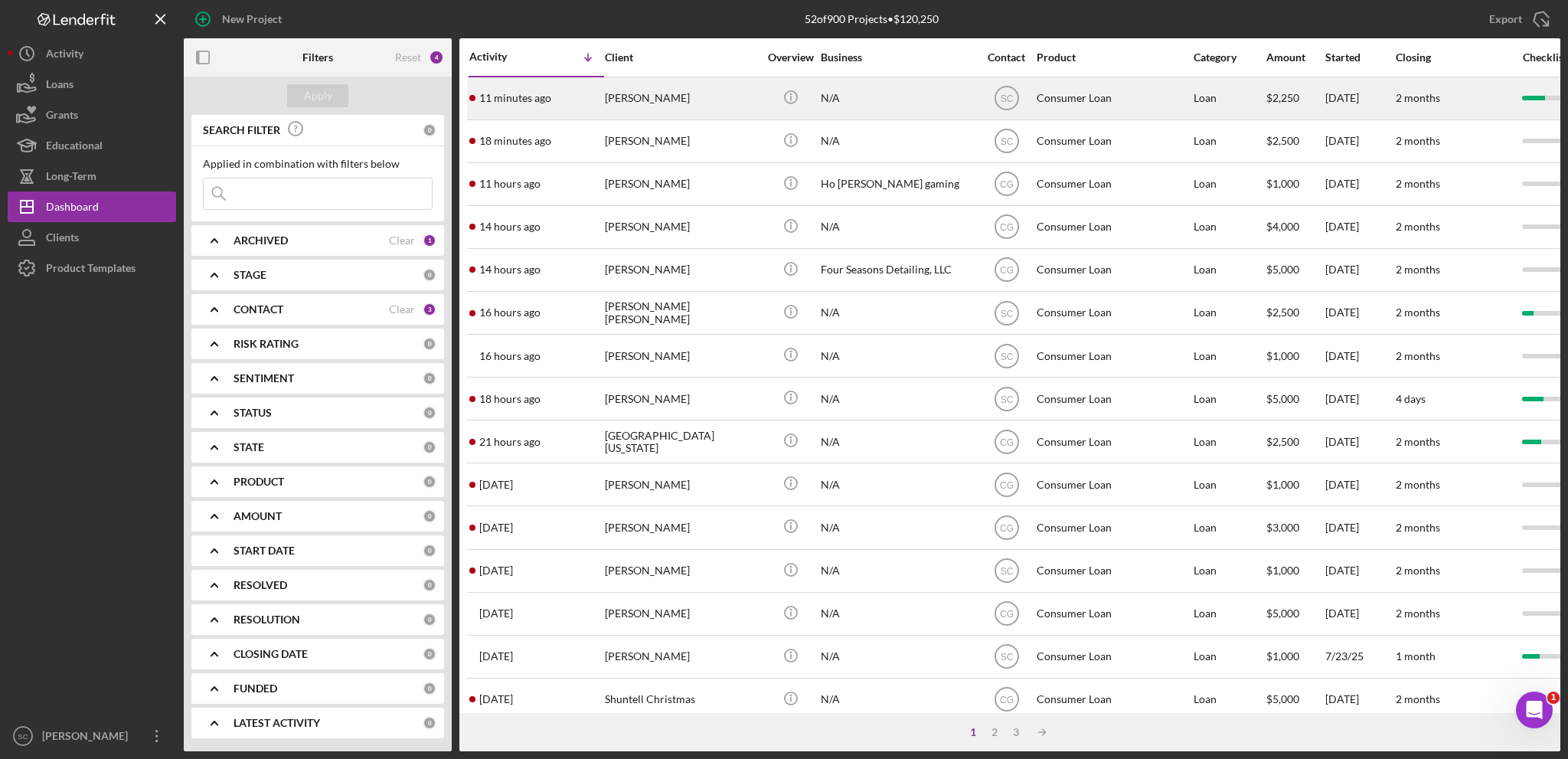
click at [640, 106] on div "[PERSON_NAME]" at bounding box center [681, 99] width 153 height 41
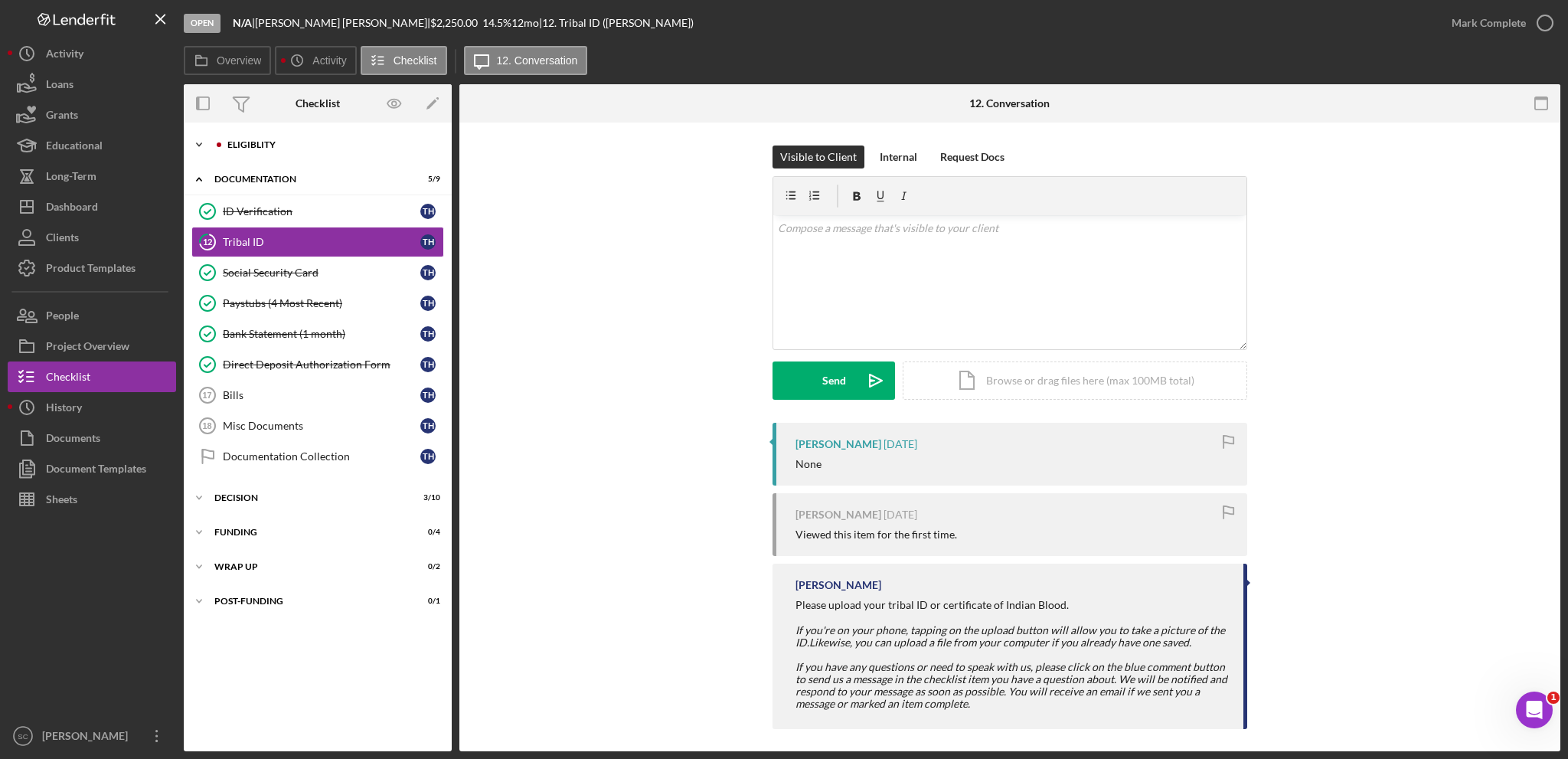
click at [260, 147] on div "Eligiblity" at bounding box center [330, 145] width 206 height 9
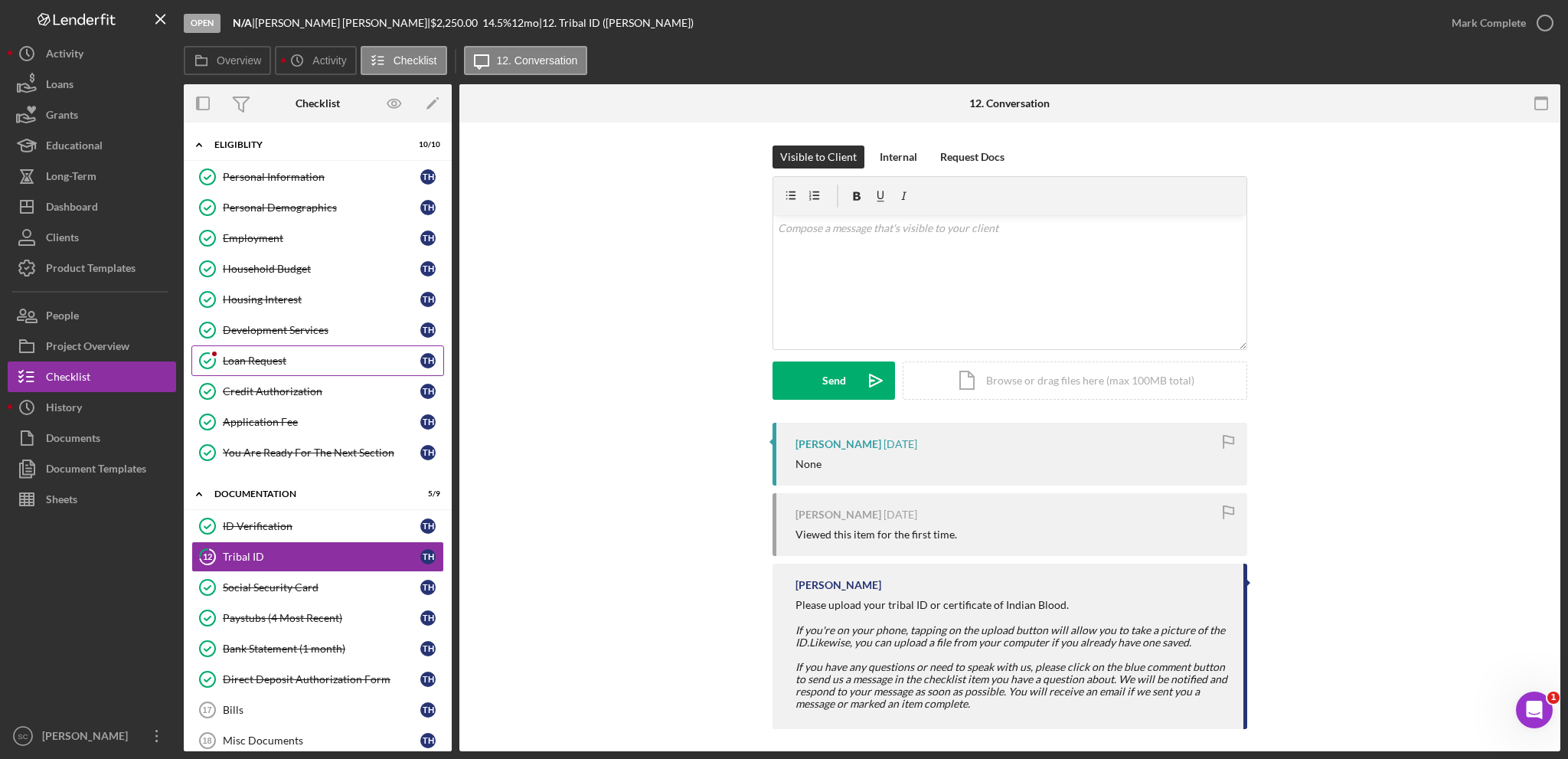
click at [302, 361] on div "Loan Request" at bounding box center [322, 361] width 197 height 12
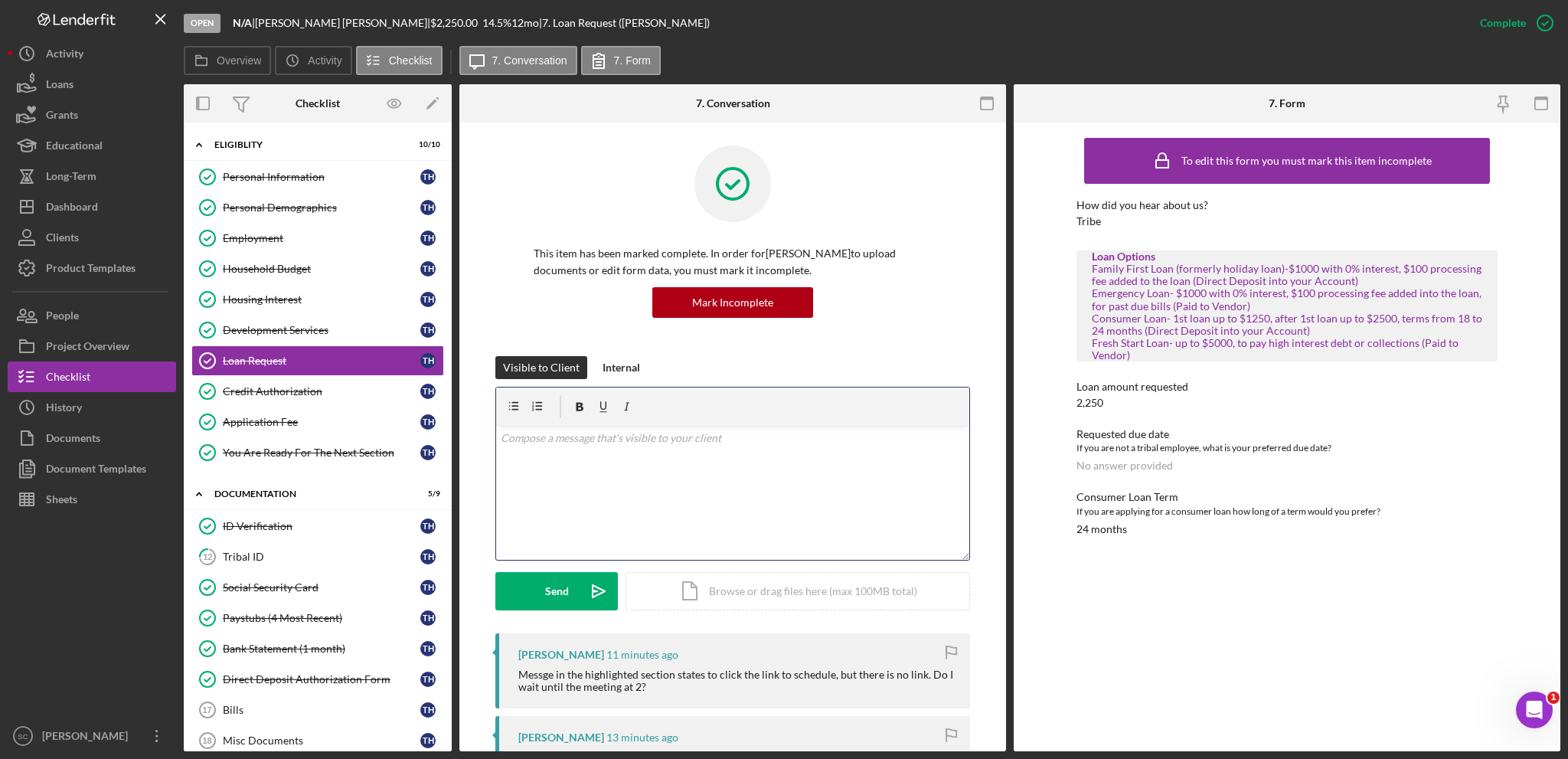
click at [639, 464] on div "v Color teal Color pink Remove color Add row above Add row below Add column bef…" at bounding box center [732, 492] width 473 height 134
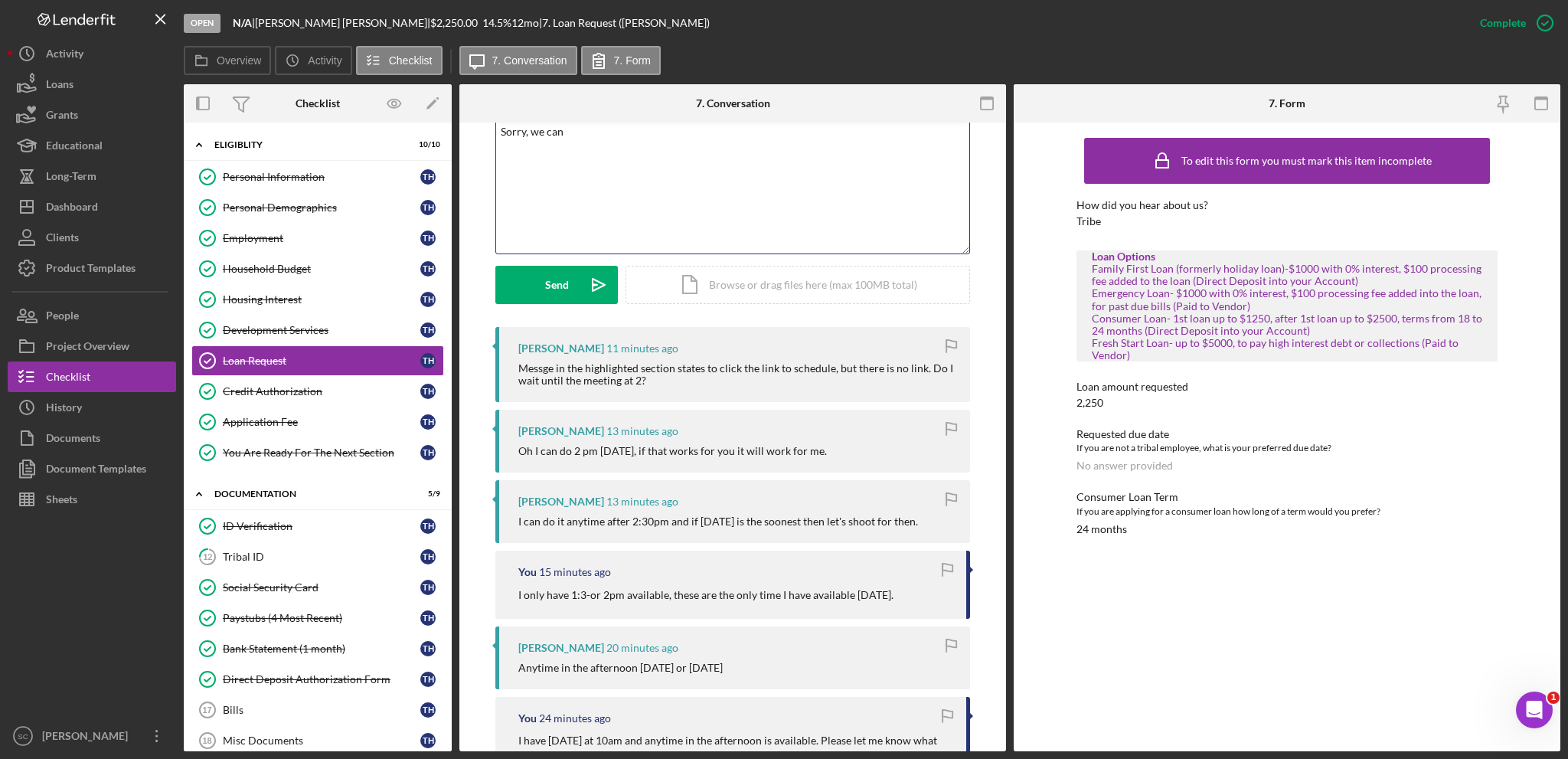
scroll to position [153, 0]
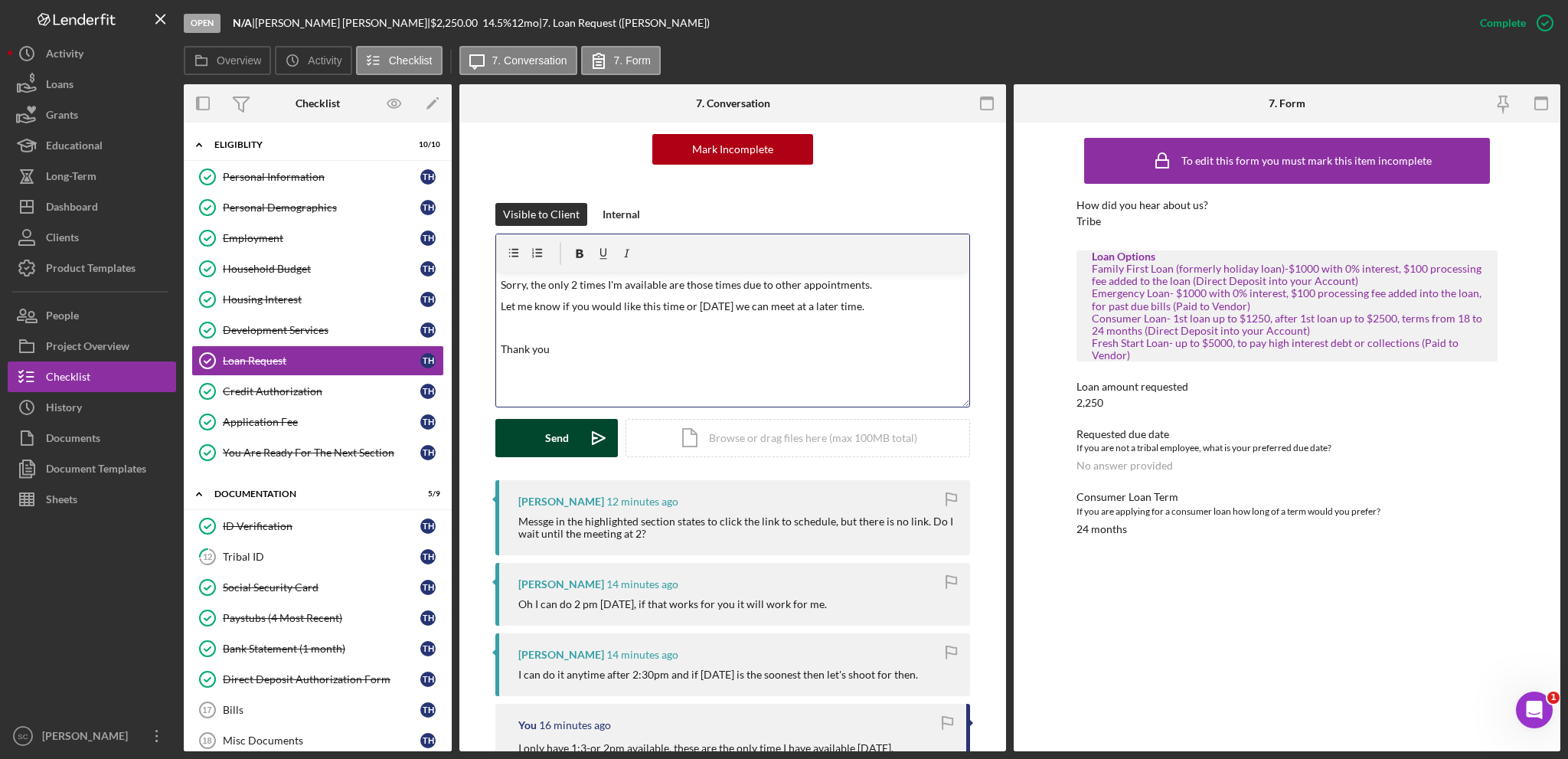
click at [542, 441] on button "Send Icon/icon-invite-send" at bounding box center [556, 438] width 123 height 39
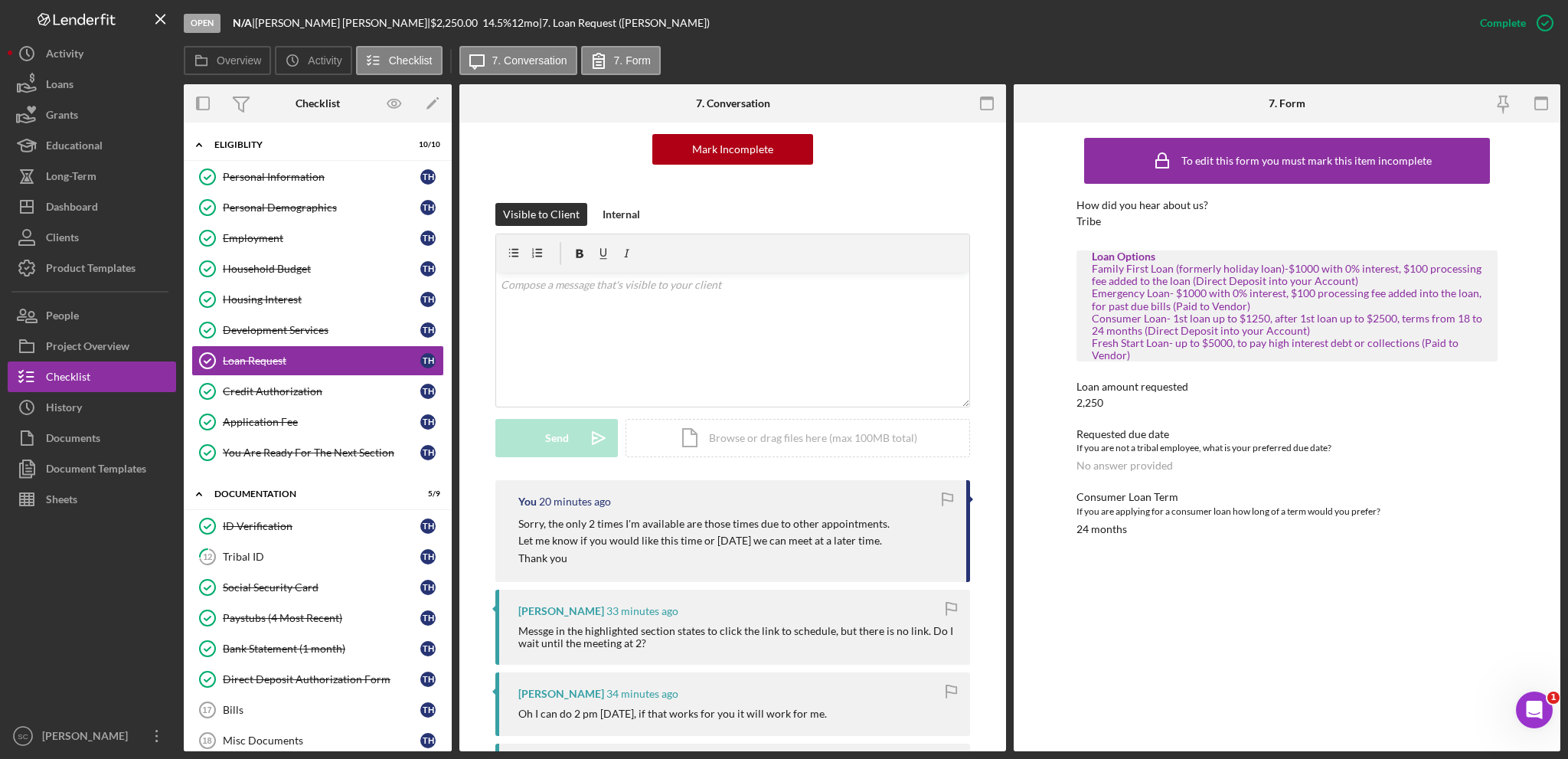
scroll to position [306, 0]
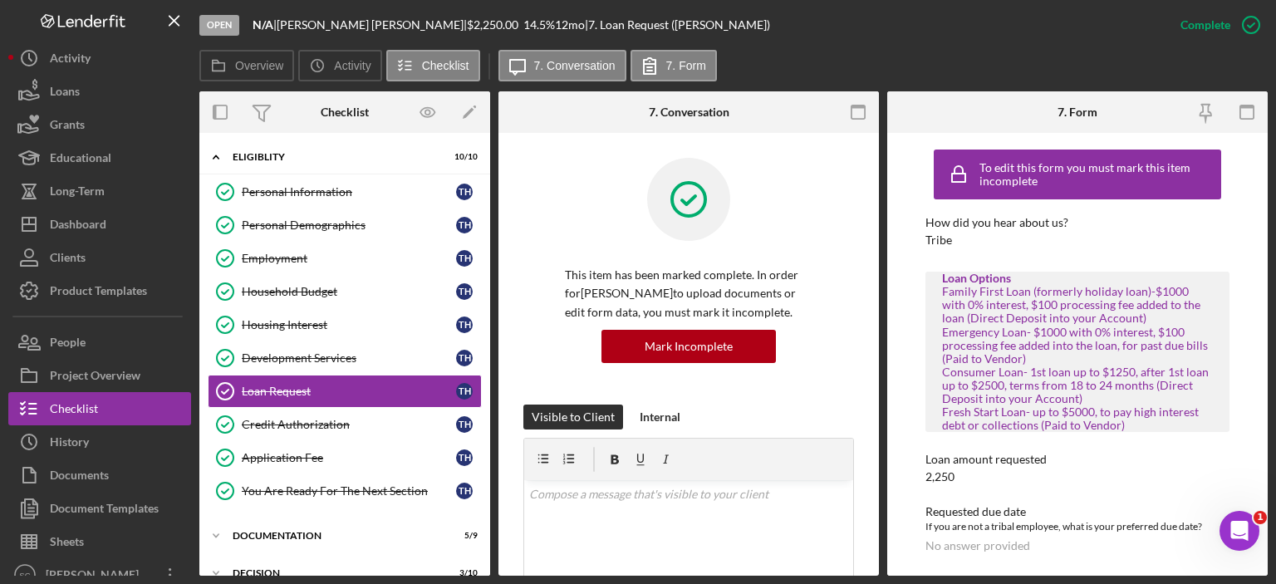
scroll to position [131, 0]
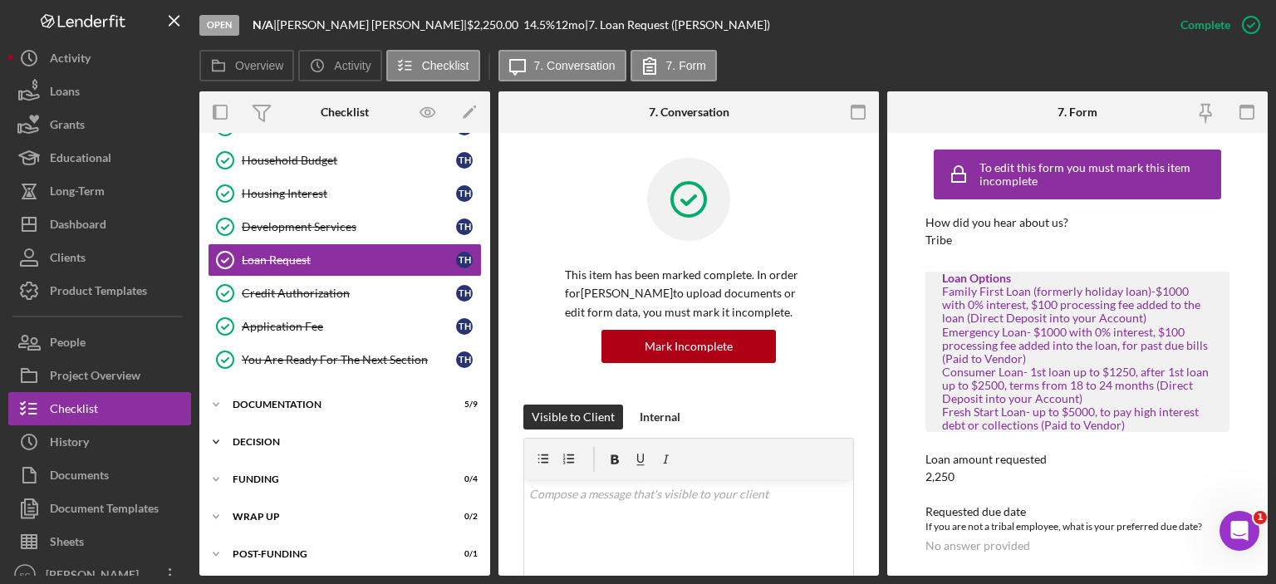
click at [220, 434] on icon "Icon/Expander" at bounding box center [215, 441] width 33 height 33
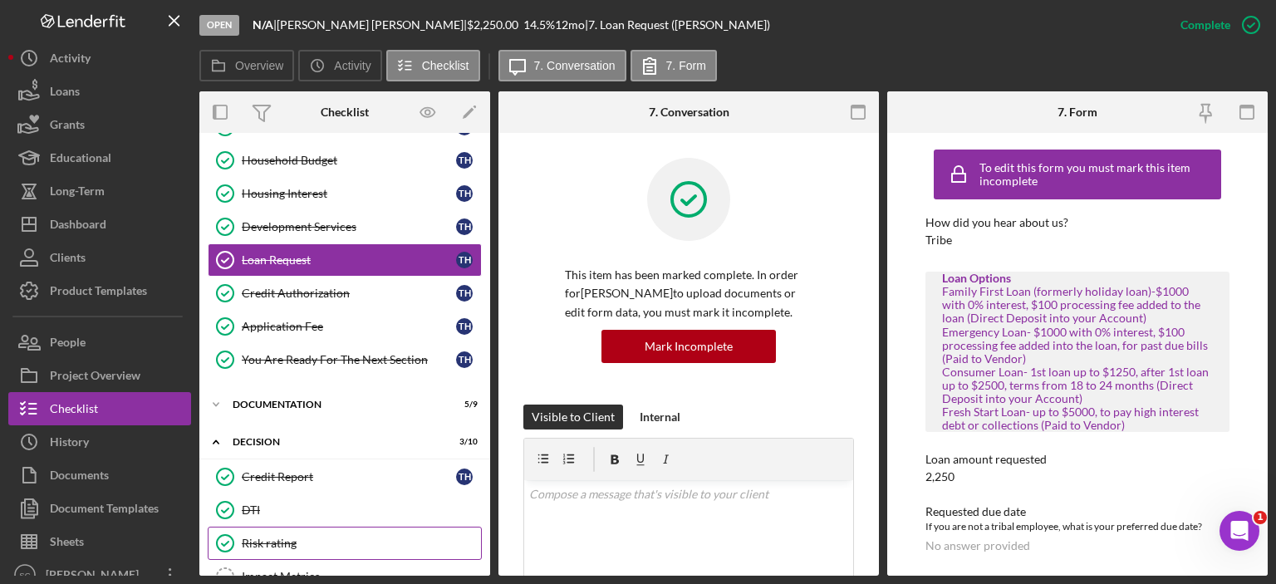
scroll to position [380, 0]
